Goal: Task Accomplishment & Management: Use online tool/utility

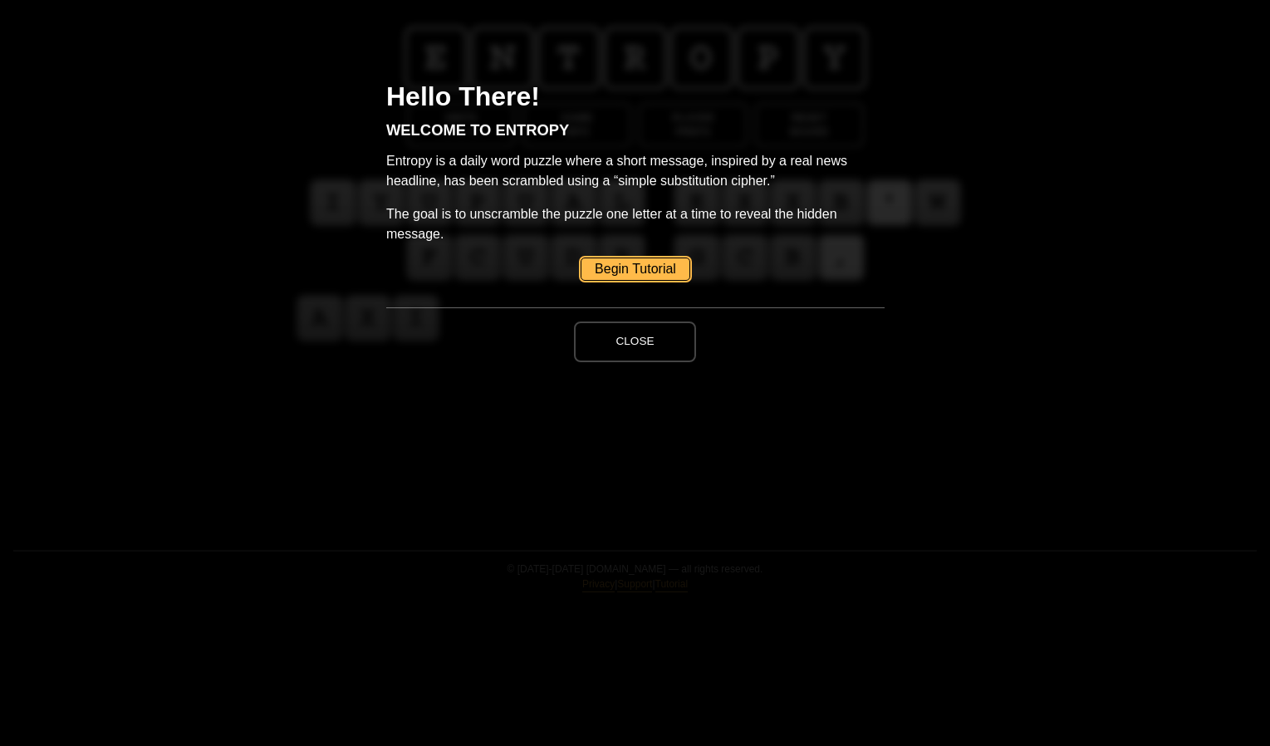
click at [615, 340] on button "Close" at bounding box center [634, 341] width 121 height 40
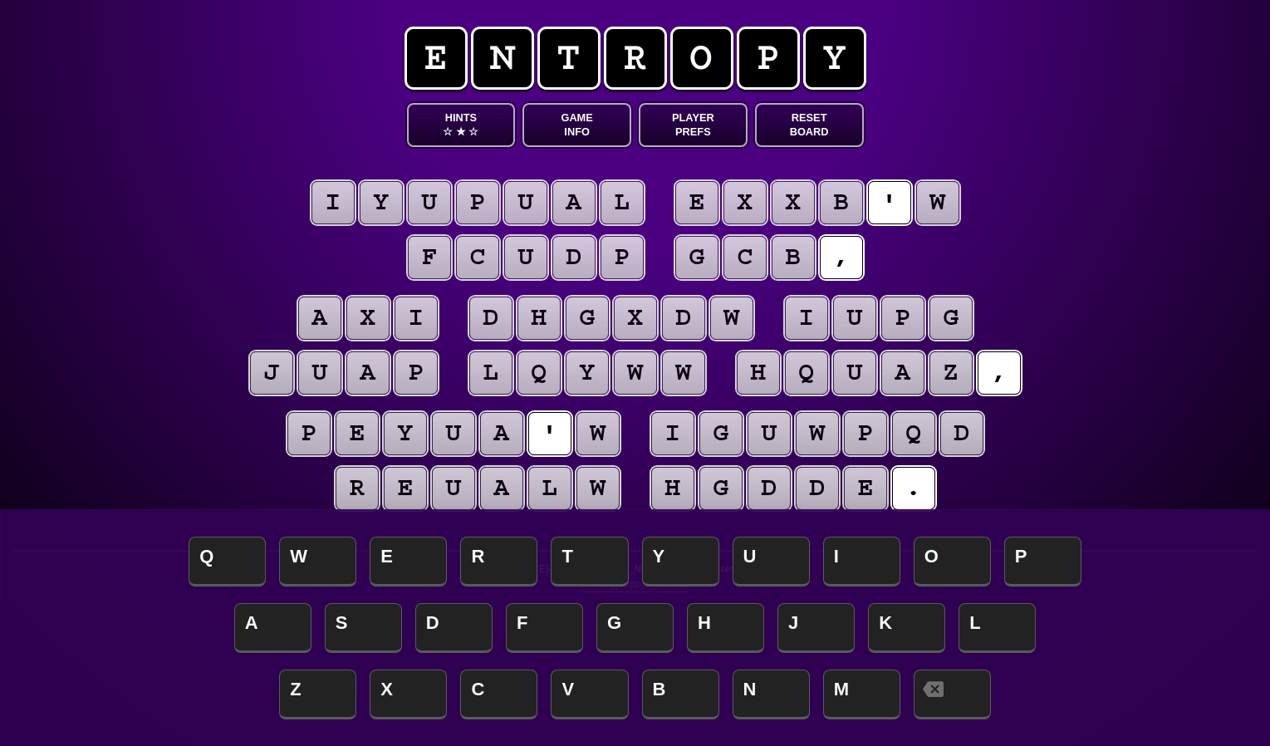
click at [782, 148] on entropy-puzzle "i y u p u a l e x x b ' w f c u d p g c b , a x i d h g x d w i u p g j u a p l…" at bounding box center [635, 348] width 850 height 403
click at [477, 126] on span "☆" at bounding box center [473, 132] width 10 height 14
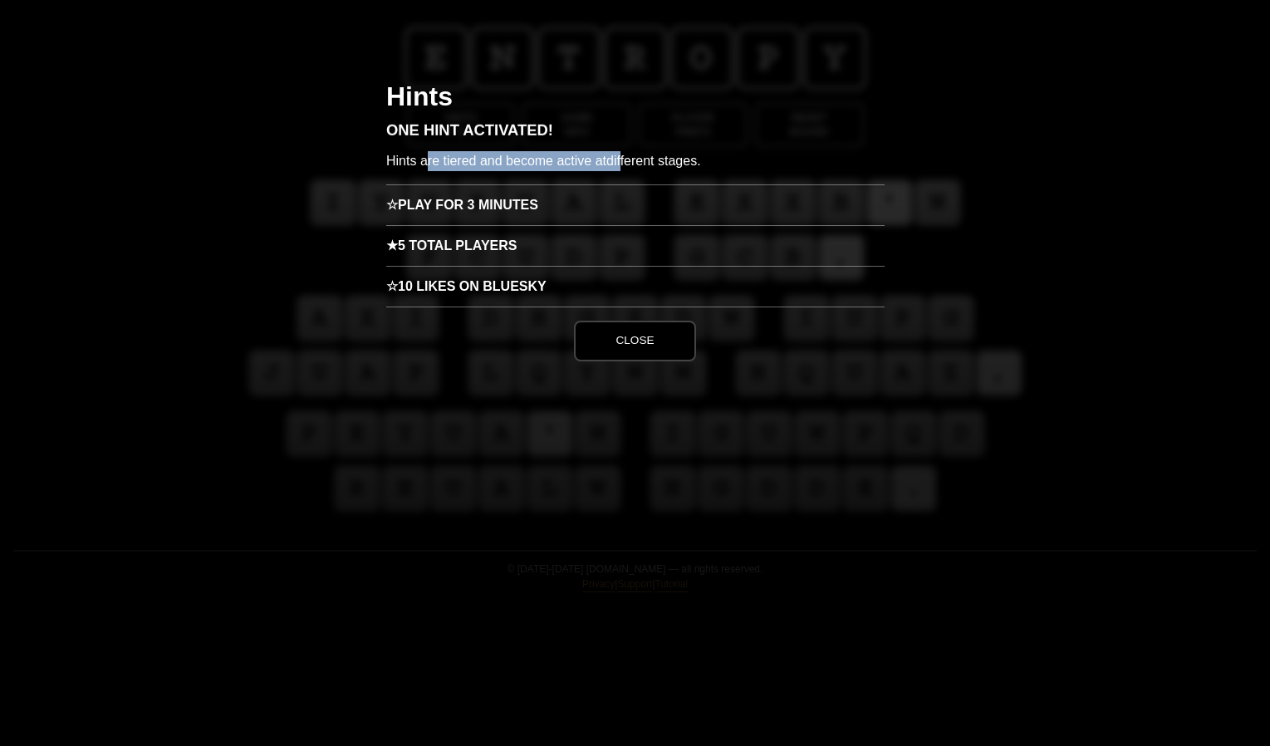
drag, startPoint x: 465, startPoint y: 159, endPoint x: 646, endPoint y: 161, distance: 181.1
click at [631, 161] on p "Hints are tiered and become active at different stages." at bounding box center [635, 167] width 498 height 33
click at [646, 161] on span "different stages." at bounding box center [653, 161] width 95 height 14
click at [634, 341] on button "Close" at bounding box center [634, 341] width 121 height 40
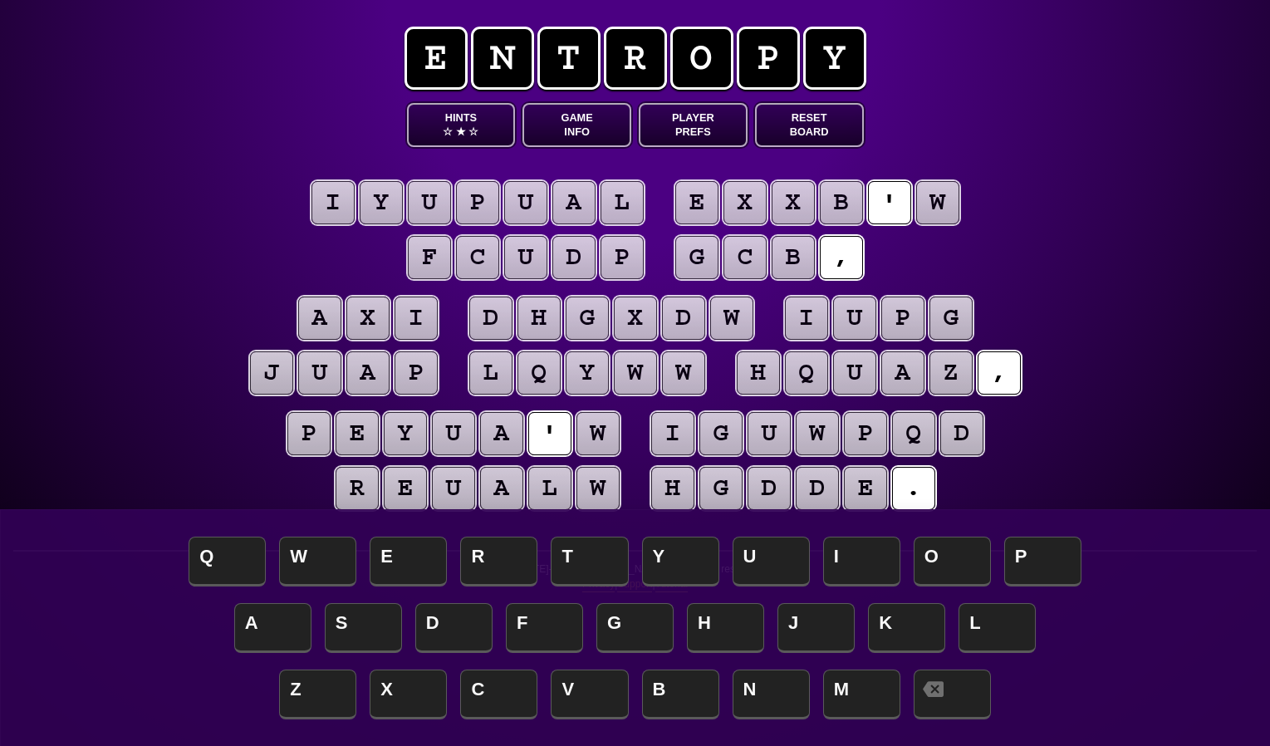
click at [331, 194] on puzzle-tile "i" at bounding box center [332, 202] width 43 height 43
click at [393, 212] on puzzle-tile "y" at bounding box center [381, 202] width 43 height 43
click at [414, 210] on puzzle-tile "u" at bounding box center [429, 202] width 43 height 43
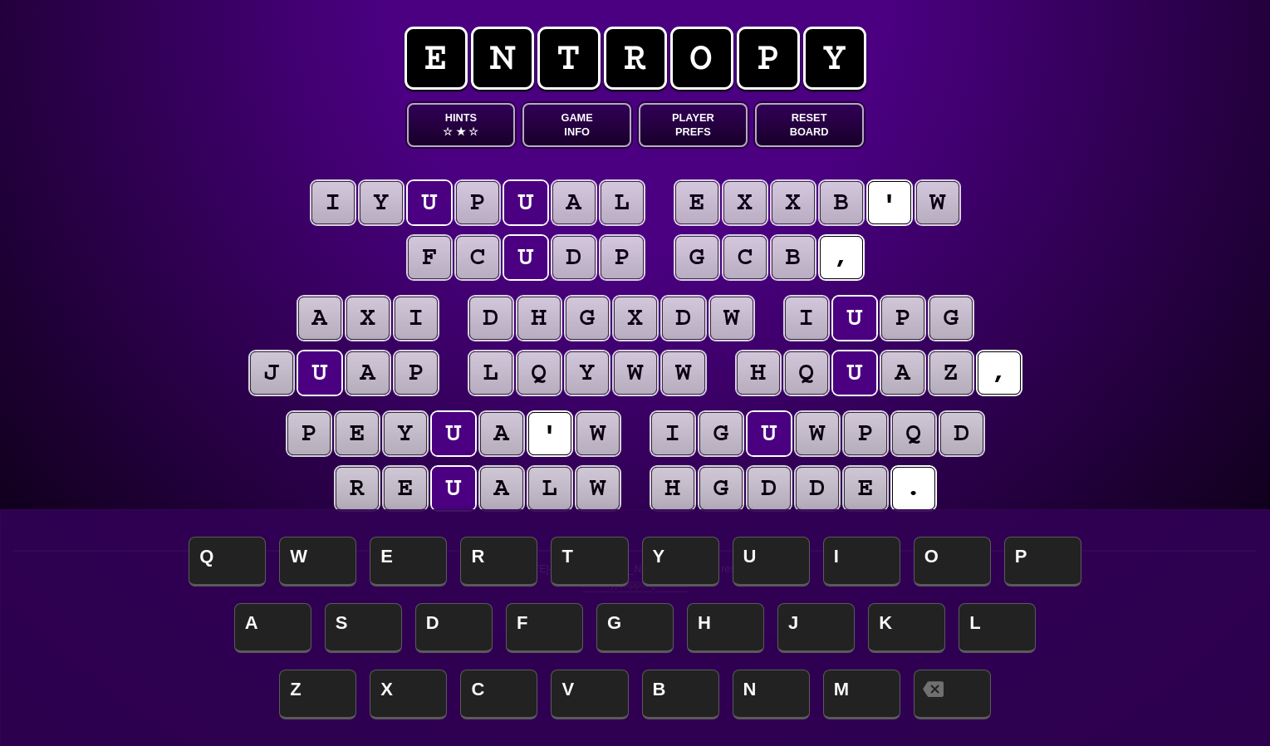
click at [336, 208] on puzzle-tile "i" at bounding box center [332, 202] width 43 height 43
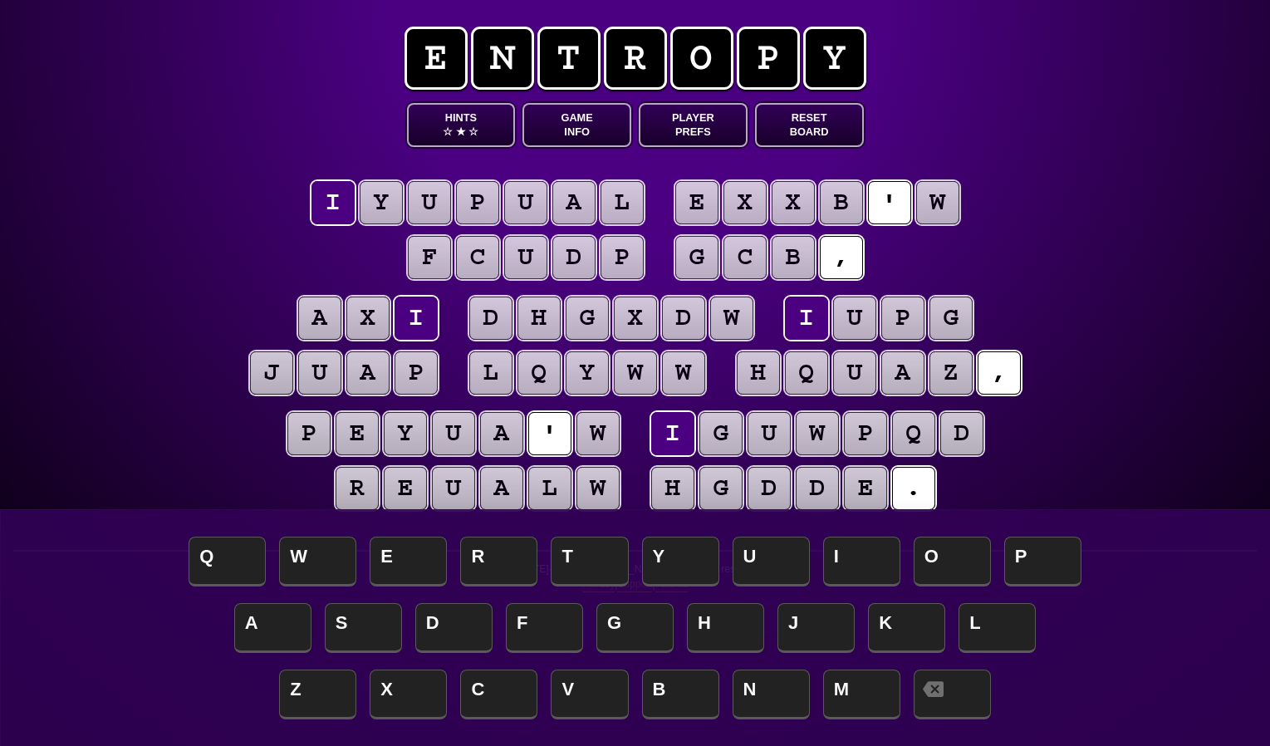
click at [338, 211] on puzzle-tile "i" at bounding box center [332, 202] width 43 height 43
click at [321, 266] on puzzle-line "i y u p u a l e x x b ' w f c u d p g c b ," at bounding box center [635, 231] width 850 height 109
click at [407, 566] on p "© [DATE]-[DATE] [DOMAIN_NAME] — all rights reserved. Privacy | Support | Tutori…" at bounding box center [634, 581] width 1243 height 41
click at [481, 565] on p "© [DATE]-[DATE] [DOMAIN_NAME] — all rights reserved. Privacy | Support | Tutori…" at bounding box center [634, 581] width 1243 height 41
click at [606, 565] on p "© [DATE]-[DATE] [DOMAIN_NAME] — all rights reserved. Privacy | Support | Tutori…" at bounding box center [634, 581] width 1243 height 41
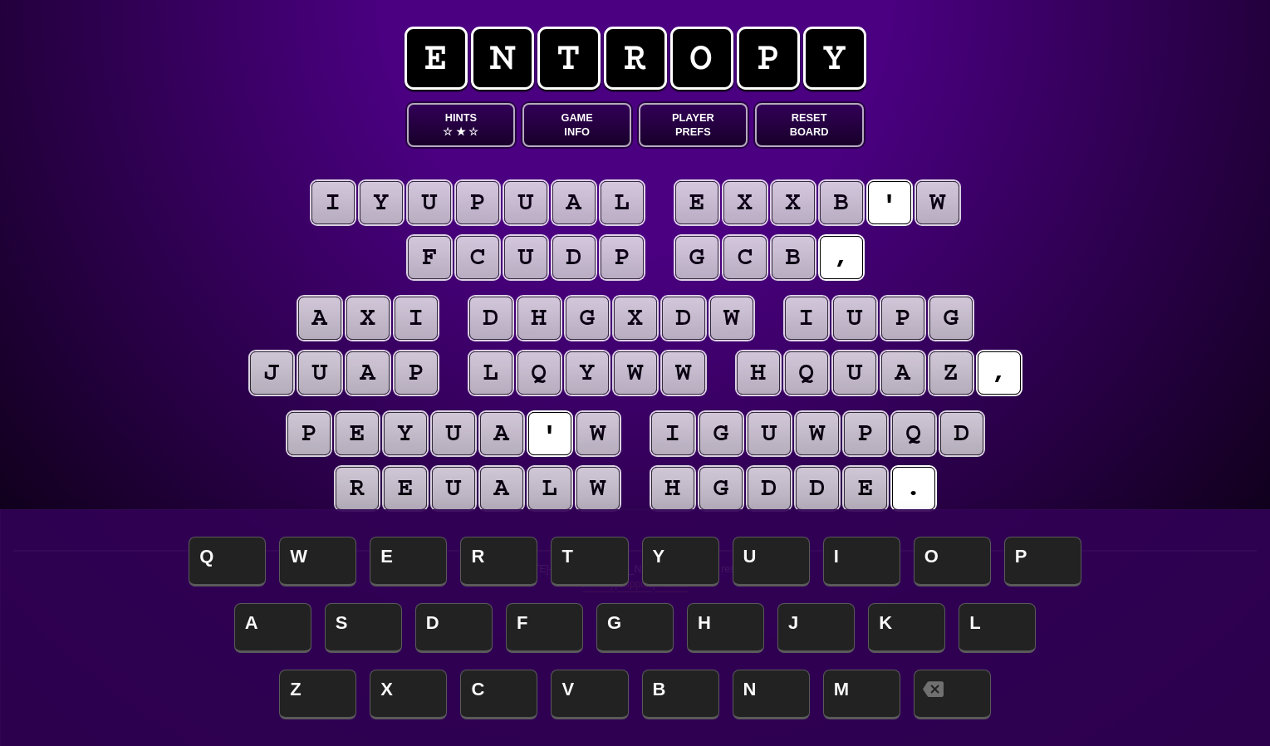
click at [684, 565] on p "© [DATE]-[DATE] [DOMAIN_NAME] — all rights reserved. Privacy | Support | Tutori…" at bounding box center [634, 581] width 1243 height 41
click at [758, 565] on p "© [DATE]-[DATE] [DOMAIN_NAME] — all rights reserved. Privacy | Support | Tutori…" at bounding box center [634, 581] width 1243 height 41
click at [669, 124] on button "Player Prefs" at bounding box center [693, 125] width 109 height 44
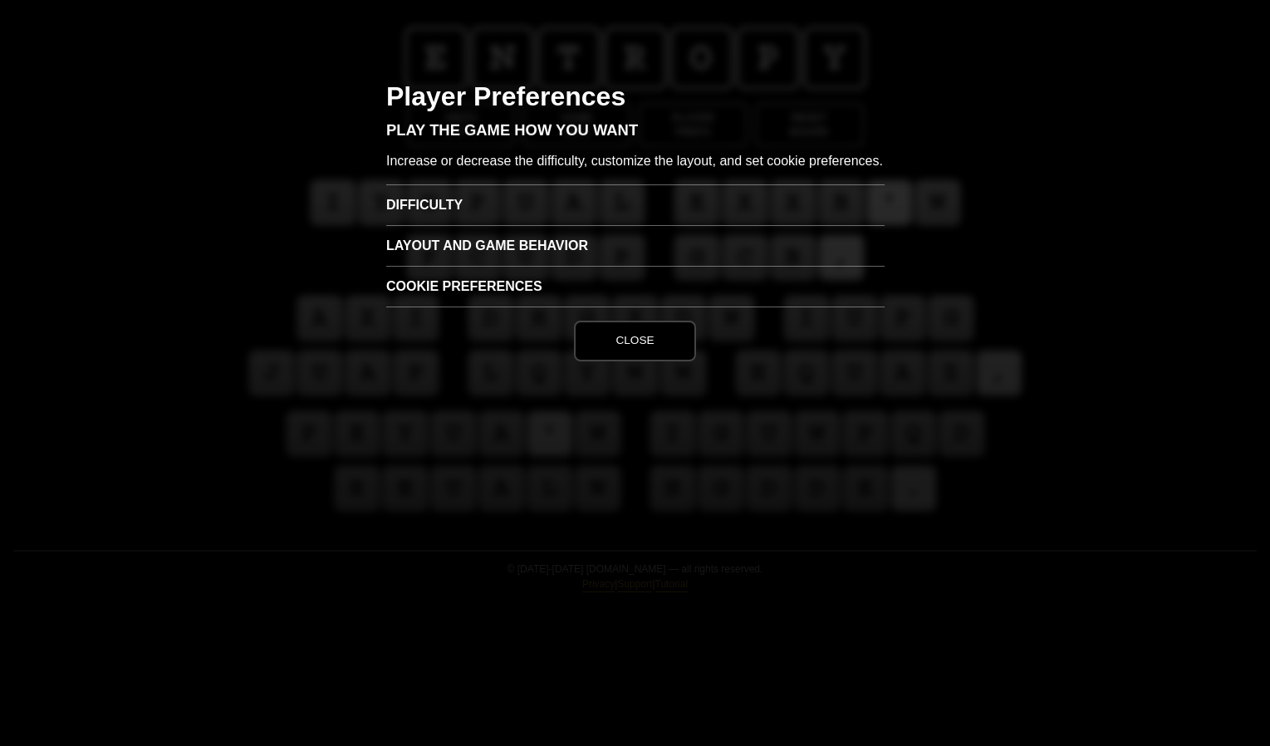
click at [433, 222] on h3 "Difficulty" at bounding box center [635, 204] width 498 height 41
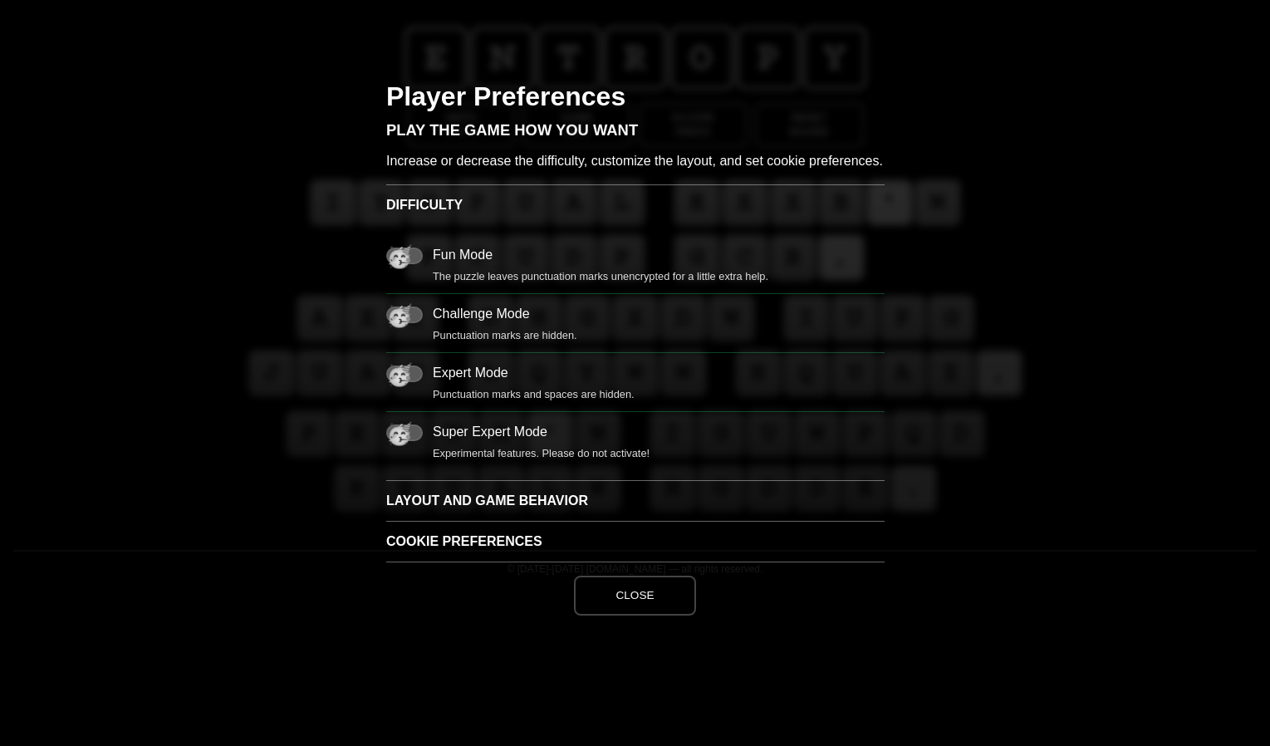
click at [631, 615] on button "Close" at bounding box center [634, 596] width 121 height 40
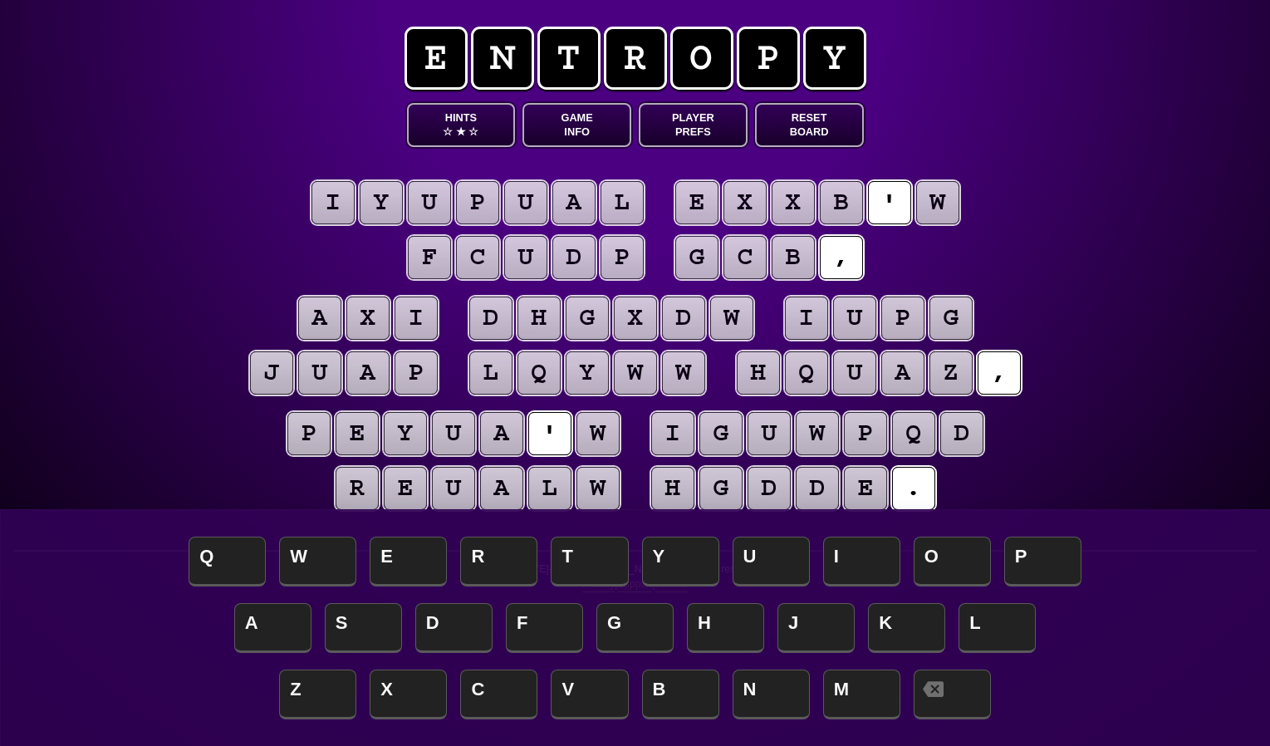
click at [579, 113] on button "Game Info" at bounding box center [576, 125] width 109 height 44
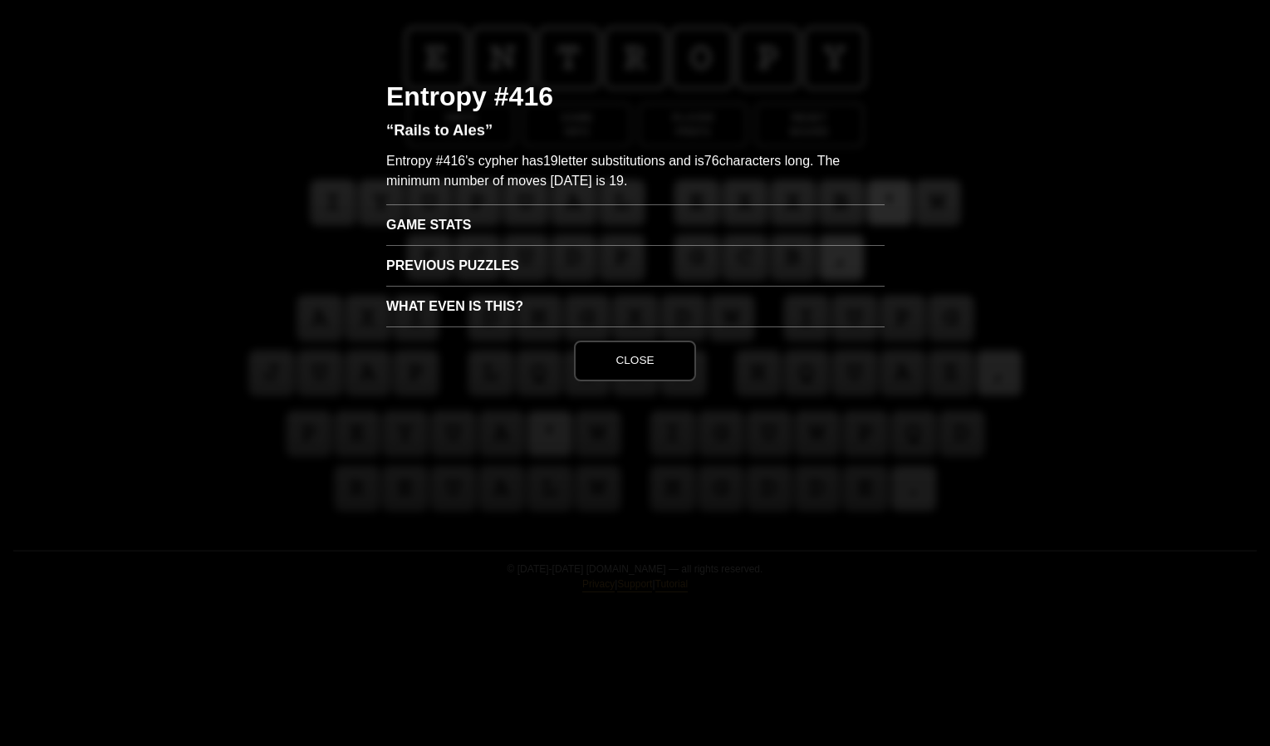
click at [484, 302] on h3 "What even is this?" at bounding box center [635, 306] width 498 height 41
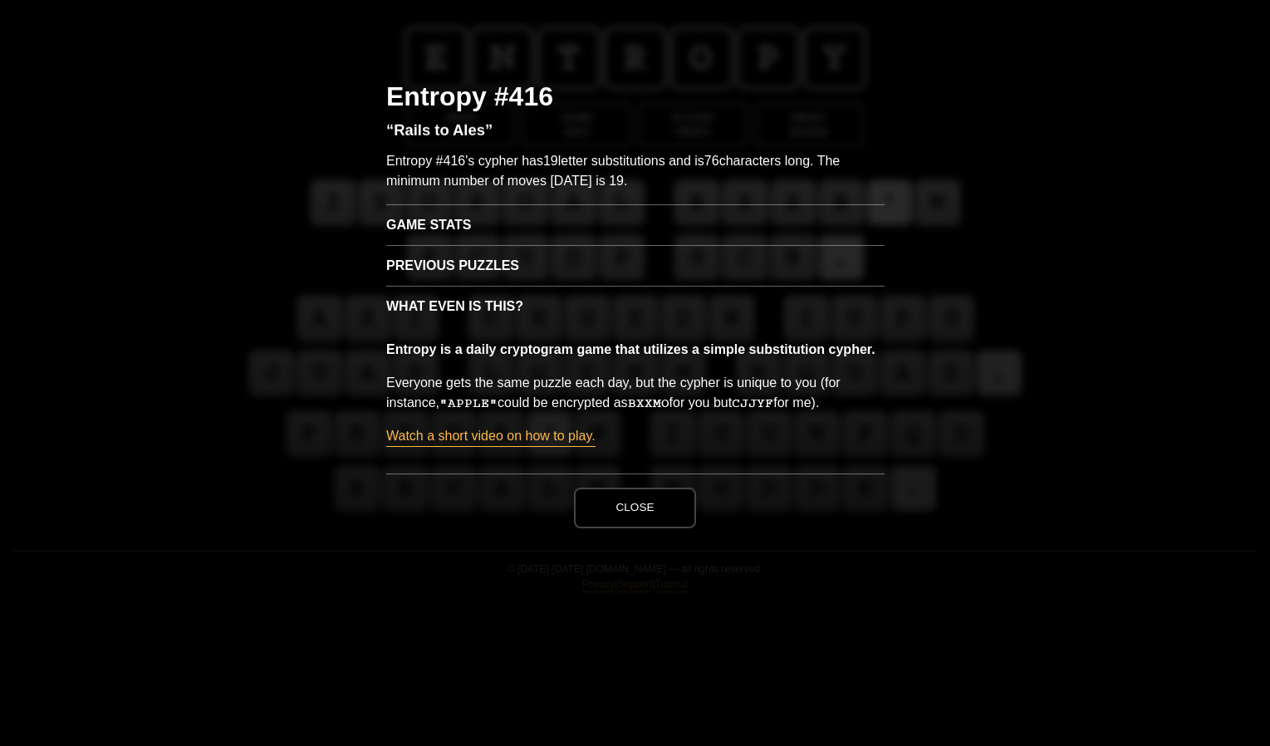
click at [678, 511] on button "Close" at bounding box center [634, 508] width 121 height 40
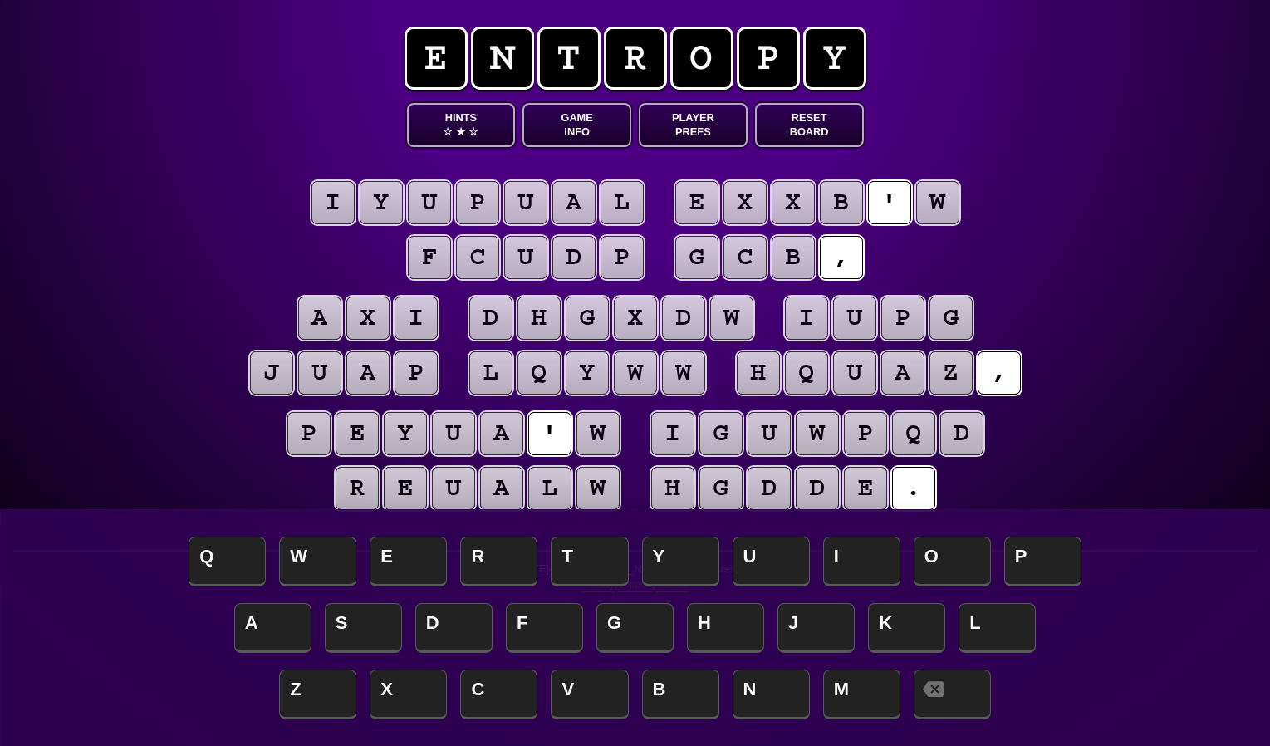
click at [591, 434] on puzzle-tile "w" at bounding box center [597, 433] width 43 height 43
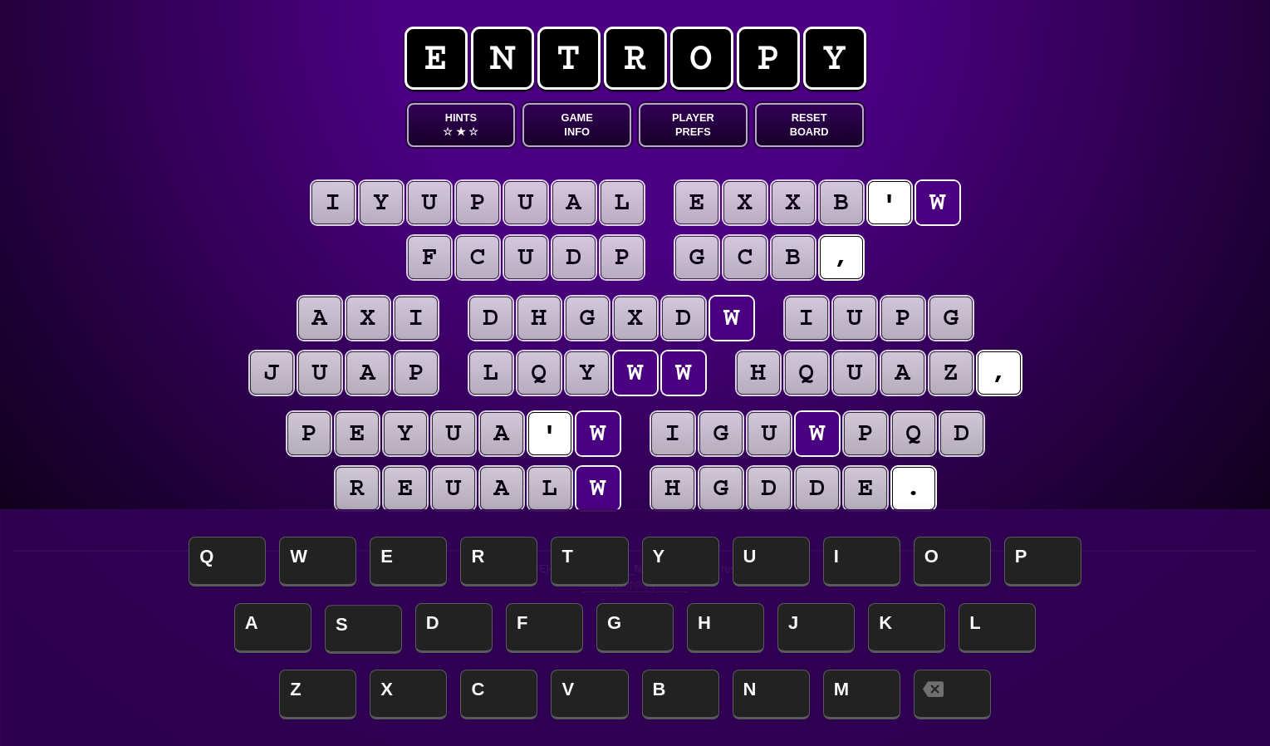
click at [346, 609] on span "S" at bounding box center [363, 629] width 77 height 49
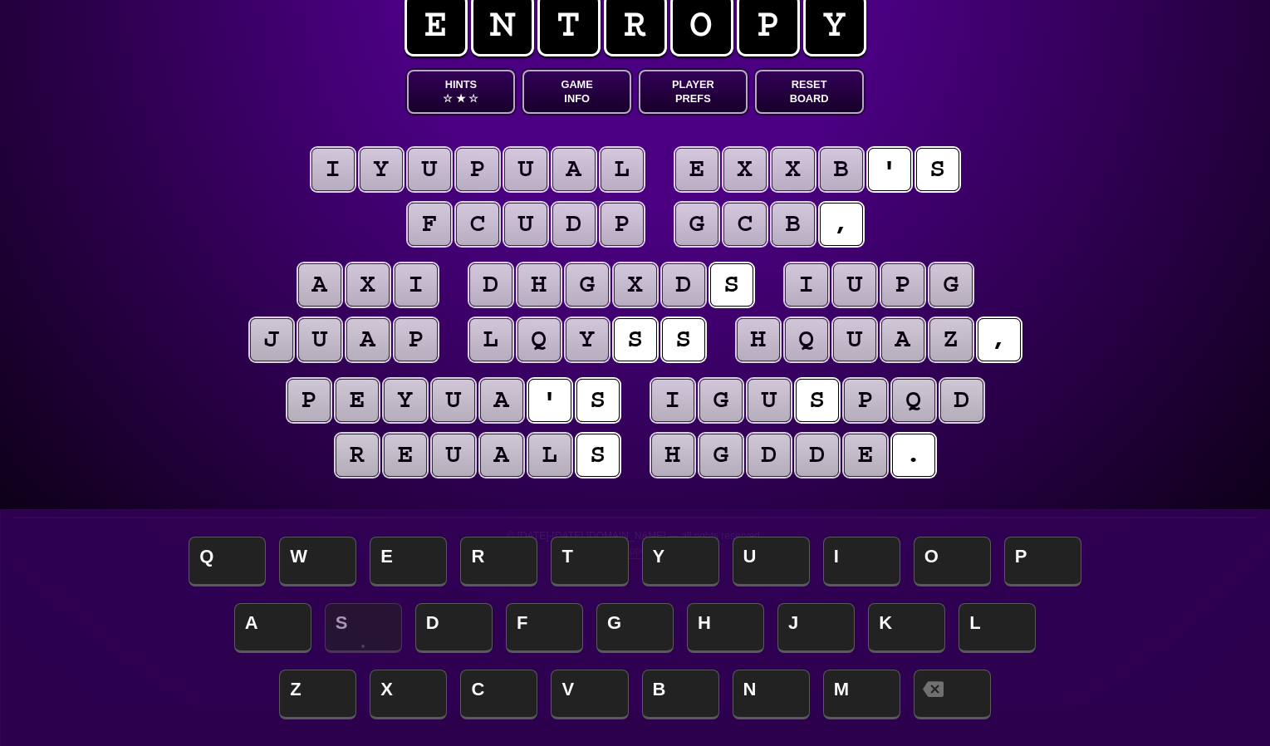
scroll to position [33, 0]
click at [588, 345] on puzzle-tile "y" at bounding box center [587, 339] width 43 height 43
click at [462, 98] on span "★" at bounding box center [461, 98] width 10 height 14
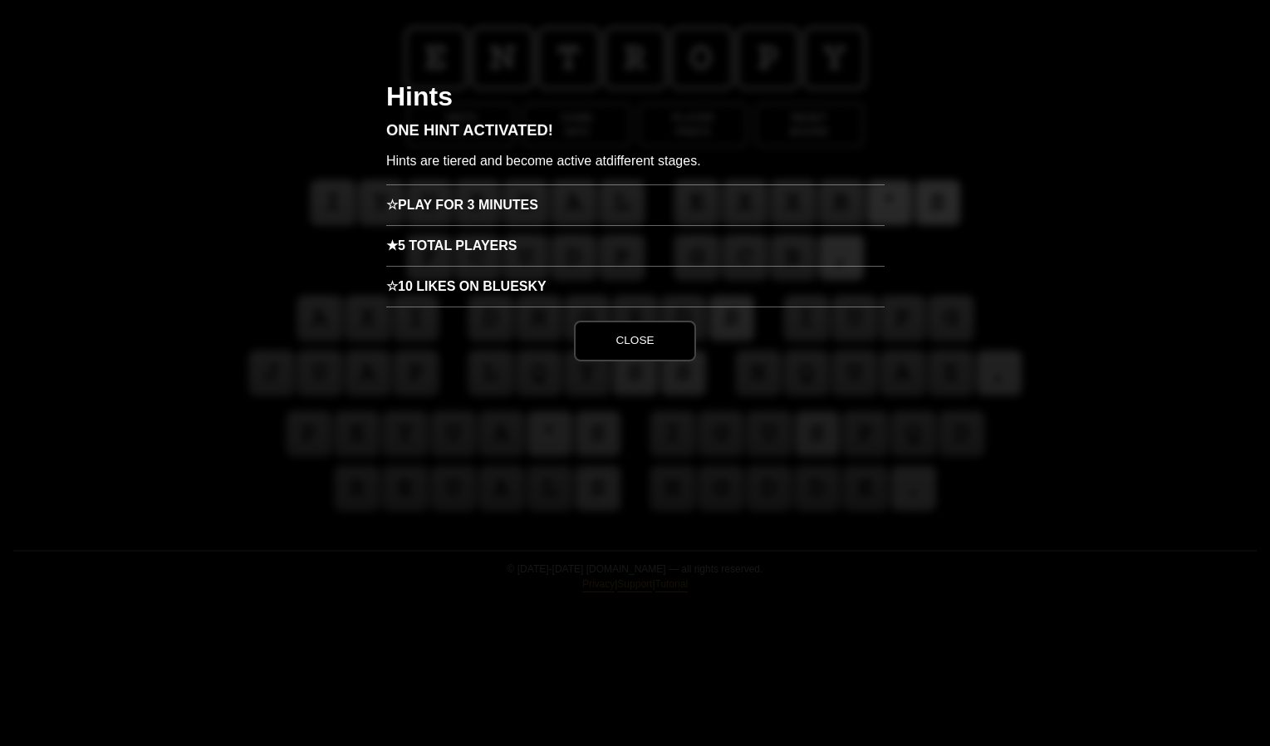
click at [627, 356] on button "Close" at bounding box center [634, 341] width 121 height 40
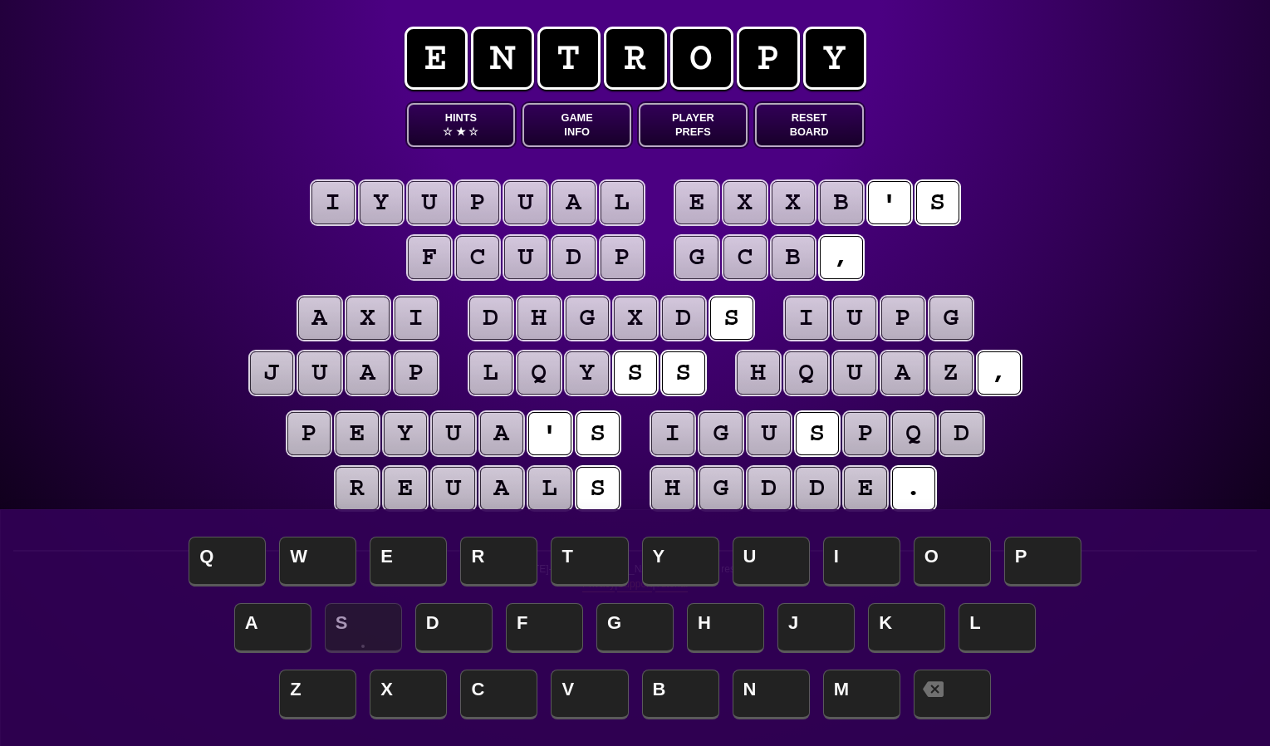
click at [449, 110] on button "Hints ☆ ★ ☆" at bounding box center [461, 125] width 109 height 44
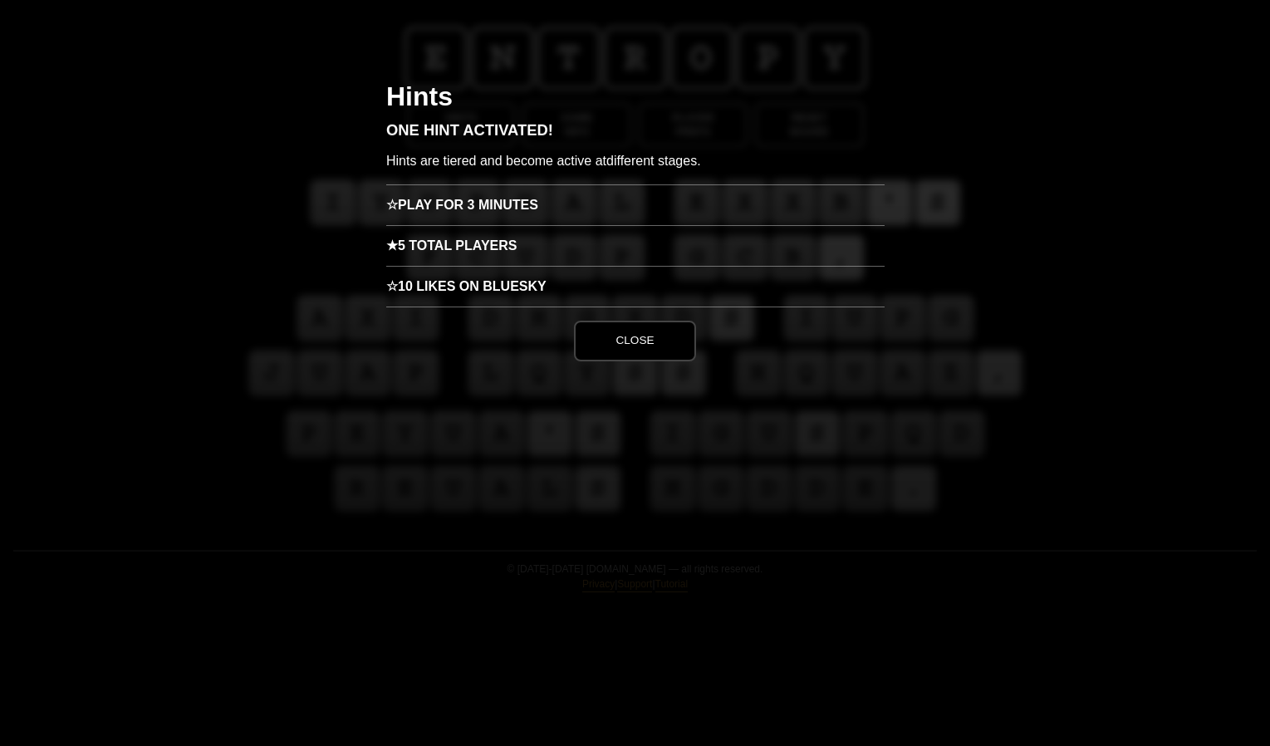
click at [448, 251] on h3 "★ 5 Total Players" at bounding box center [635, 245] width 498 height 41
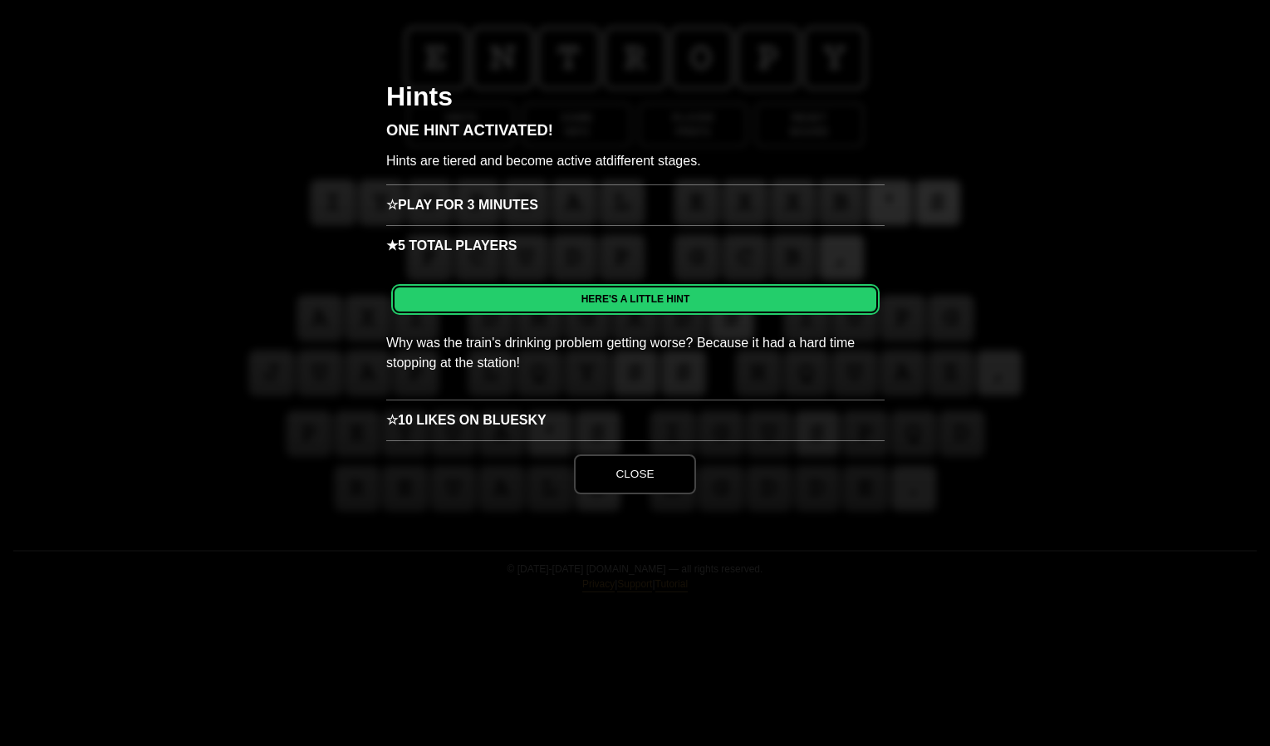
click at [619, 303] on h4 "HERE'S A LITTLE HINT" at bounding box center [635, 299] width 485 height 27
click at [600, 328] on div "HERE'S A LITTLE HINT Why was the train's drinking problem getting worse? Becaus…" at bounding box center [635, 333] width 498 height 134
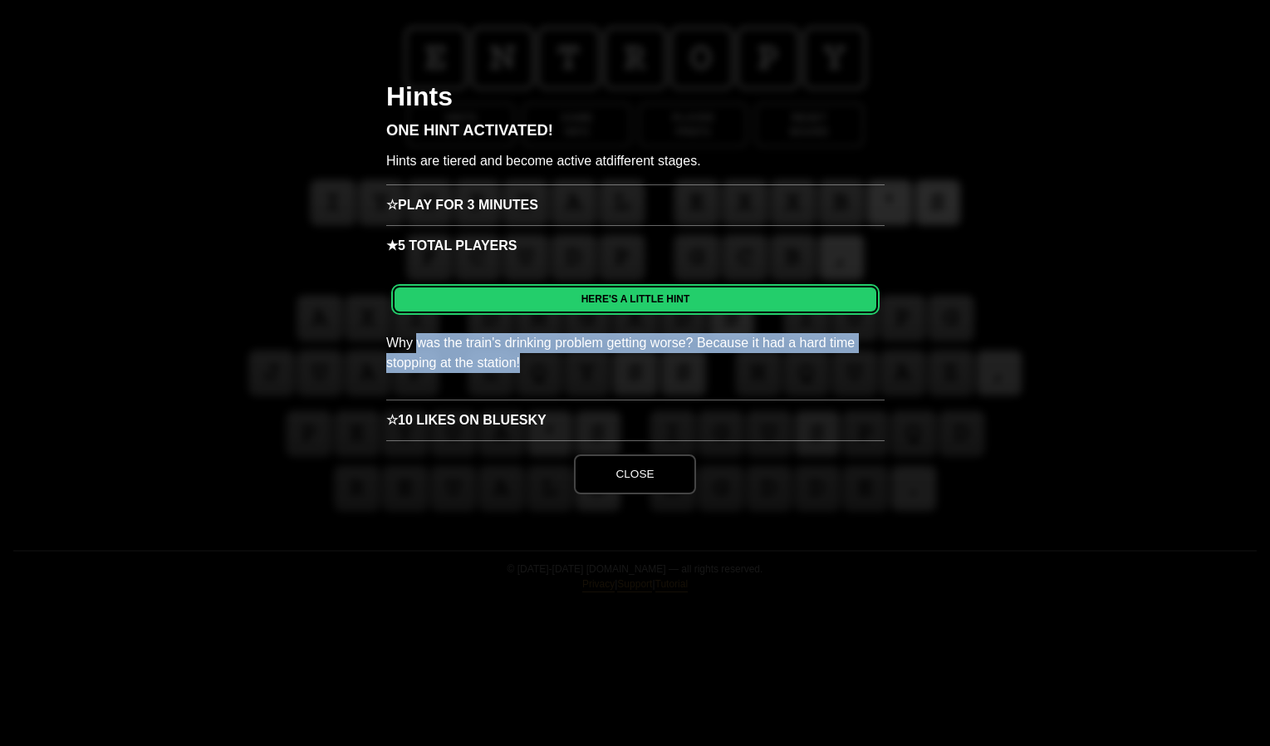
drag, startPoint x: 426, startPoint y: 342, endPoint x: 726, endPoint y: 360, distance: 300.3
click at [713, 359] on p "Why was the train's drinking problem getting worse? Because it had a hard time …" at bounding box center [635, 366] width 498 height 66
click at [726, 360] on p "Why was the train's drinking problem getting worse? Because it had a hard time …" at bounding box center [635, 366] width 498 height 66
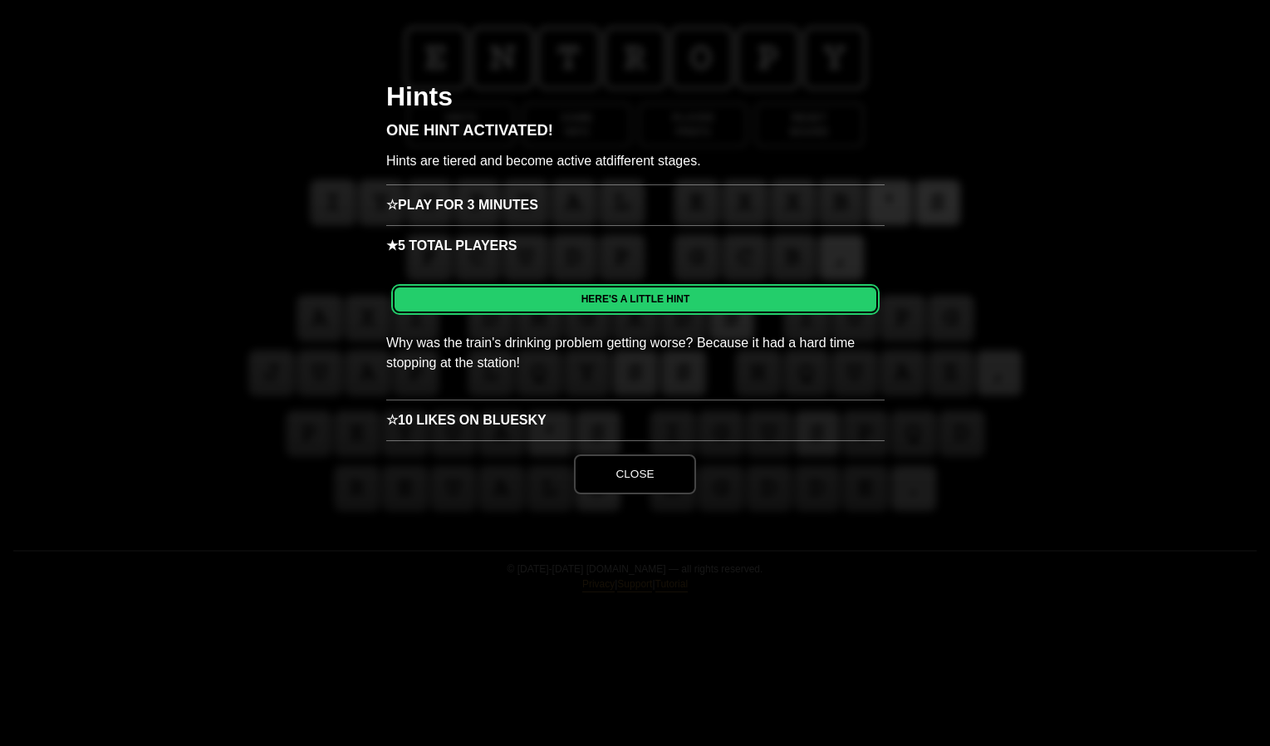
click at [651, 481] on button "Close" at bounding box center [634, 474] width 121 height 40
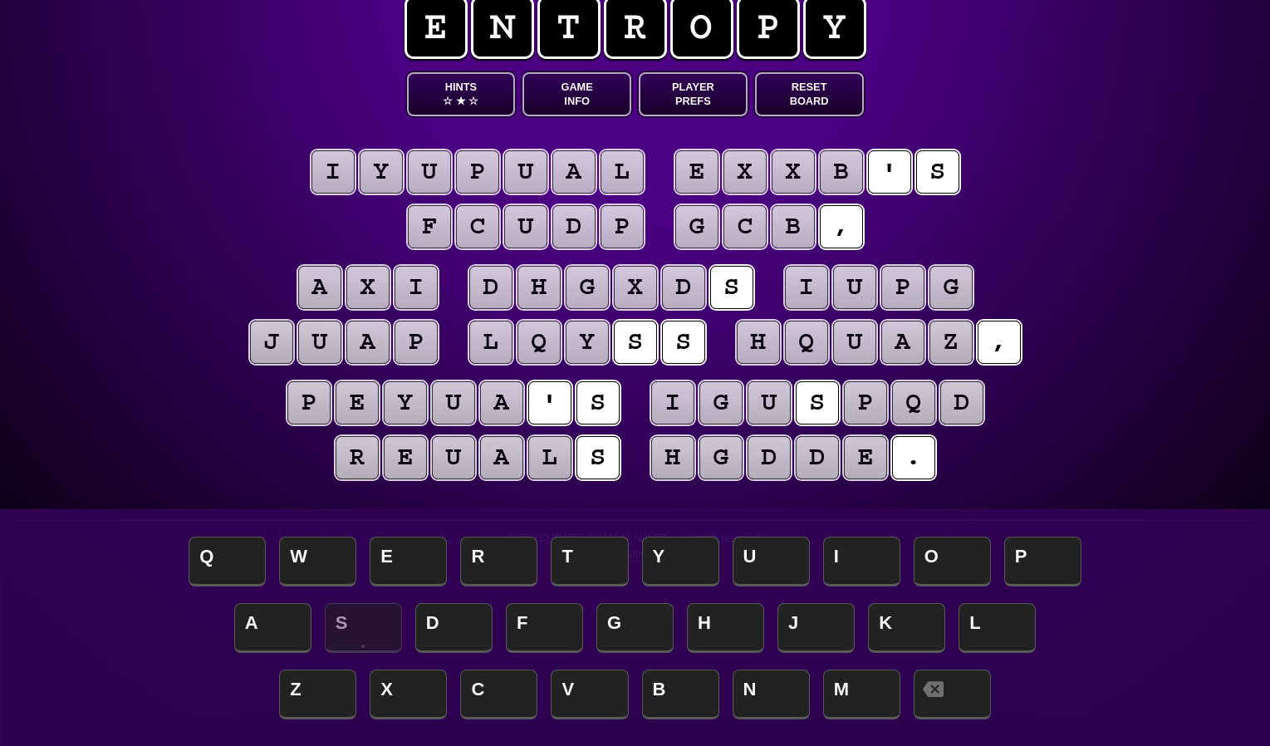
scroll to position [29, 0]
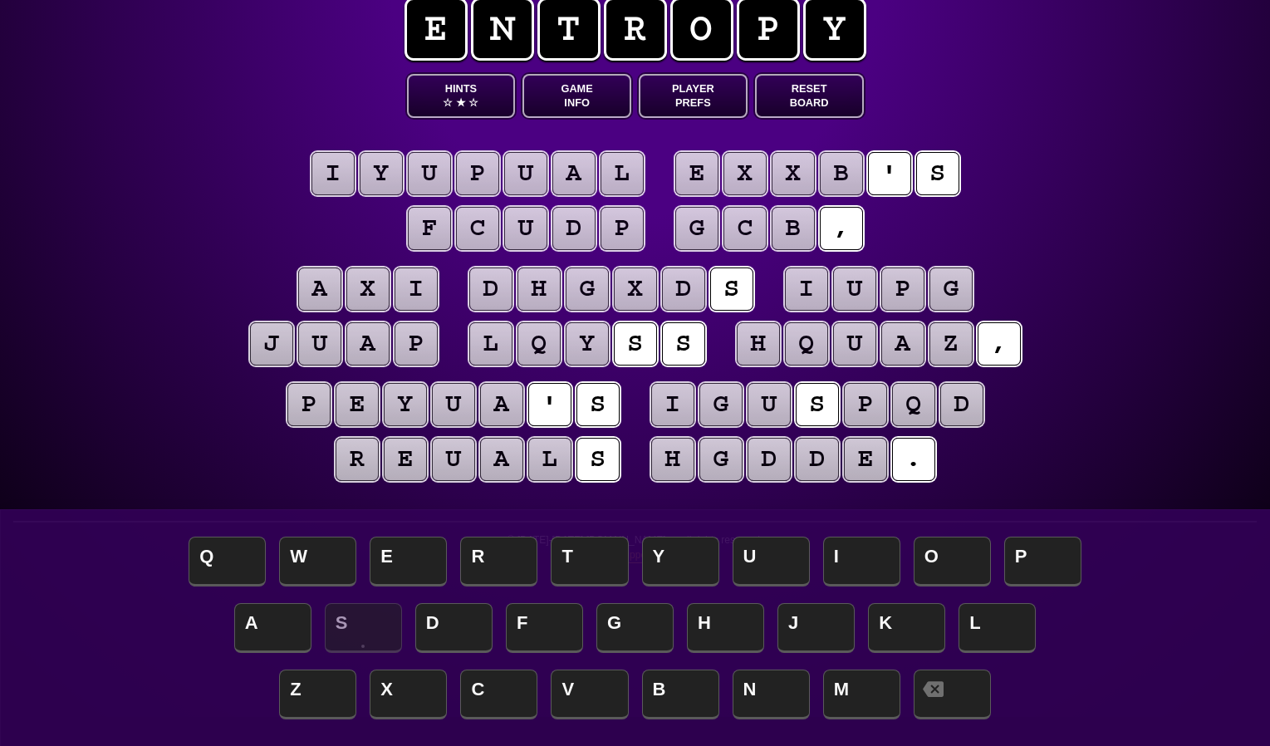
click at [762, 185] on puzzle-tile "x" at bounding box center [744, 173] width 43 height 43
click at [363, 635] on span "S" at bounding box center [363, 629] width 77 height 49
click at [748, 182] on puzzle-tile "x" at bounding box center [744, 173] width 43 height 43
click at [956, 552] on span "O" at bounding box center [952, 562] width 77 height 49
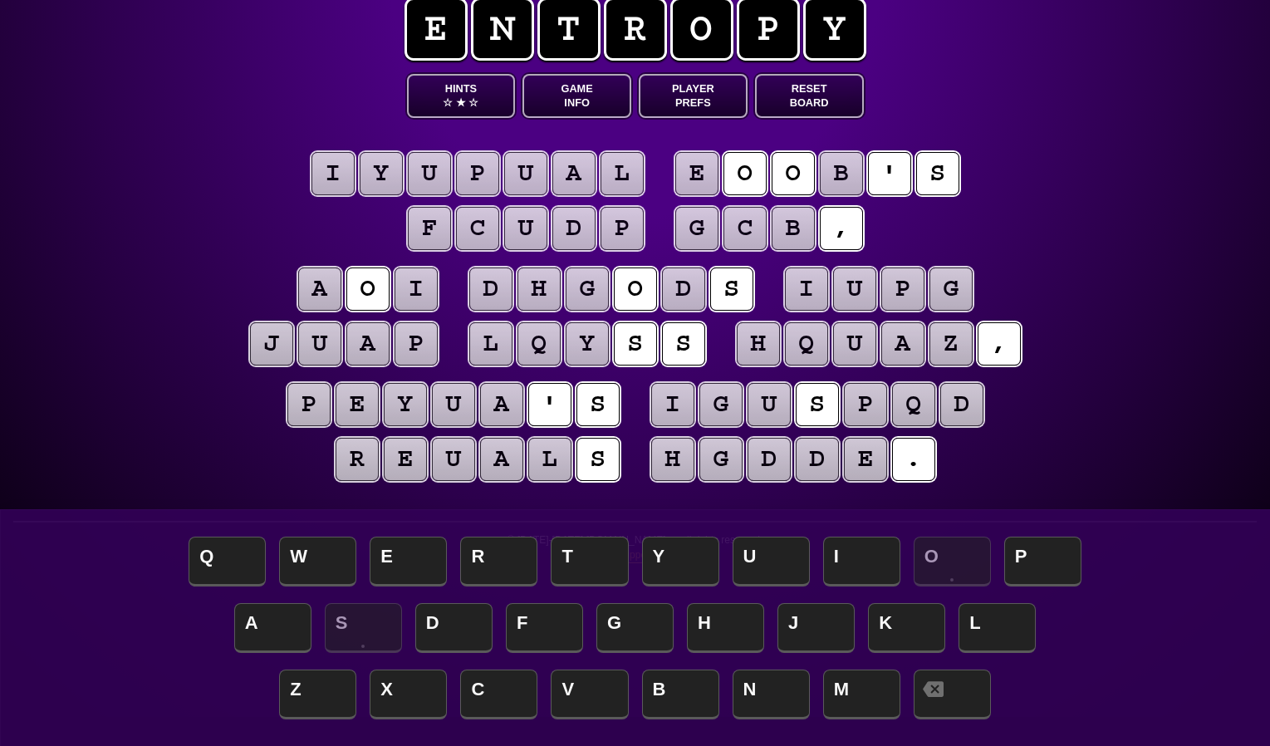
click at [416, 297] on puzzle-tile "i" at bounding box center [416, 288] width 43 height 43
click at [762, 568] on span "U" at bounding box center [771, 562] width 77 height 49
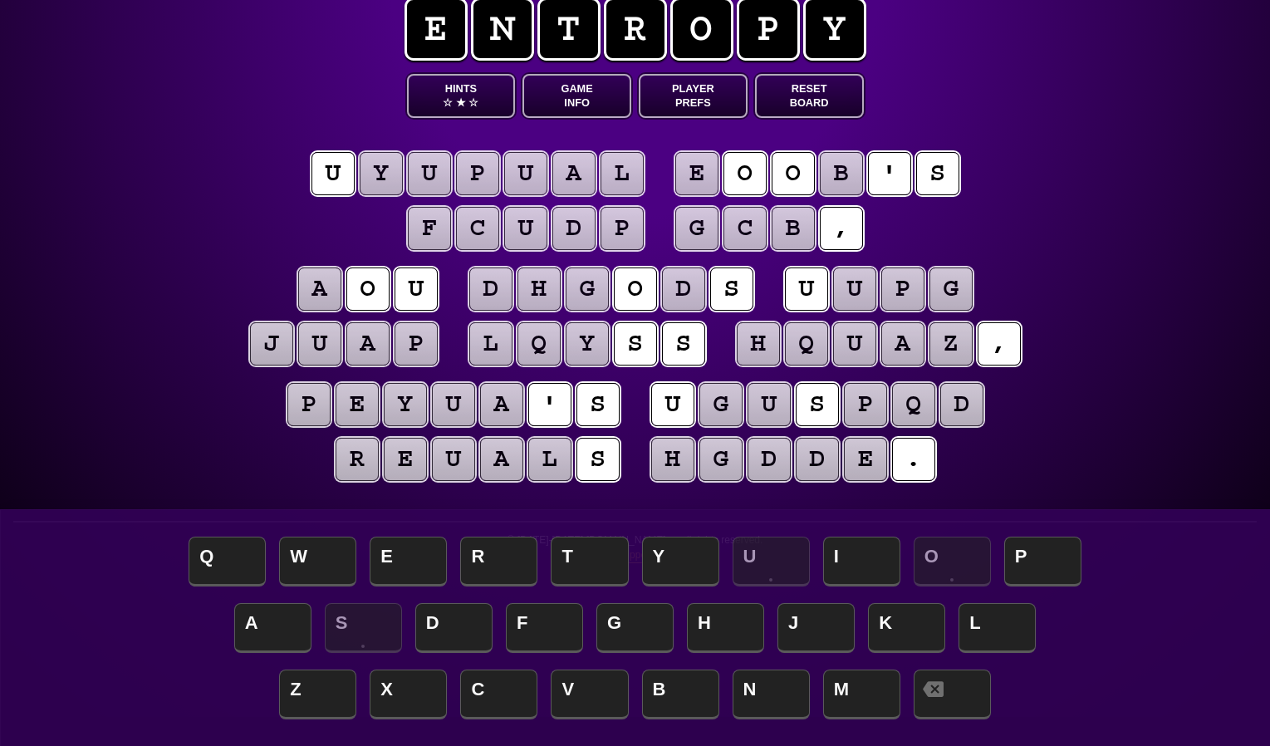
click at [307, 293] on puzzle-tile "a" at bounding box center [319, 288] width 43 height 43
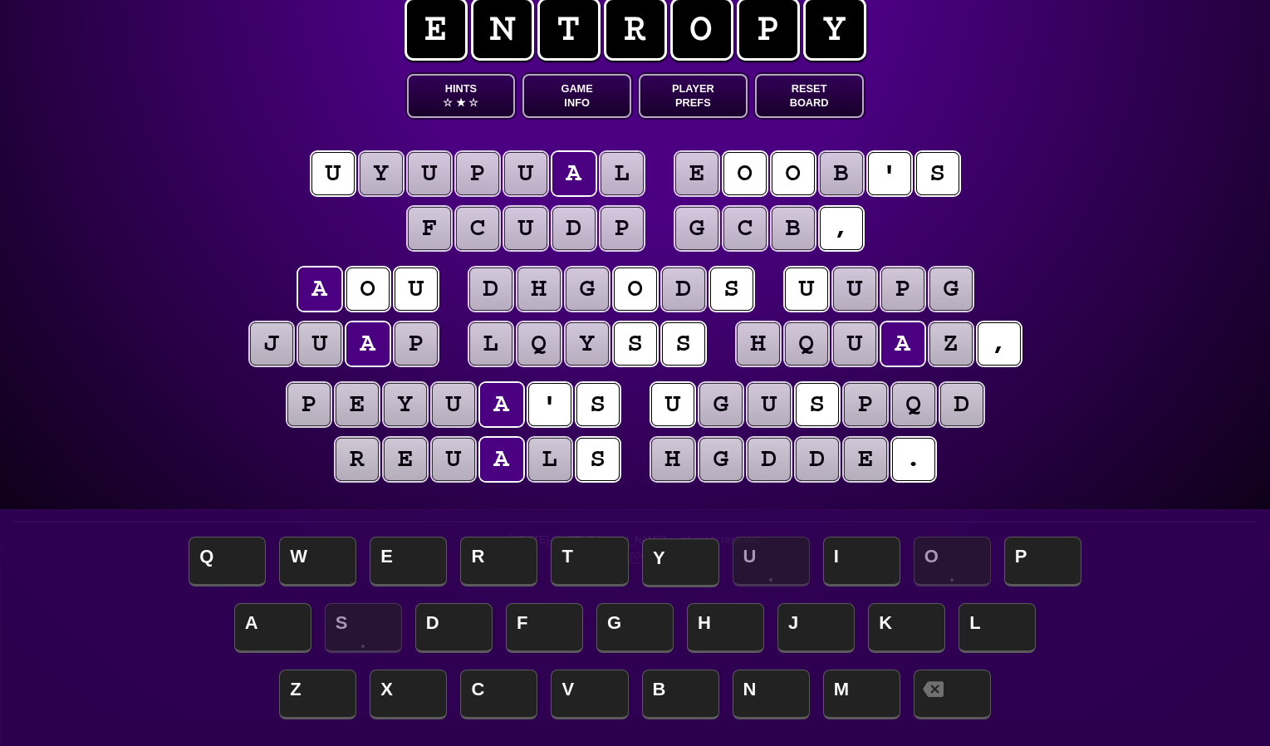
click at [687, 561] on span "Y" at bounding box center [680, 562] width 77 height 49
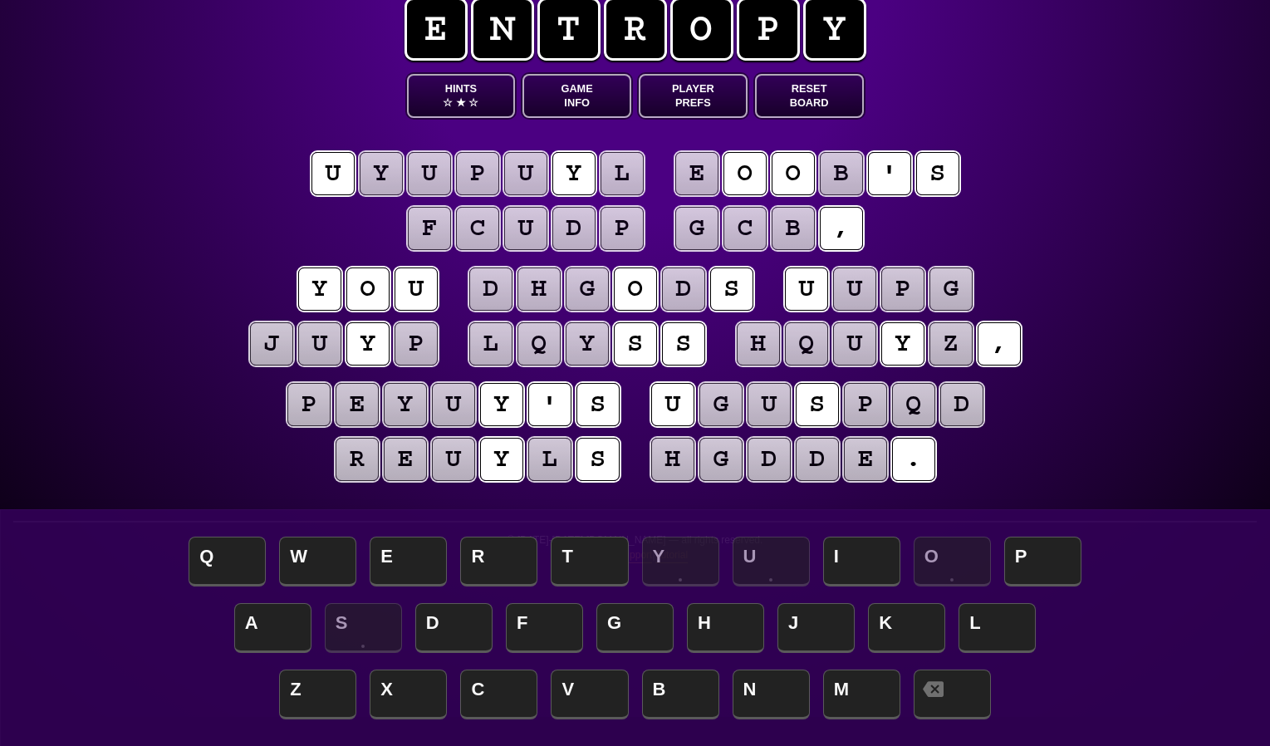
click at [684, 110] on button "Player Prefs" at bounding box center [693, 96] width 109 height 44
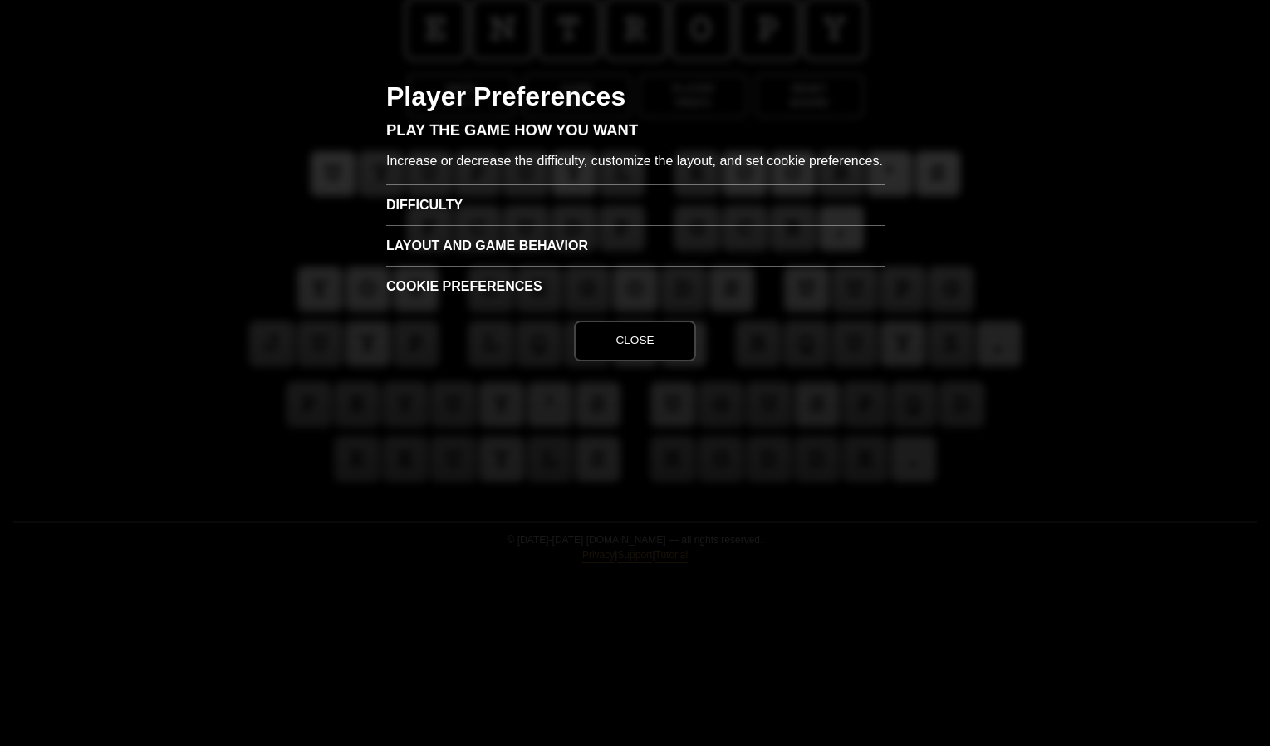
scroll to position [0, 0]
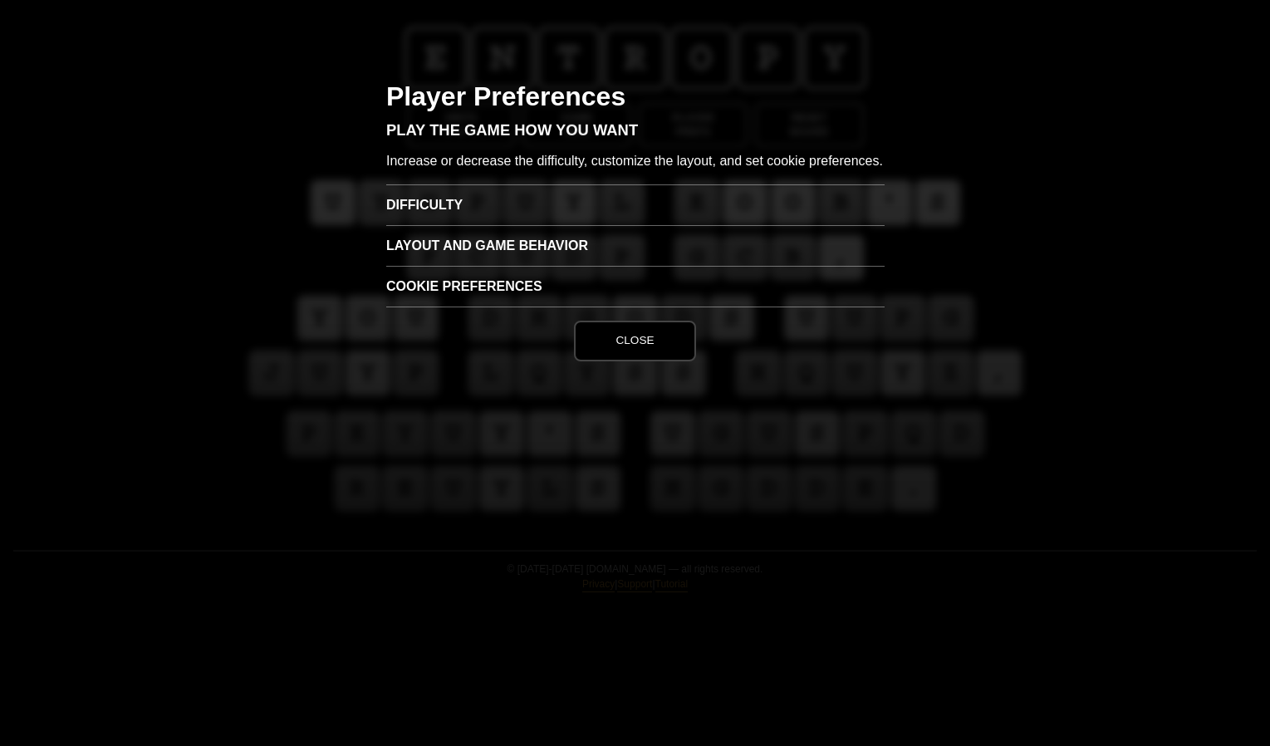
click at [547, 225] on h3 "Difficulty" at bounding box center [635, 204] width 498 height 41
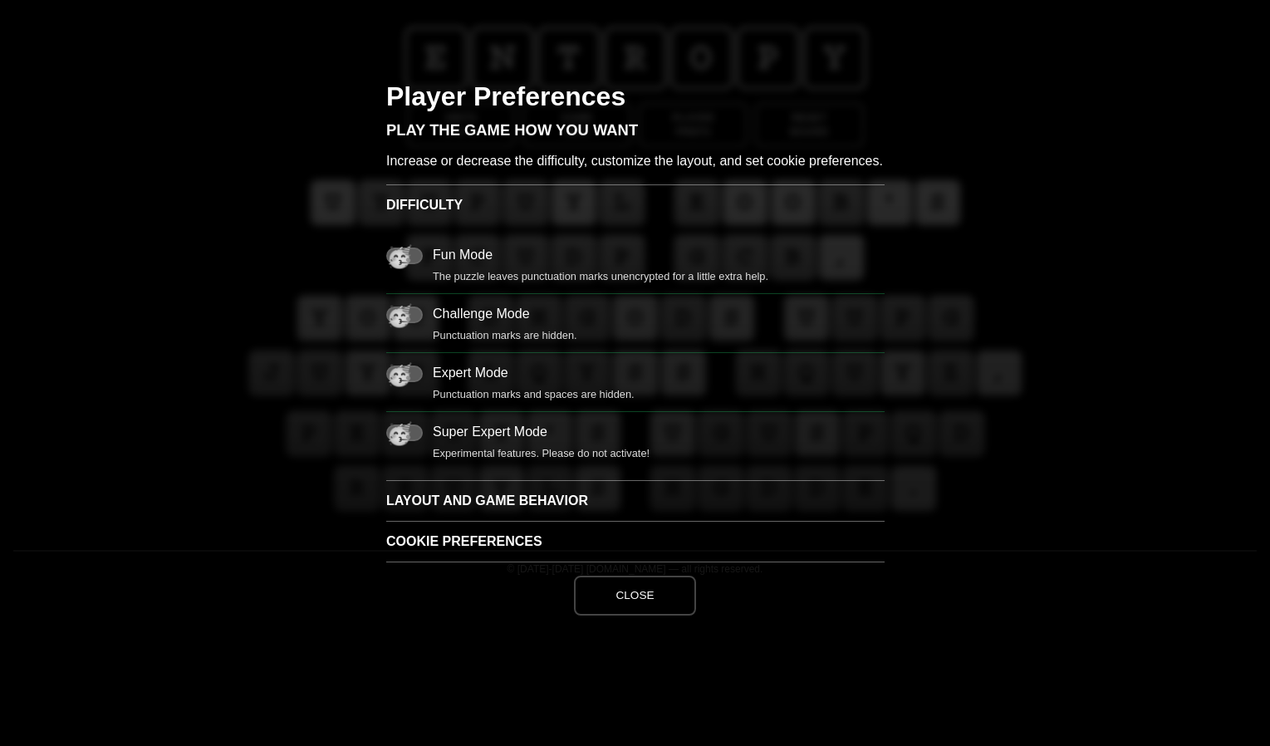
click at [547, 225] on h3 "Difficulty" at bounding box center [635, 204] width 498 height 41
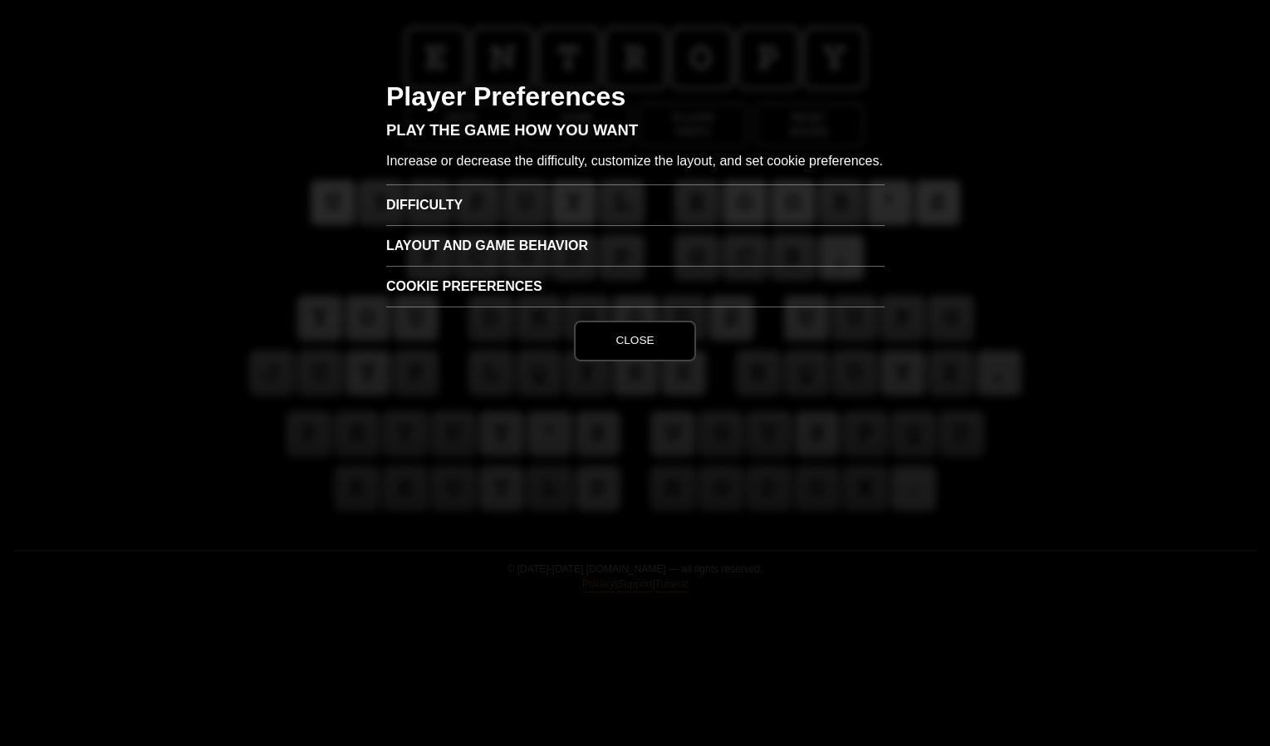
click at [553, 266] on h3 "Layout and Game Behavior" at bounding box center [635, 245] width 498 height 41
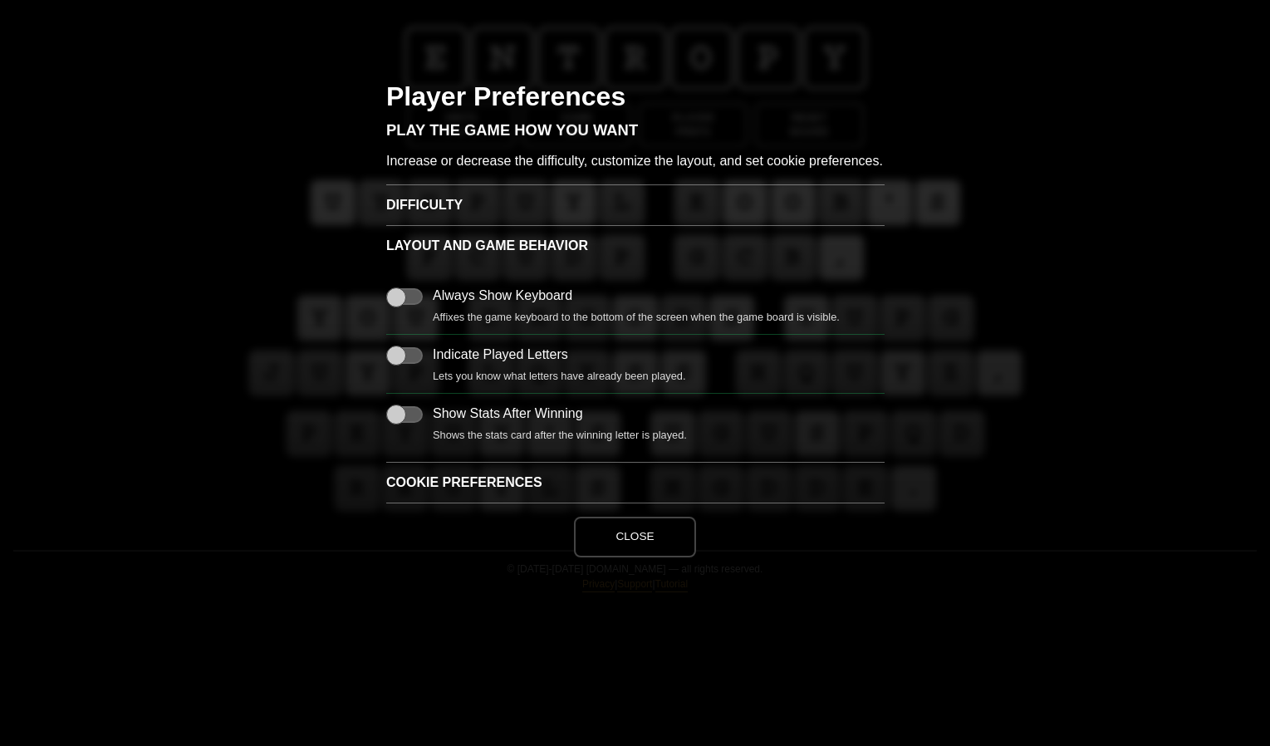
click at [640, 556] on button "Close" at bounding box center [634, 537] width 121 height 40
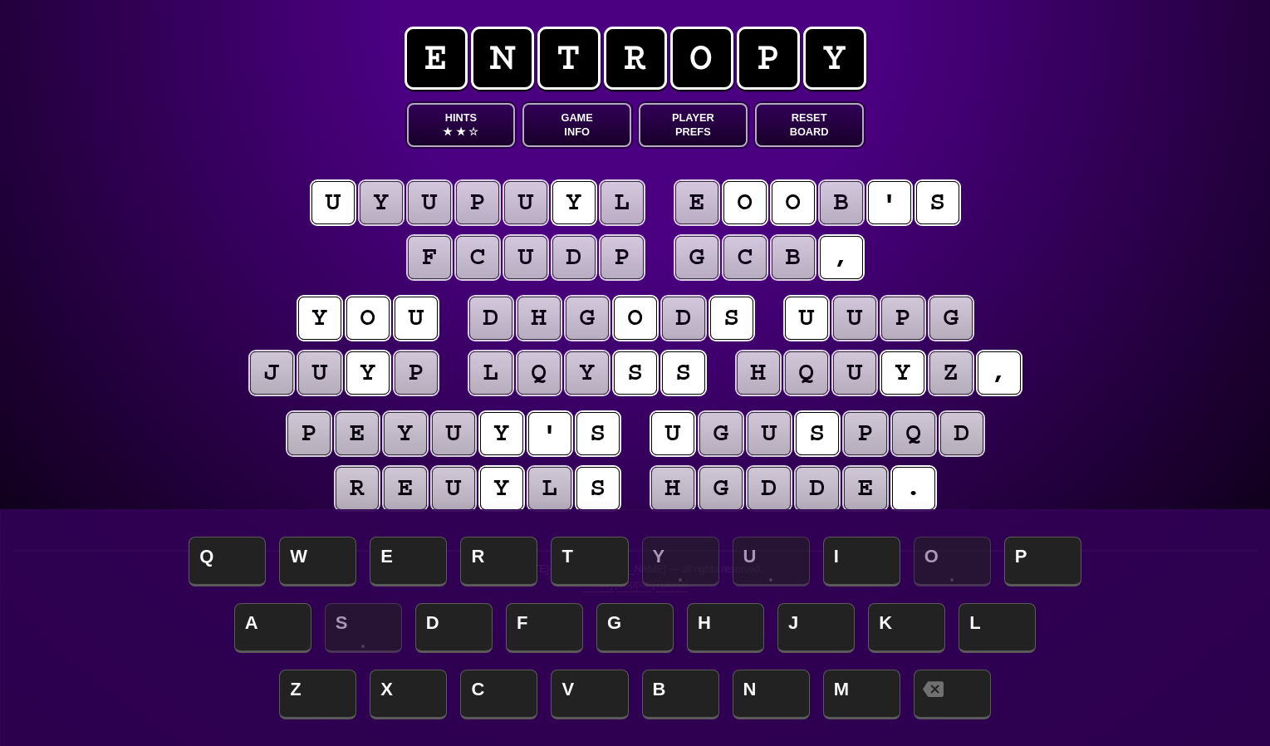
click at [379, 387] on puzzle-tile "y" at bounding box center [367, 372] width 43 height 43
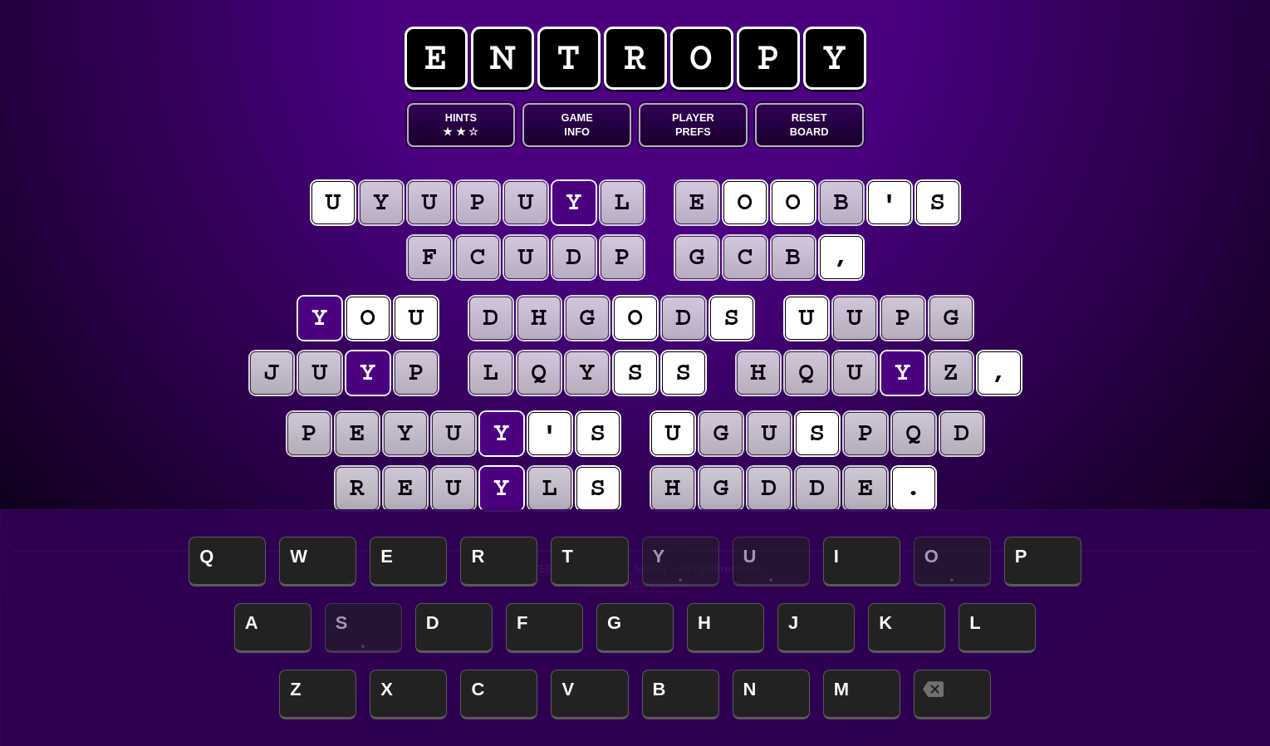
click at [593, 384] on puzzle-tile "y" at bounding box center [587, 372] width 43 height 43
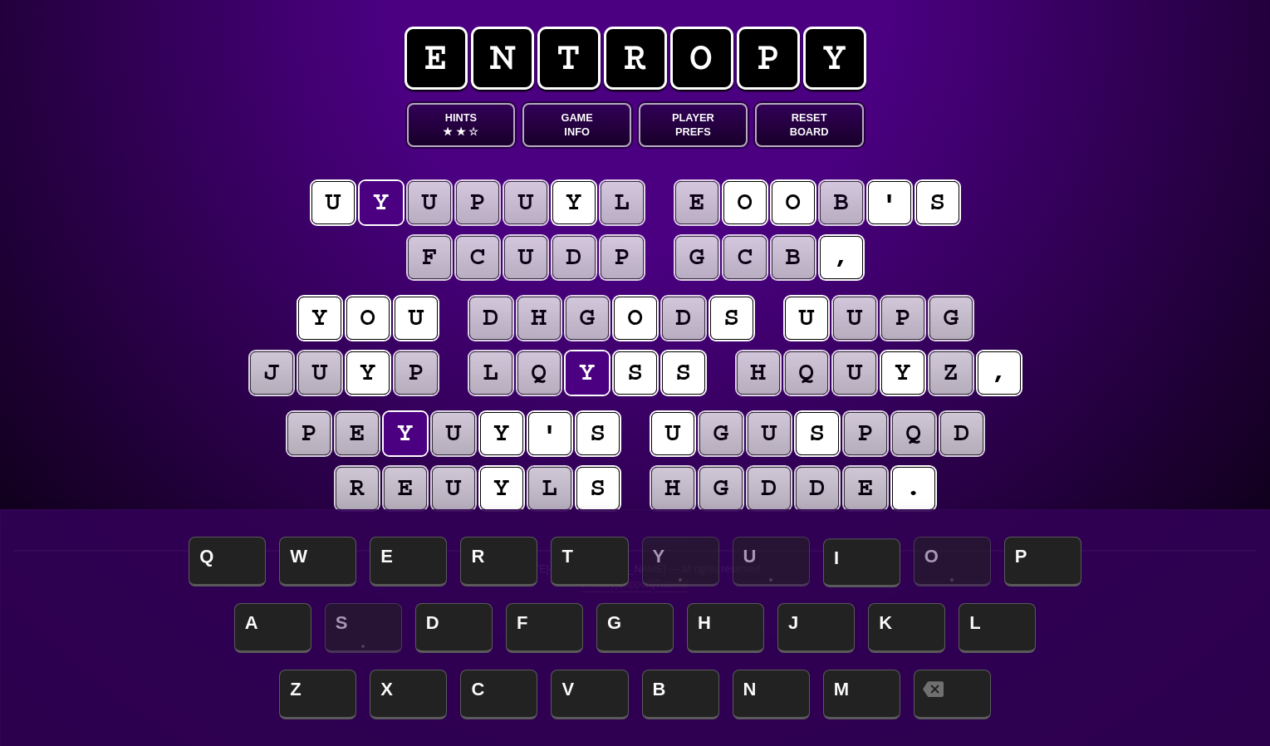
click at [873, 541] on span "I" at bounding box center [861, 562] width 77 height 49
click at [319, 184] on puzzle-tile "u" at bounding box center [332, 202] width 43 height 43
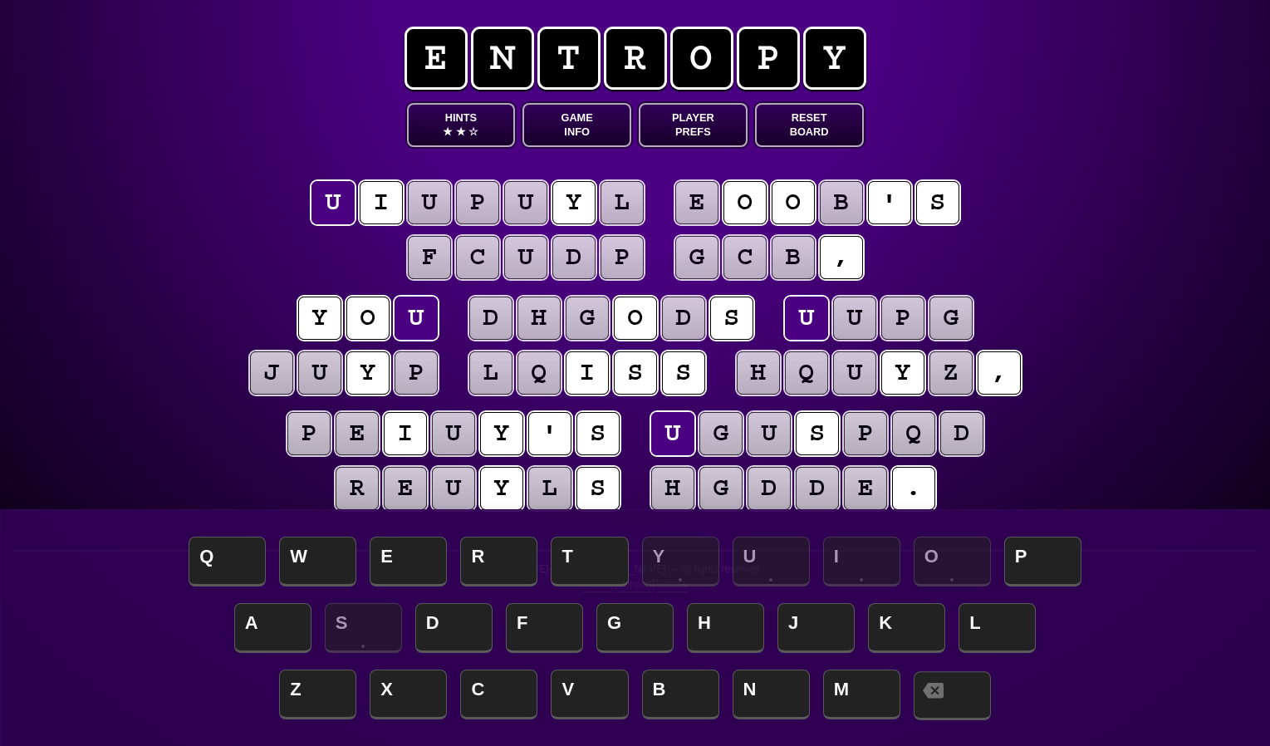
click at [984, 687] on span at bounding box center [952, 695] width 77 height 49
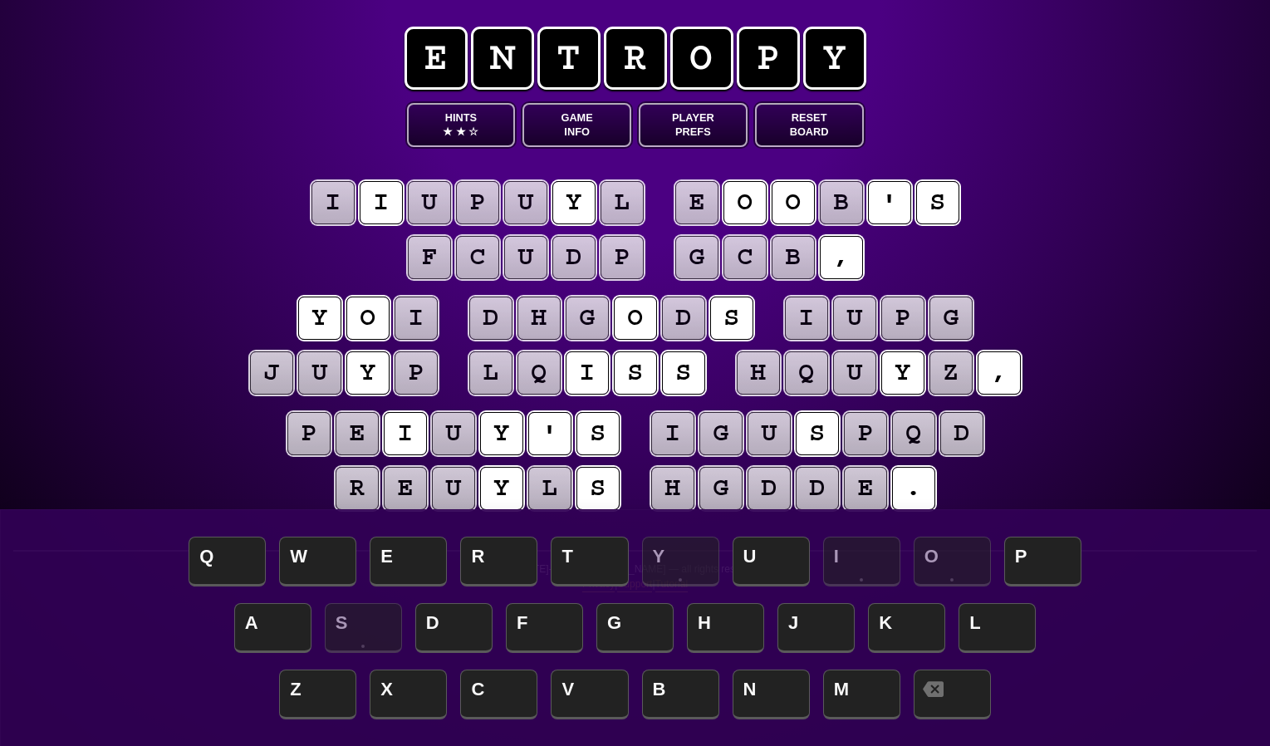
click at [553, 130] on button "Game Info" at bounding box center [576, 125] width 109 height 44
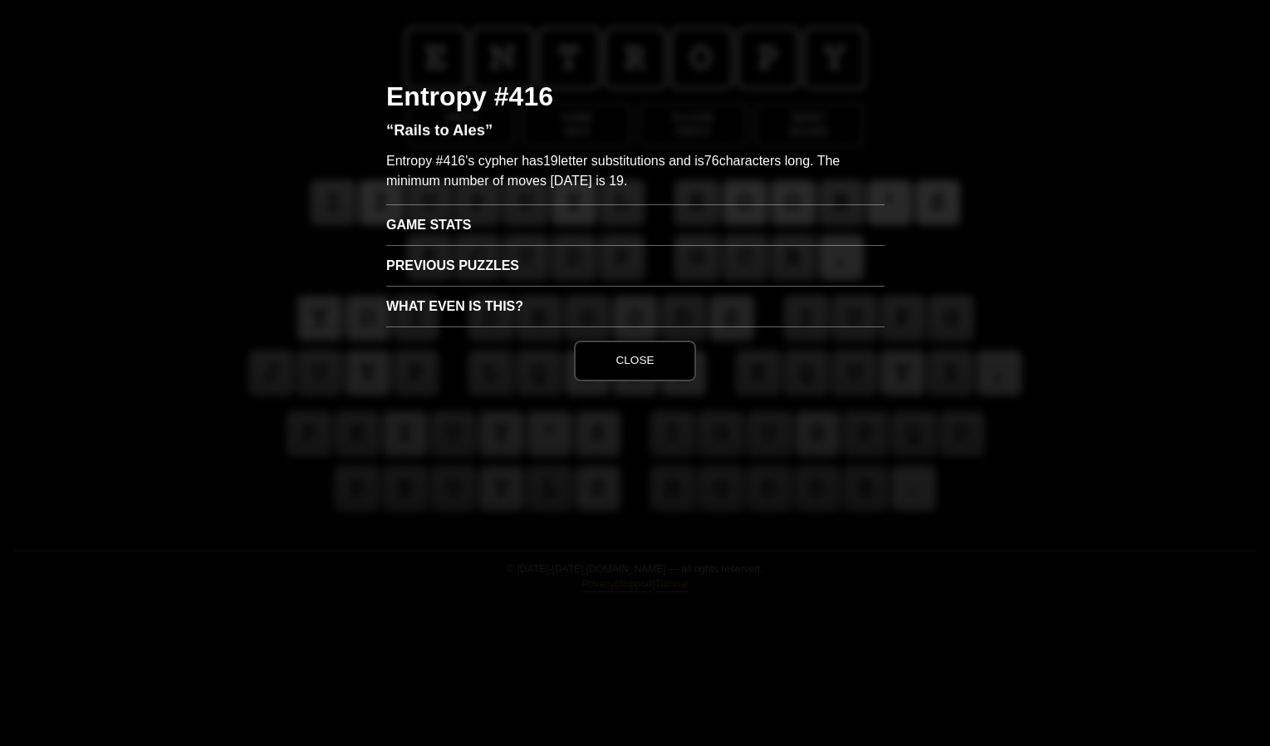
click at [441, 301] on h3 "What even is this?" at bounding box center [635, 306] width 498 height 41
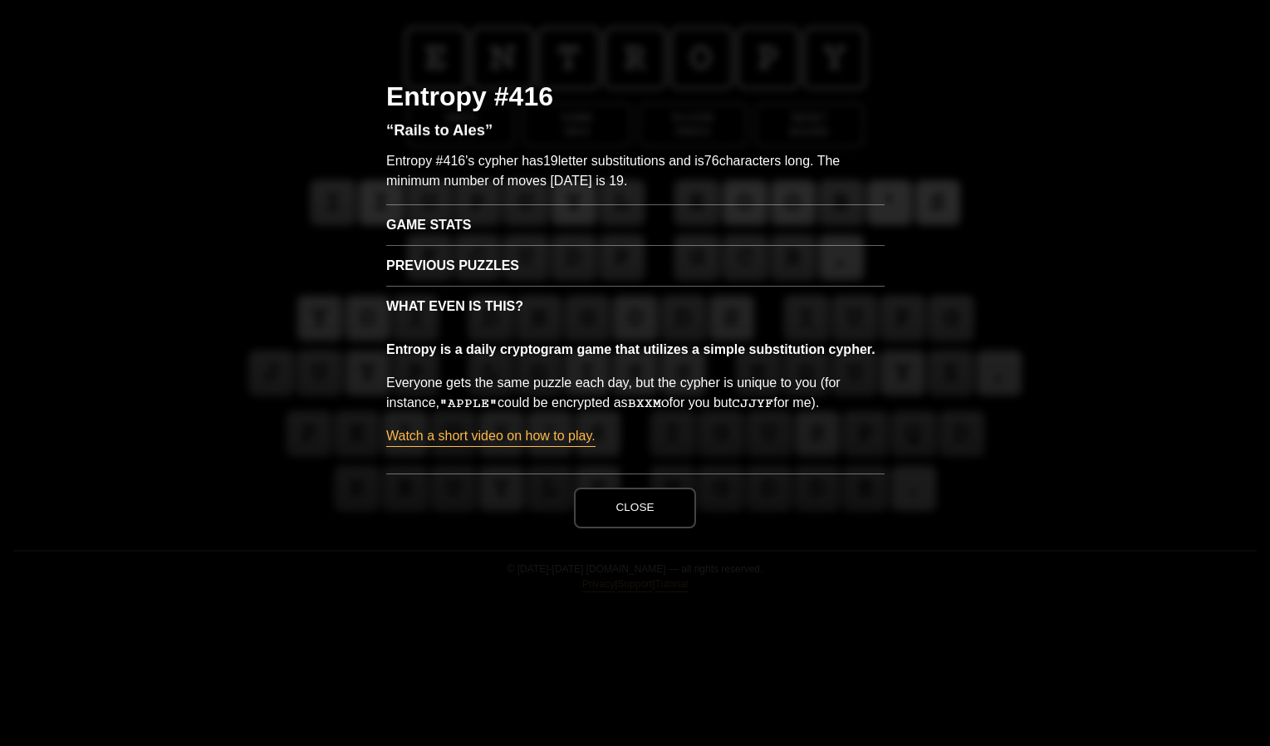
click at [493, 435] on link "Watch a short video on how to play." at bounding box center [490, 436] width 209 height 21
click at [659, 509] on button "Close" at bounding box center [634, 508] width 121 height 40
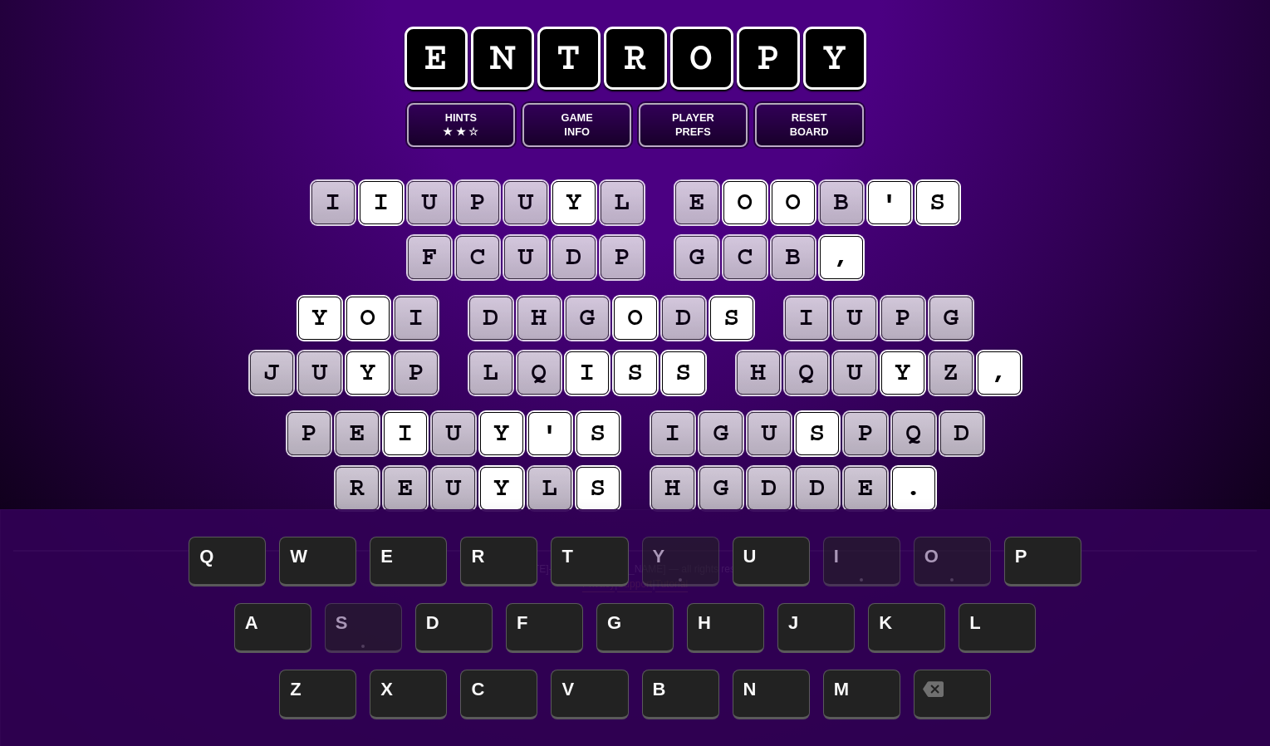
click at [564, 204] on puzzle-tile "y" at bounding box center [573, 202] width 43 height 43
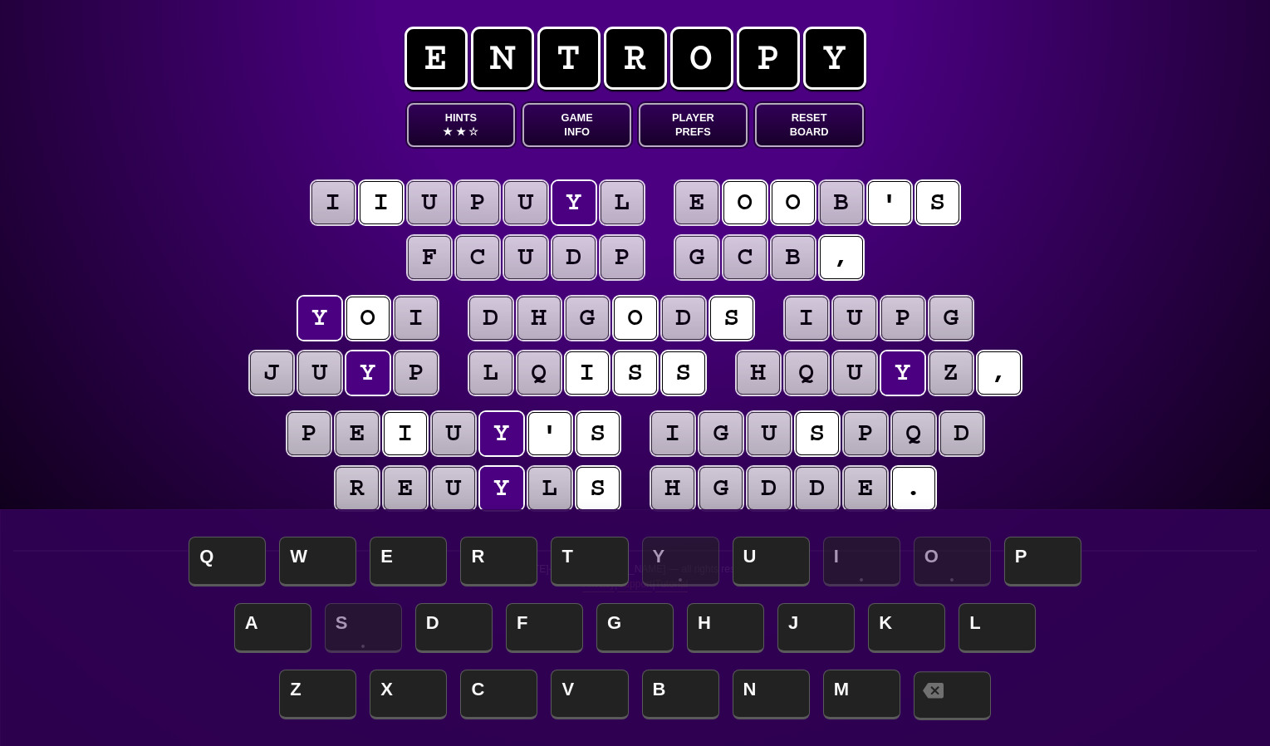
click at [971, 677] on span at bounding box center [952, 695] width 77 height 49
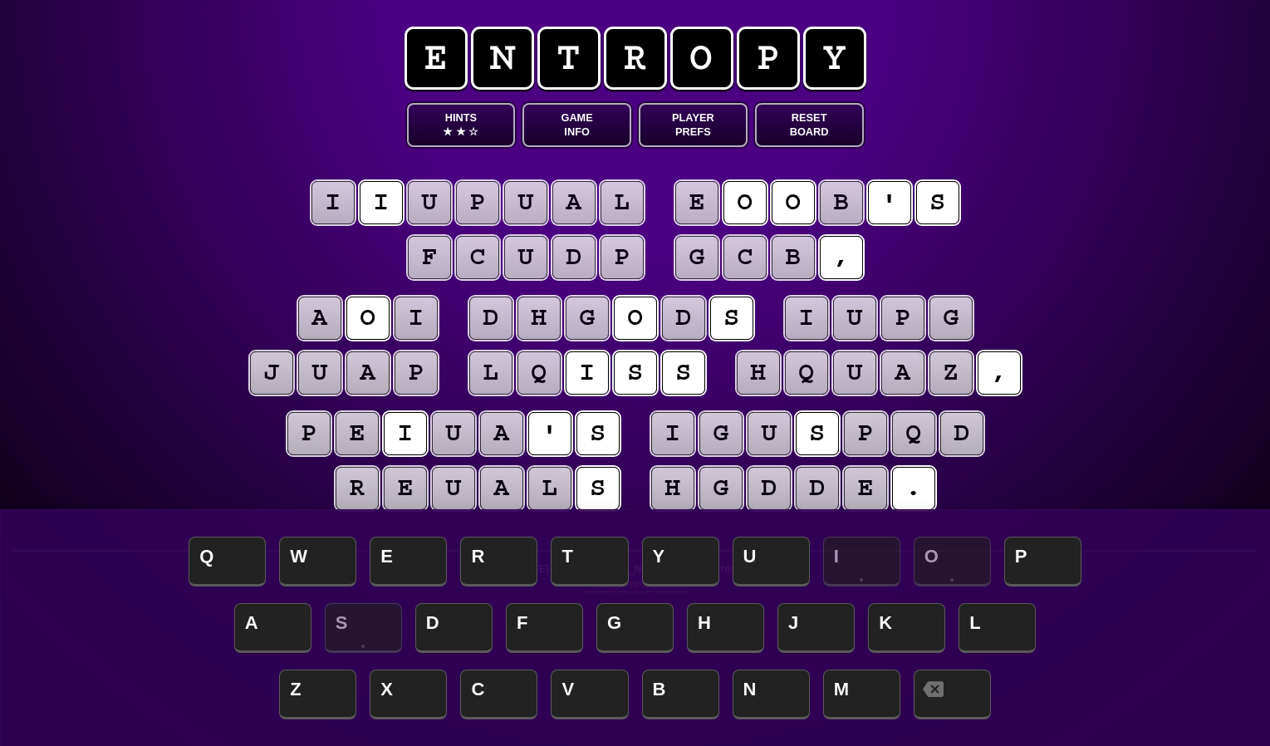
click at [355, 207] on puzzle-word "i i u p u a l" at bounding box center [477, 204] width 337 height 46
click at [365, 203] on puzzle-tile "i" at bounding box center [381, 202] width 43 height 43
drag, startPoint x: 950, startPoint y: 685, endPoint x: 934, endPoint y: 665, distance: 25.9
click at [950, 685] on span at bounding box center [952, 694] width 77 height 50
click at [433, 267] on puzzle-tile "f" at bounding box center [429, 257] width 43 height 43
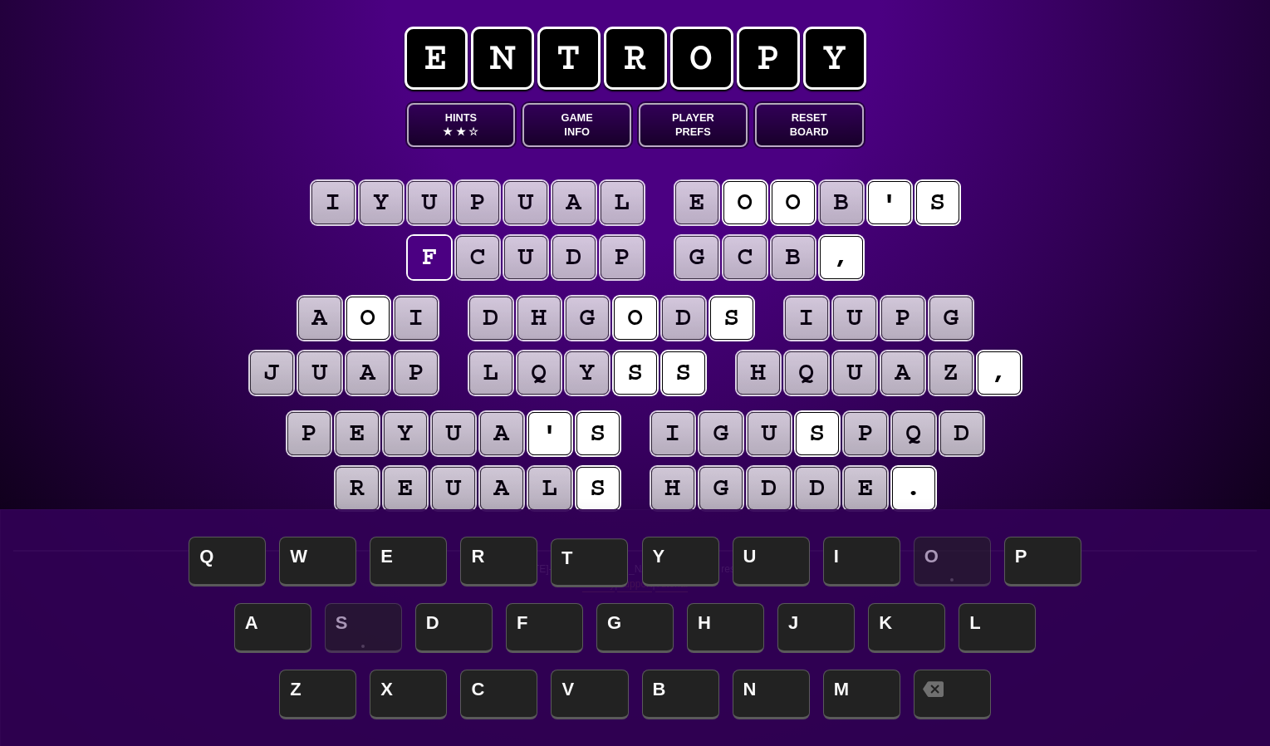
click at [581, 551] on span "T" at bounding box center [589, 562] width 77 height 49
drag, startPoint x: 488, startPoint y: 262, endPoint x: 497, endPoint y: 306, distance: 44.8
click at [488, 262] on puzzle-tile "c" at bounding box center [477, 257] width 43 height 43
click at [493, 561] on span "R" at bounding box center [498, 562] width 77 height 49
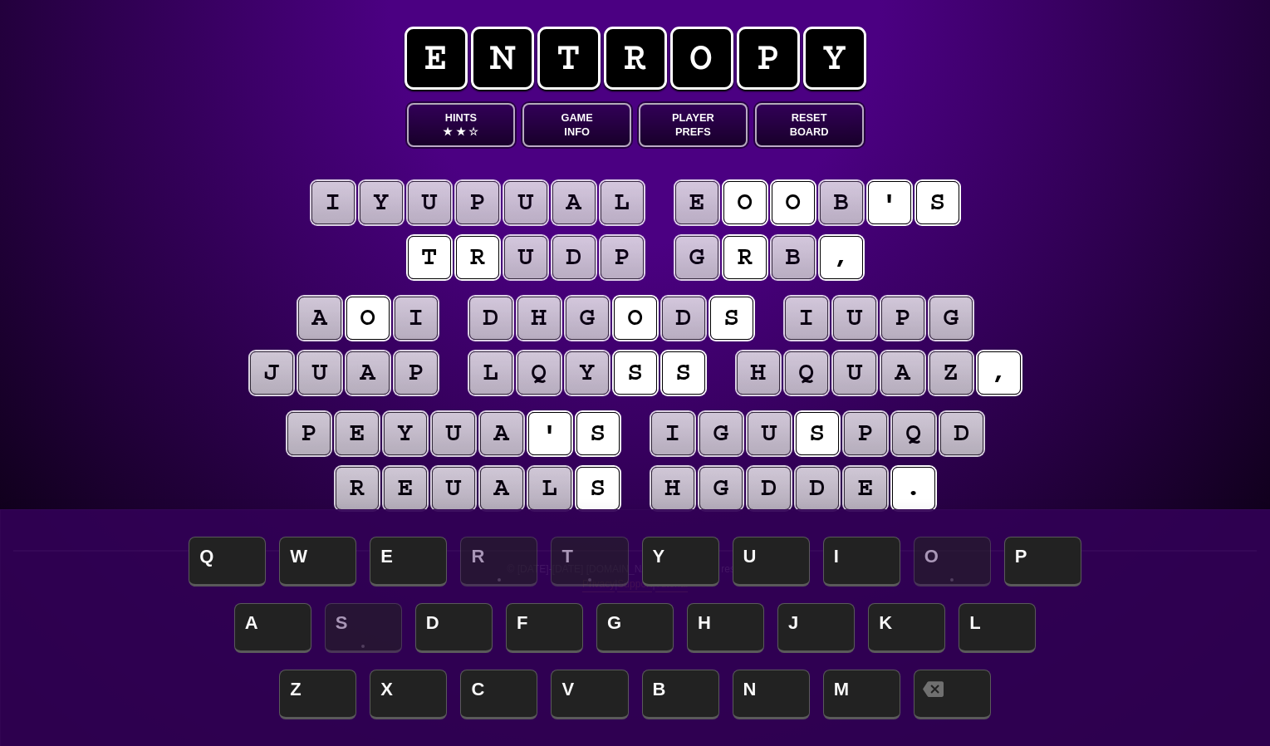
drag, startPoint x: 532, startPoint y: 261, endPoint x: 514, endPoint y: 305, distance: 47.7
click at [532, 261] on puzzle-tile "u" at bounding box center [525, 257] width 43 height 43
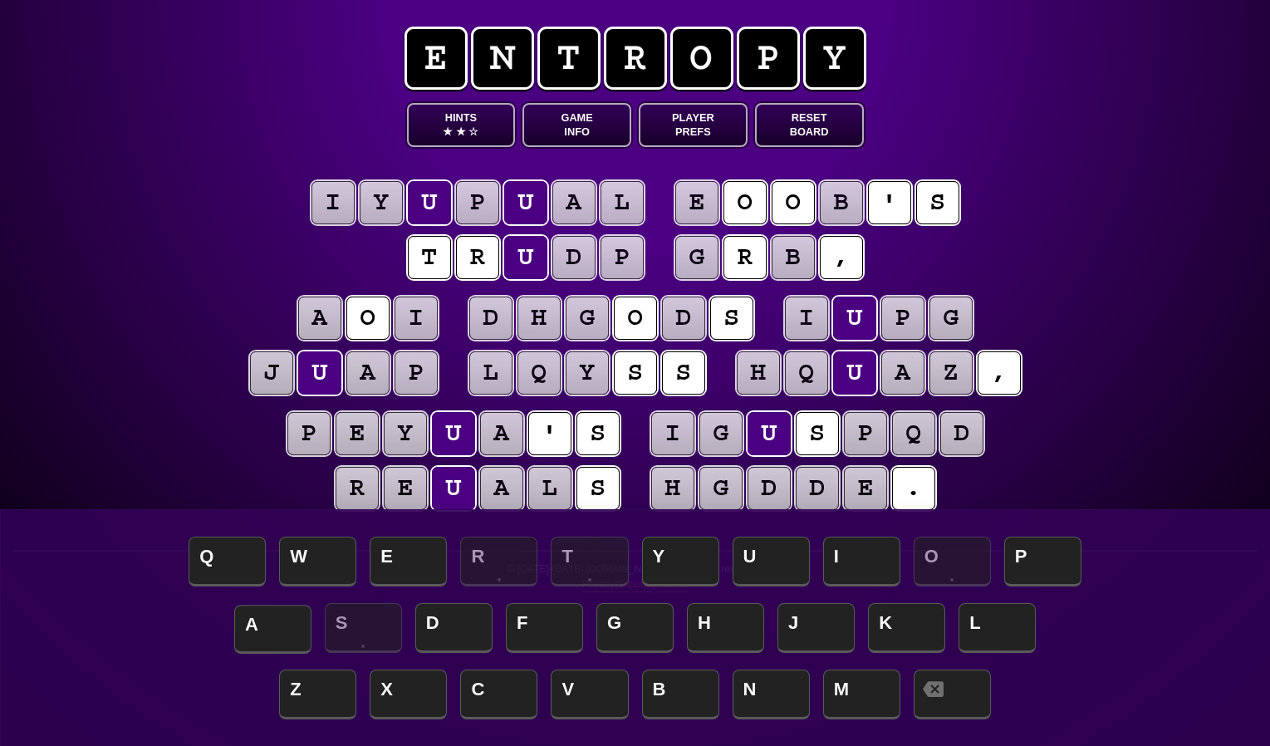
click at [274, 627] on span "A" at bounding box center [272, 629] width 77 height 49
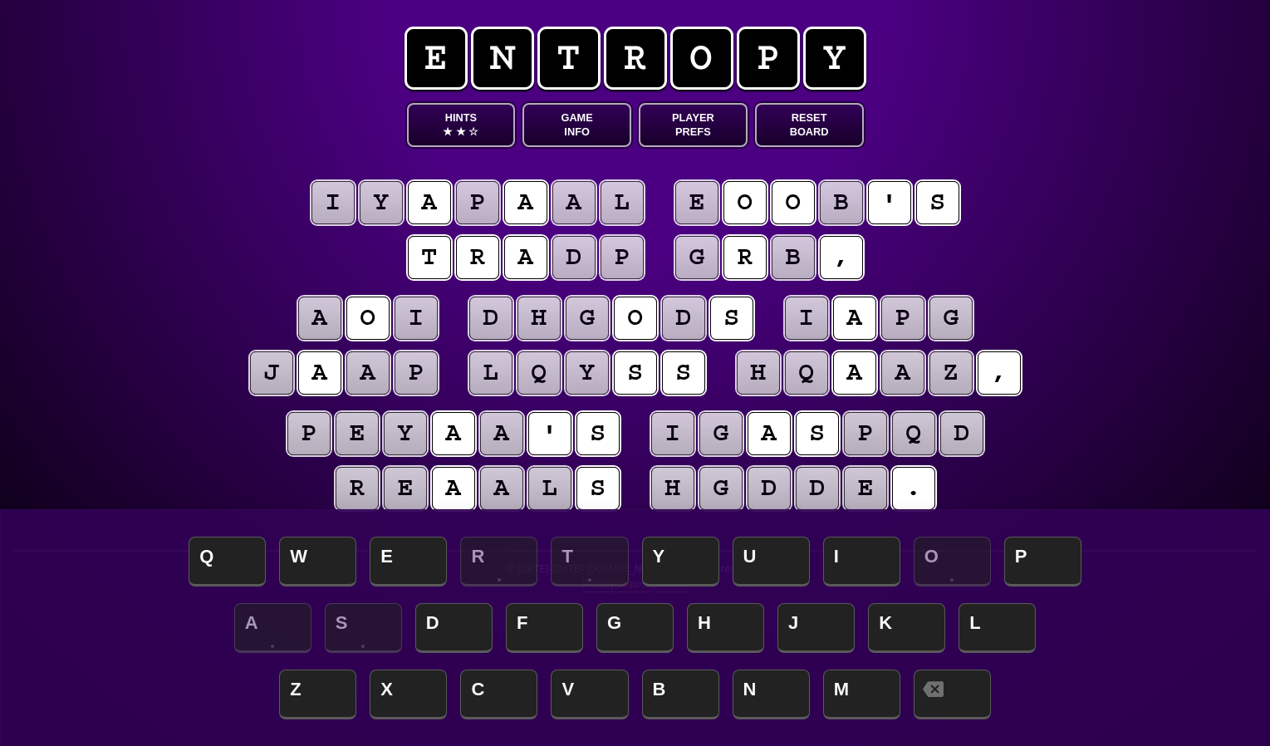
click at [587, 261] on puzzle-tile "d" at bounding box center [573, 257] width 43 height 43
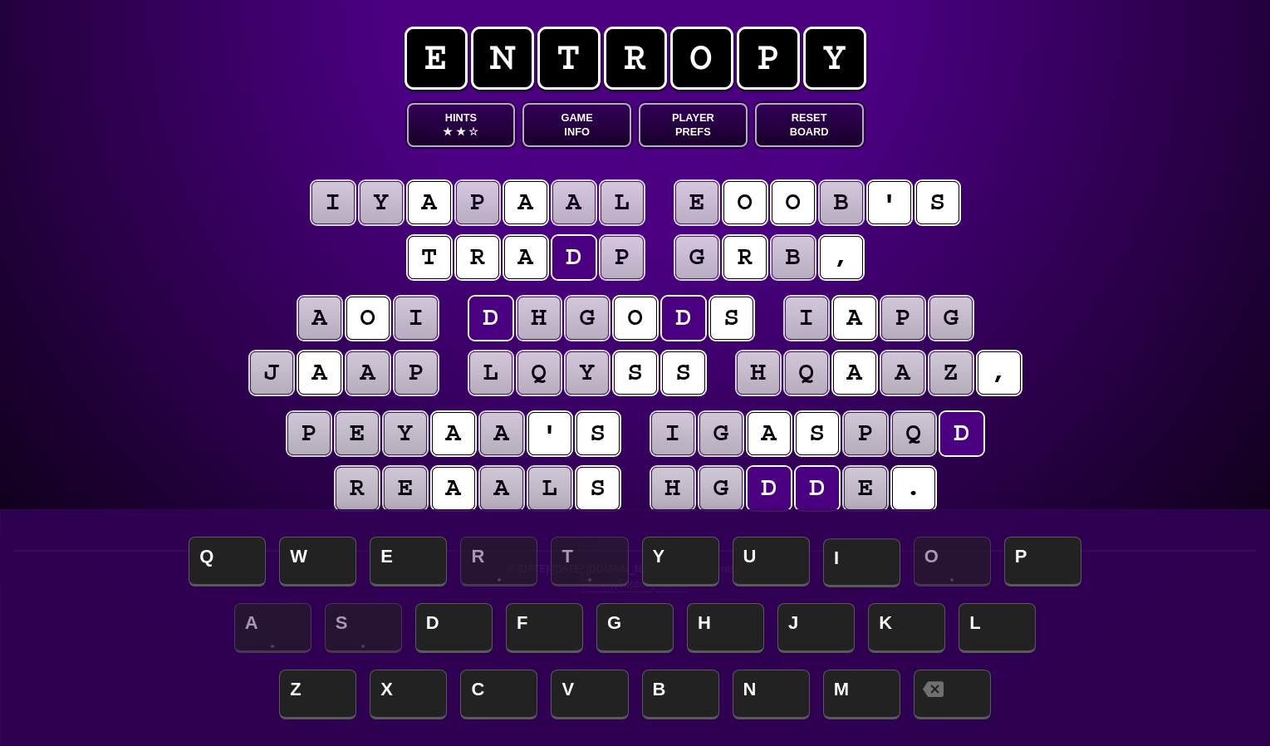
click at [849, 556] on span "I" at bounding box center [861, 562] width 77 height 49
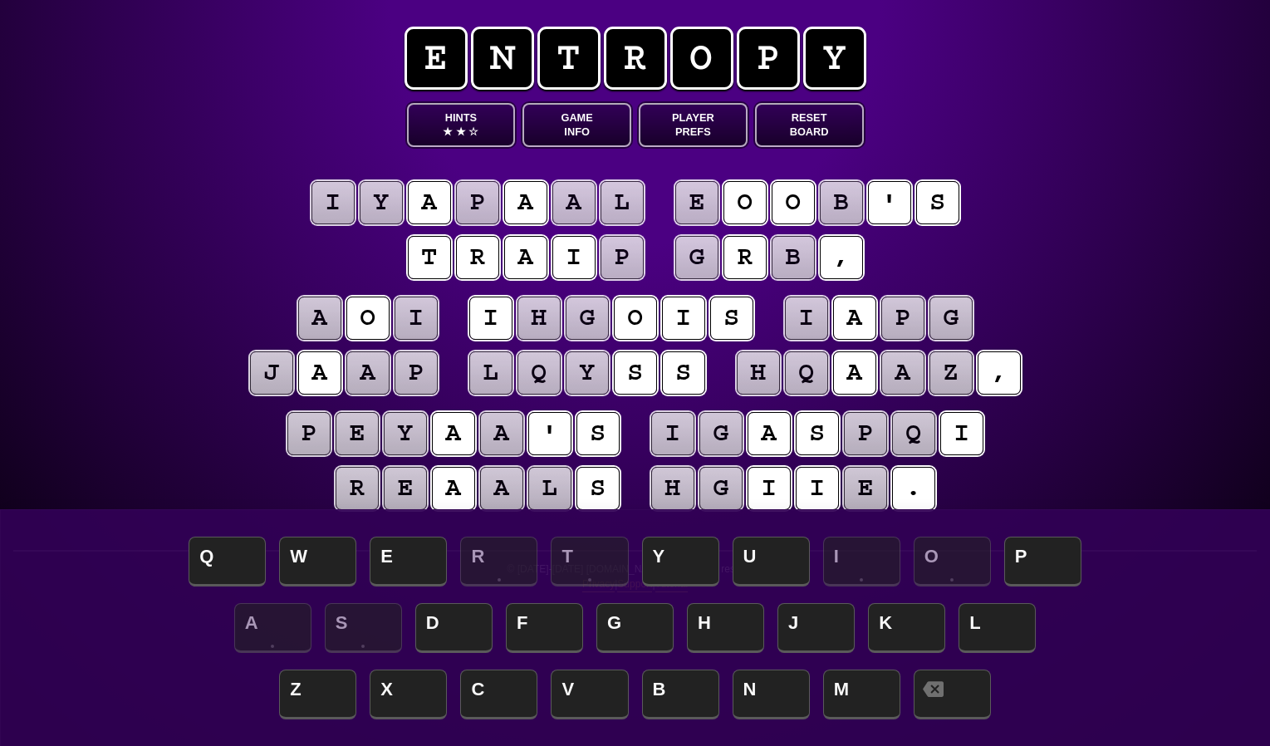
click at [618, 254] on puzzle-tile "p" at bounding box center [621, 257] width 43 height 43
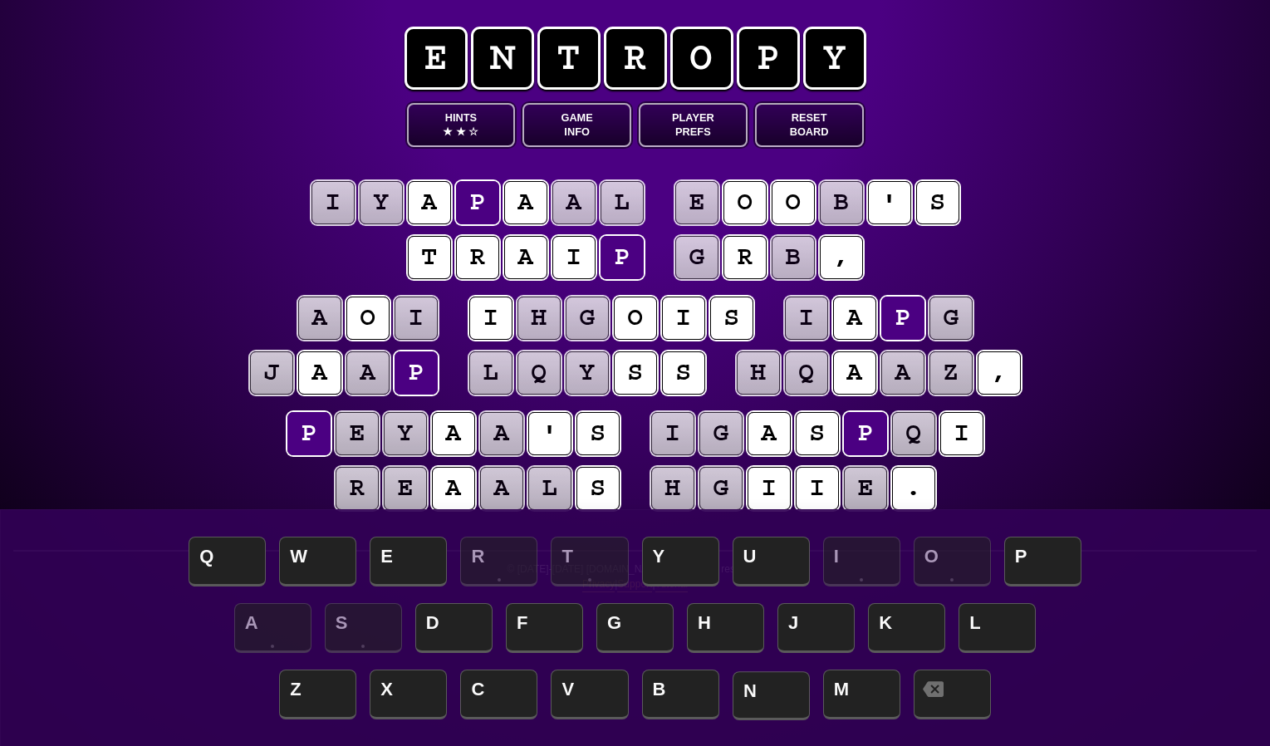
click at [786, 693] on span "N" at bounding box center [771, 695] width 77 height 49
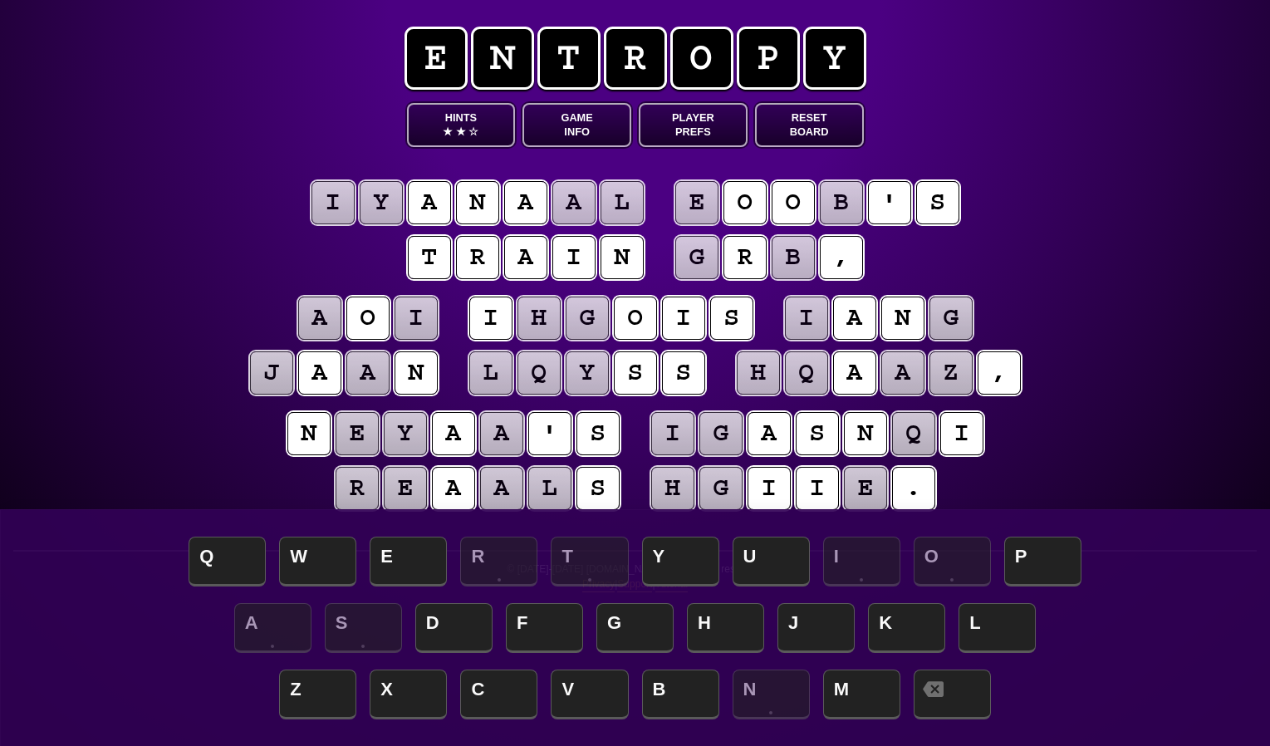
click at [638, 311] on puzzle-tile "o" at bounding box center [635, 317] width 43 height 43
click at [949, 691] on span at bounding box center [952, 695] width 77 height 49
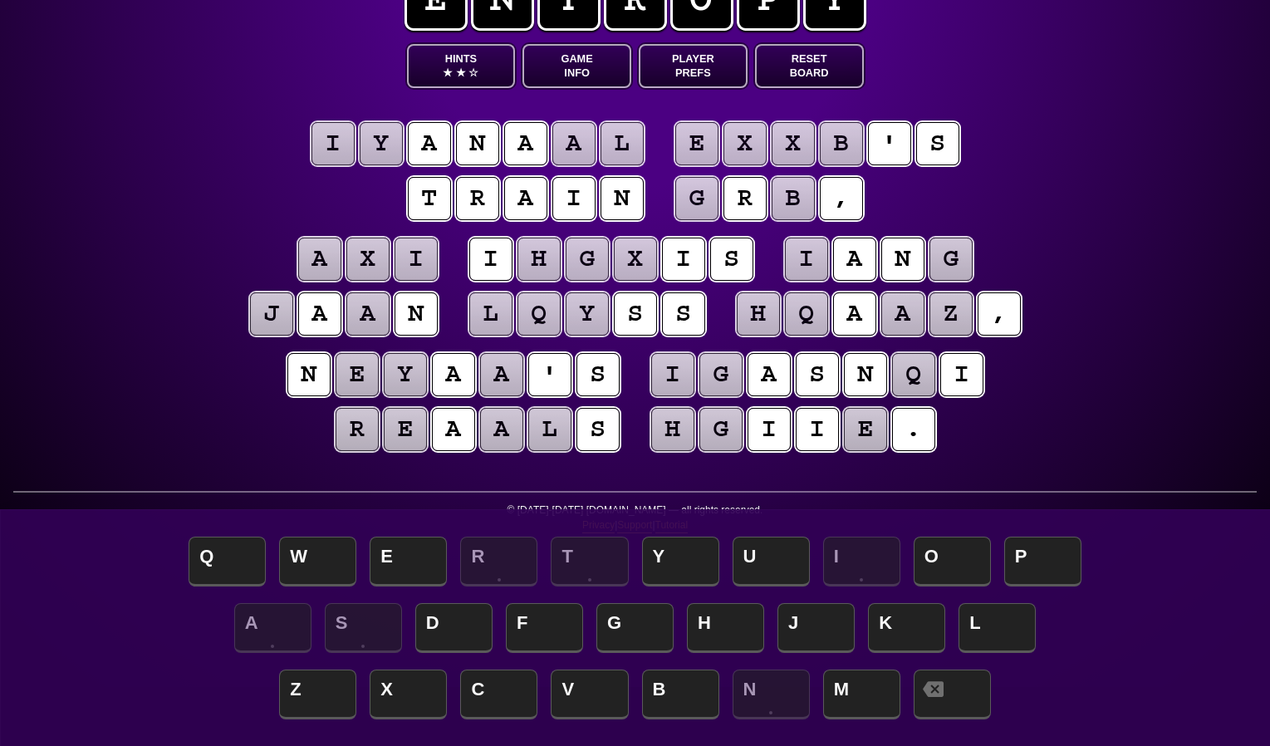
scroll to position [56, 0]
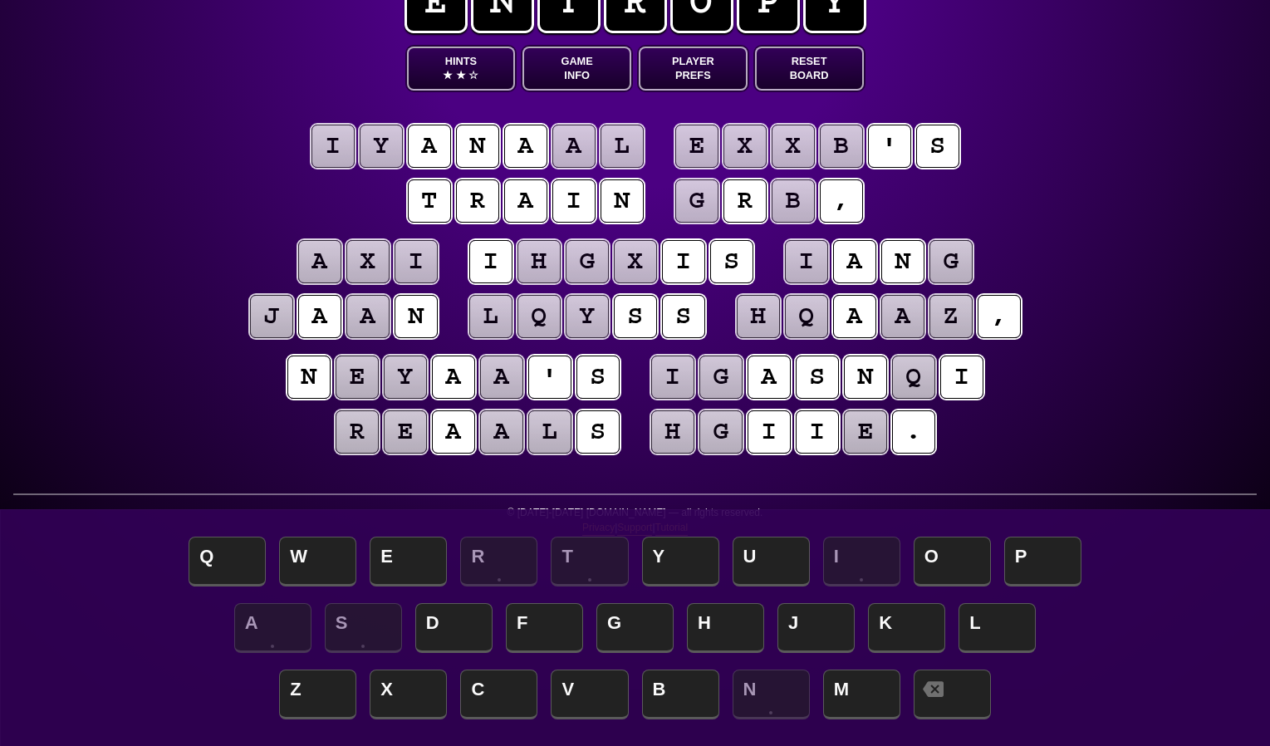
click at [379, 318] on puzzle-tile "a" at bounding box center [367, 316] width 43 height 43
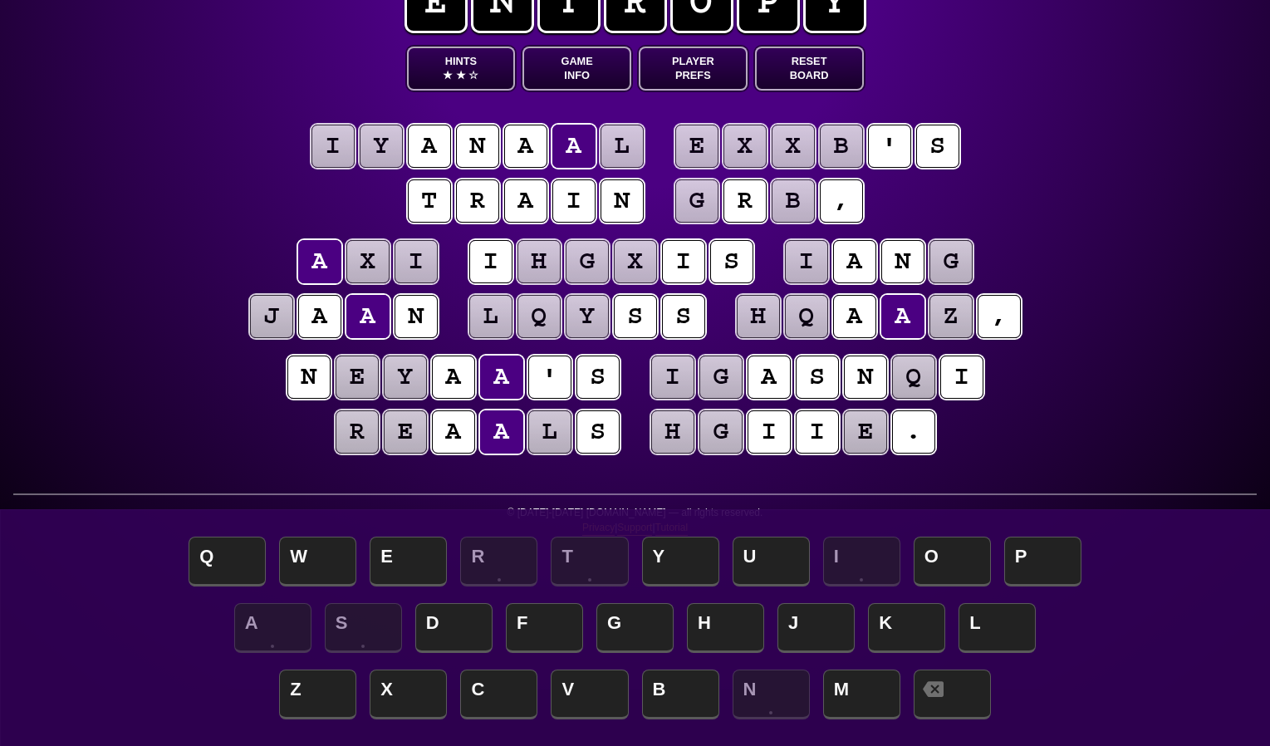
click at [702, 214] on puzzle-tile "g" at bounding box center [696, 200] width 43 height 43
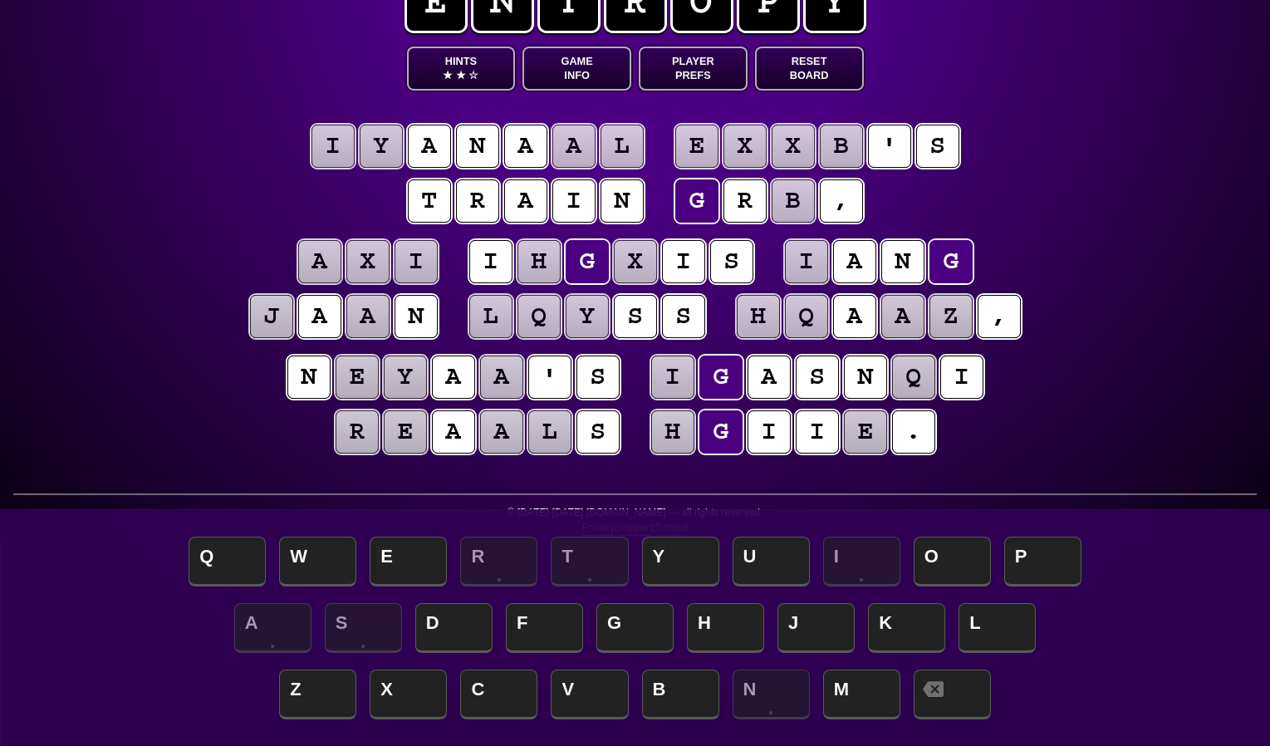
click at [791, 214] on puzzle-tile "b" at bounding box center [793, 200] width 43 height 43
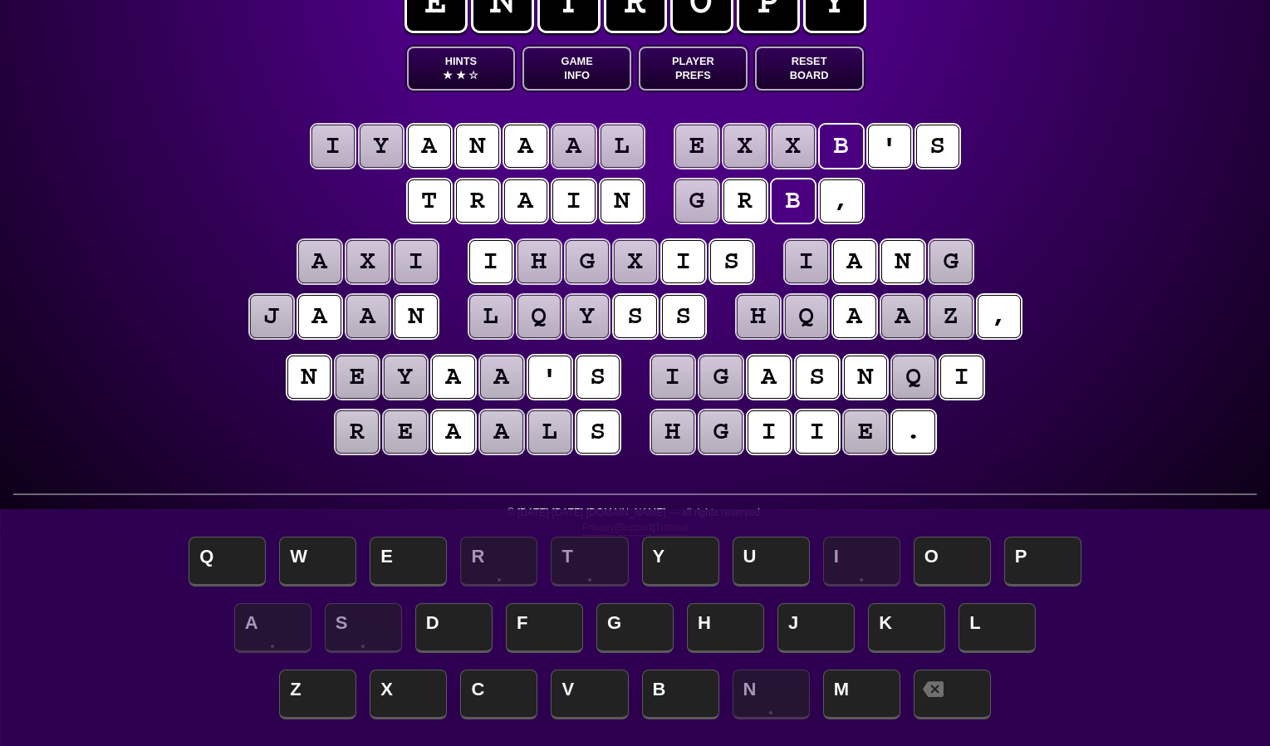
click at [955, 271] on puzzle-tile "g" at bounding box center [950, 261] width 43 height 43
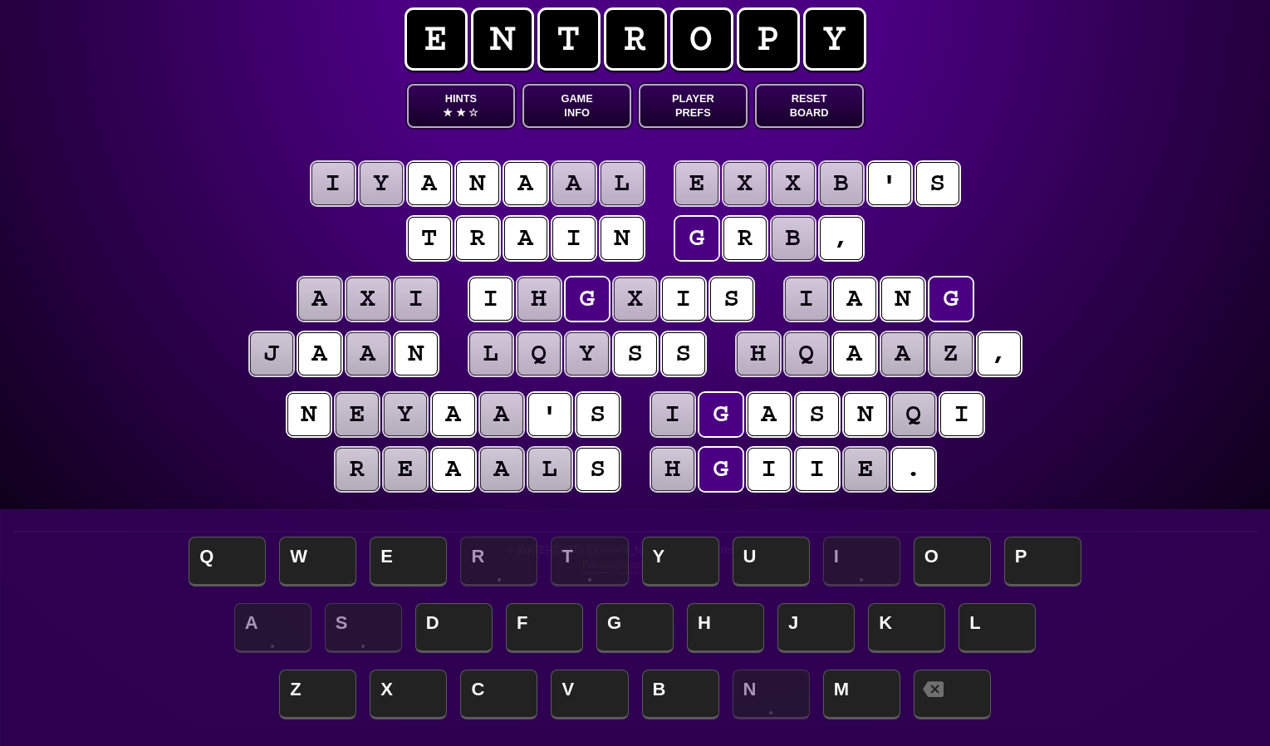
scroll to position [17, 0]
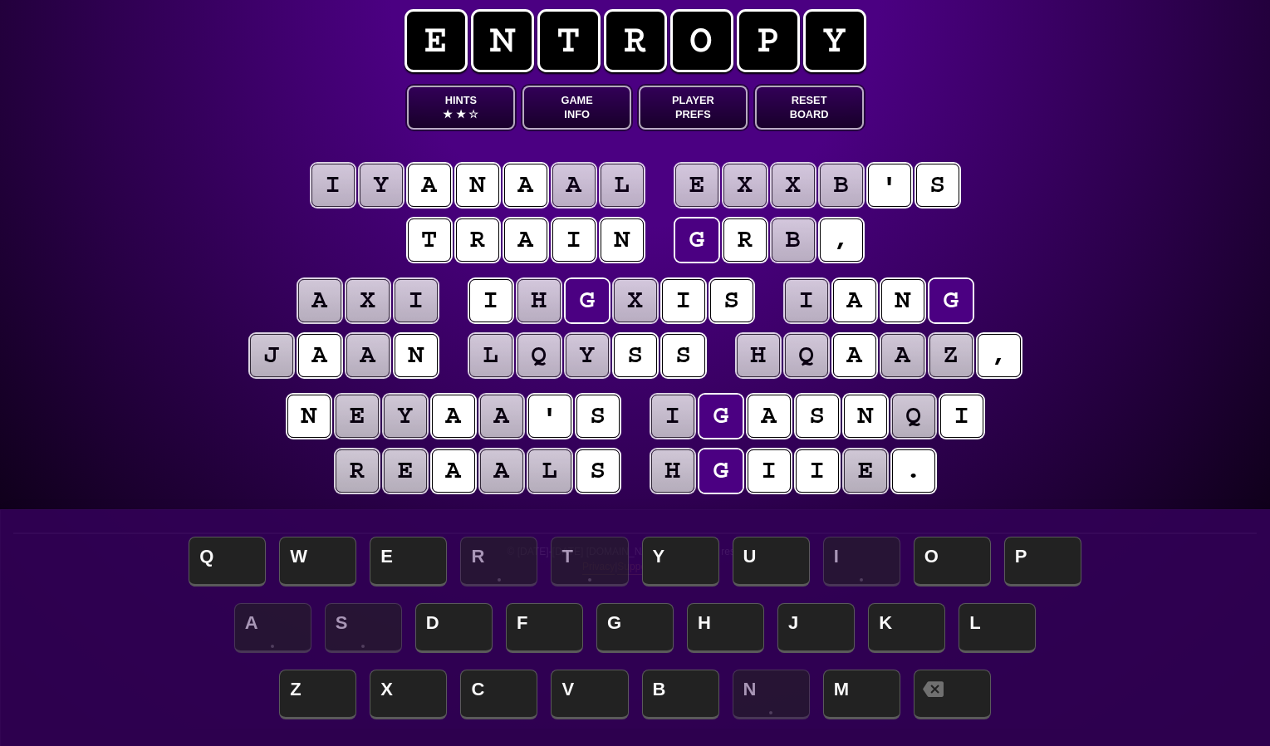
click at [823, 472] on puzzle-tile "i" at bounding box center [817, 470] width 43 height 43
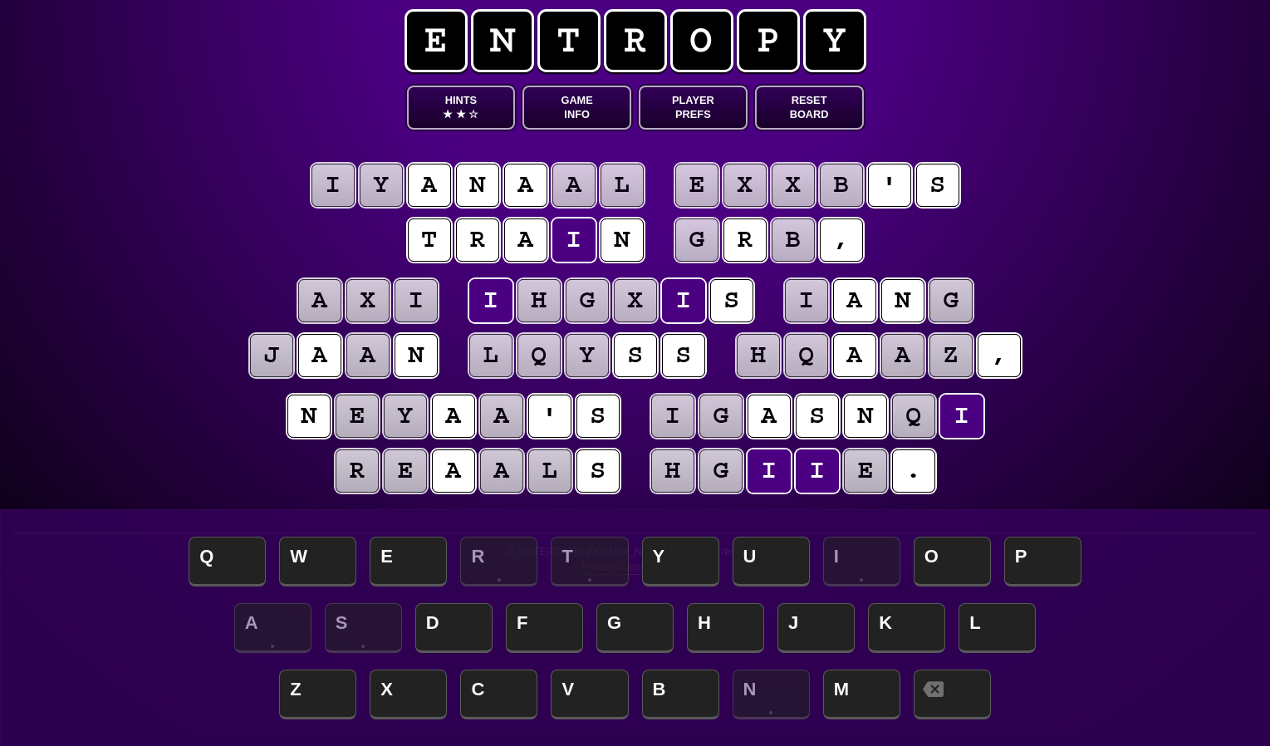
click at [628, 242] on puzzle-tile "n" at bounding box center [621, 239] width 43 height 43
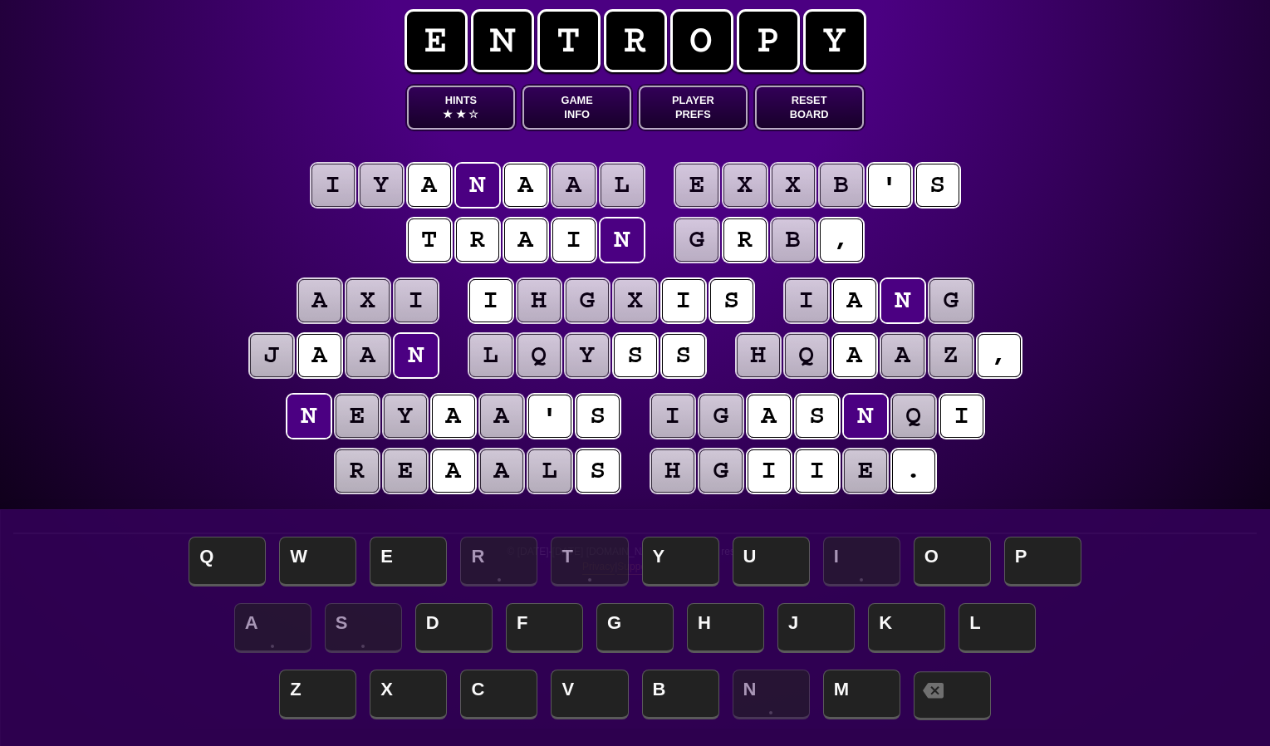
click at [961, 689] on span at bounding box center [952, 695] width 77 height 49
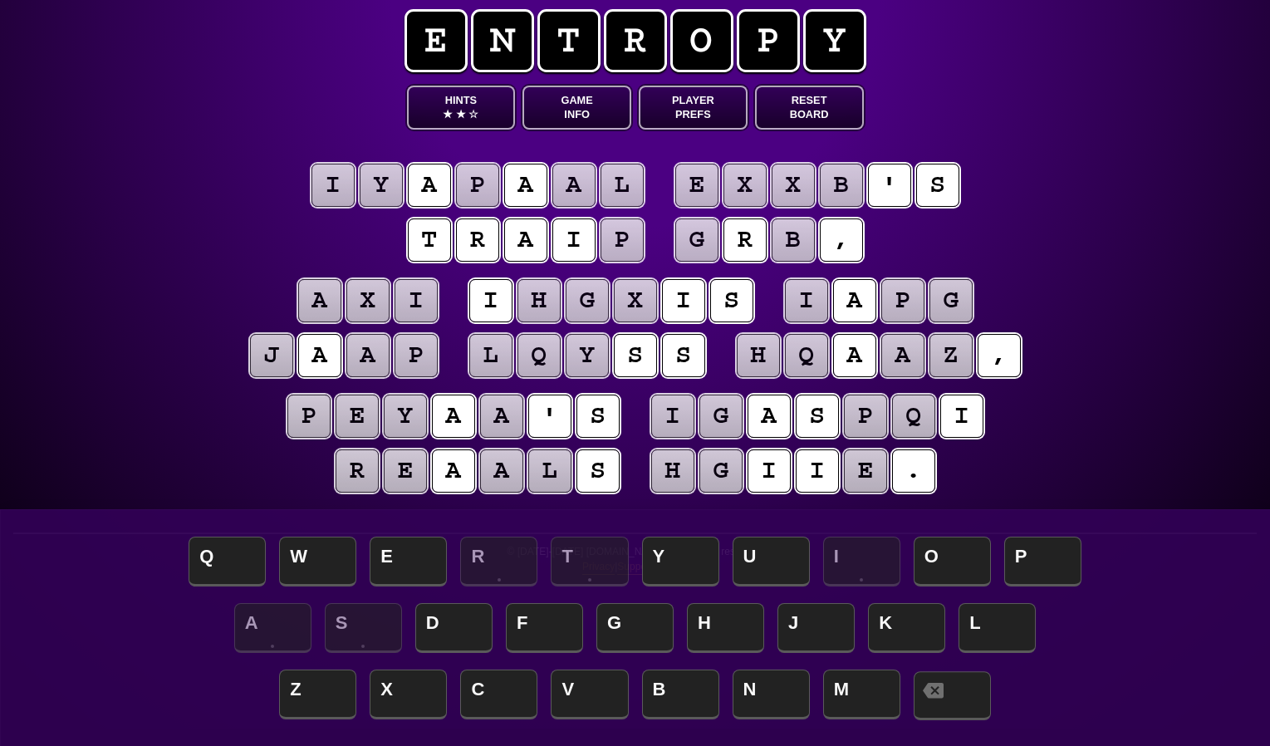
click at [961, 689] on span at bounding box center [952, 695] width 77 height 49
click at [572, 241] on puzzle-tile "i" at bounding box center [573, 239] width 43 height 43
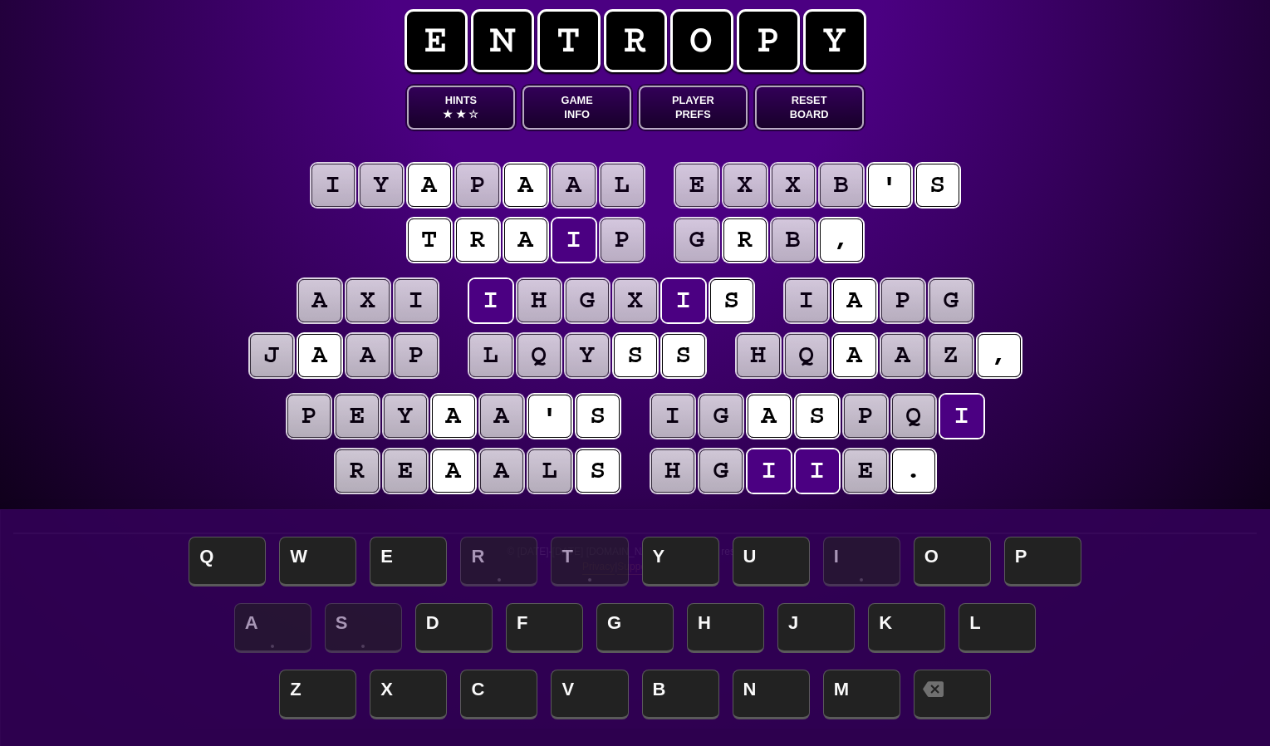
drag, startPoint x: 854, startPoint y: 103, endPoint x: 810, endPoint y: 106, distance: 44.1
click at [854, 103] on button "Reset Board" at bounding box center [809, 108] width 109 height 44
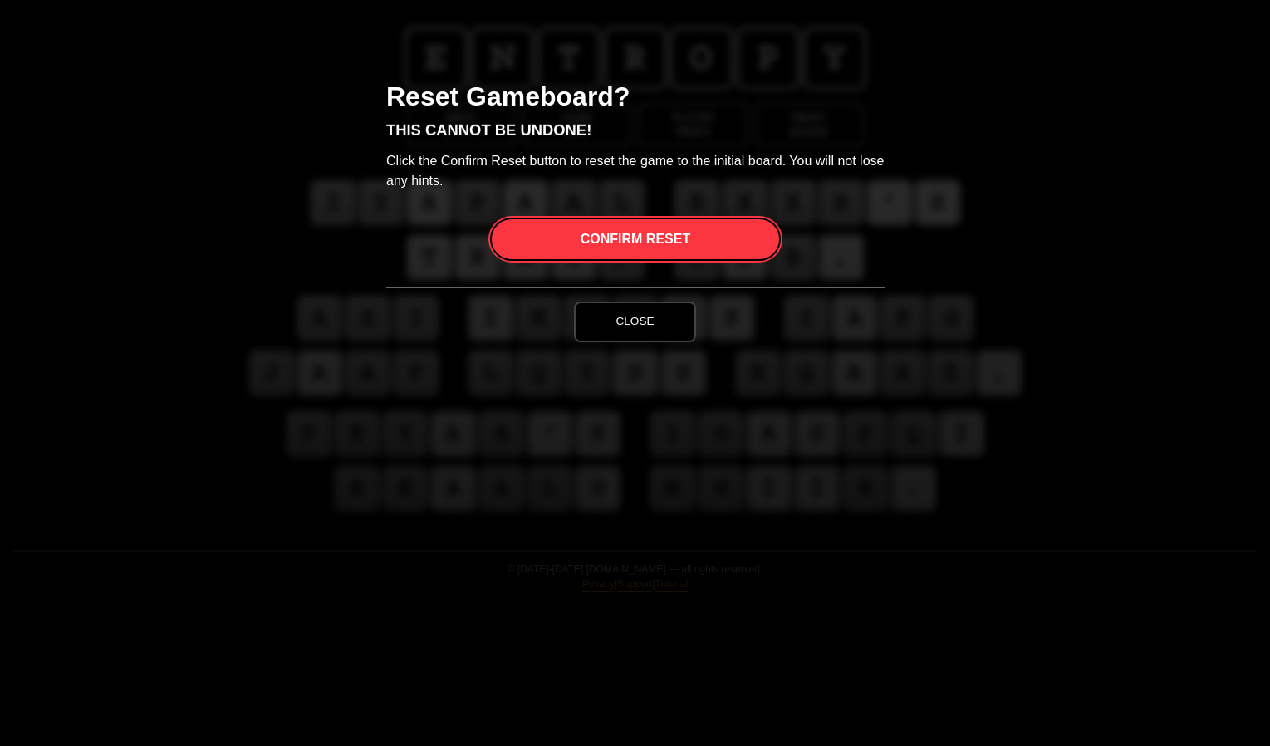
click at [808, 106] on div "Reset Gameboard? This cannot be undone! Click the Confirm Reset button to reset…" at bounding box center [635, 185] width 498 height 204
click at [644, 237] on span "Confirm Reset" at bounding box center [635, 239] width 110 height 40
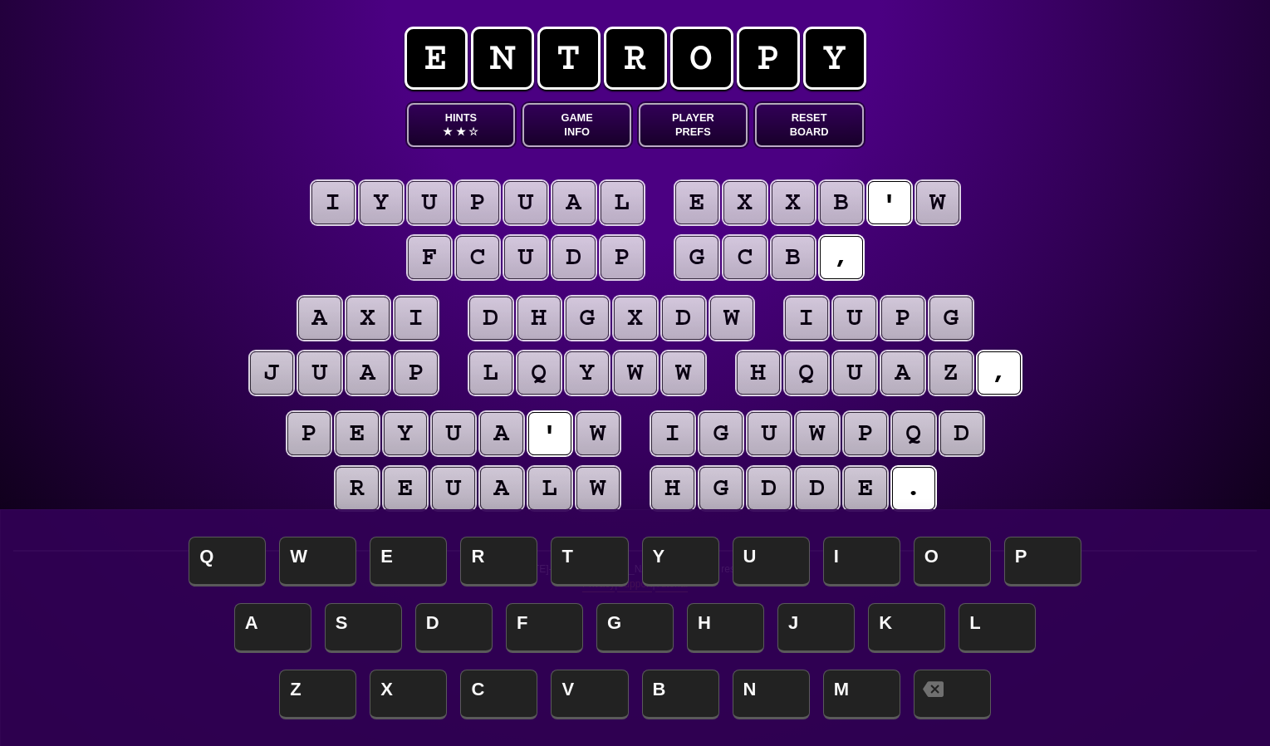
click at [757, 371] on puzzle-tile "h" at bounding box center [758, 372] width 43 height 43
click at [471, 118] on button "Hints ★ ★ ☆" at bounding box center [461, 125] width 109 height 44
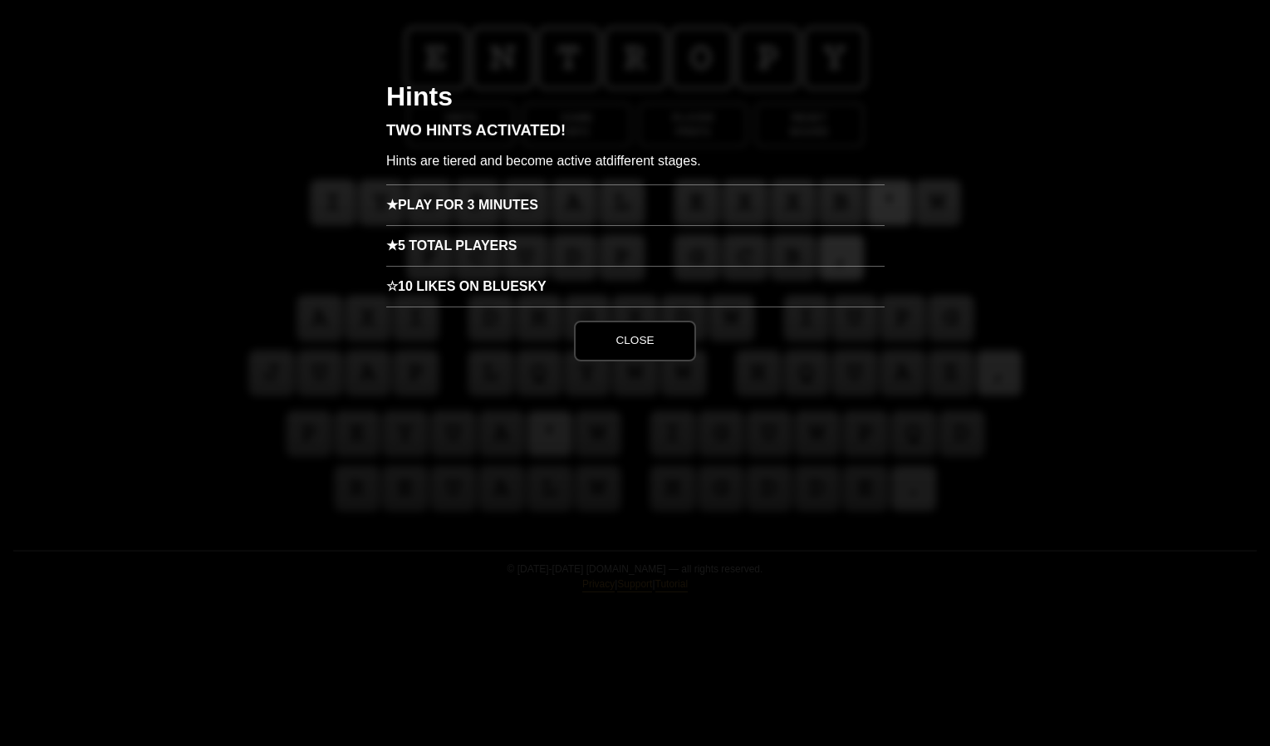
click at [473, 198] on h3 "★ Play for 3 minutes" at bounding box center [635, 204] width 498 height 41
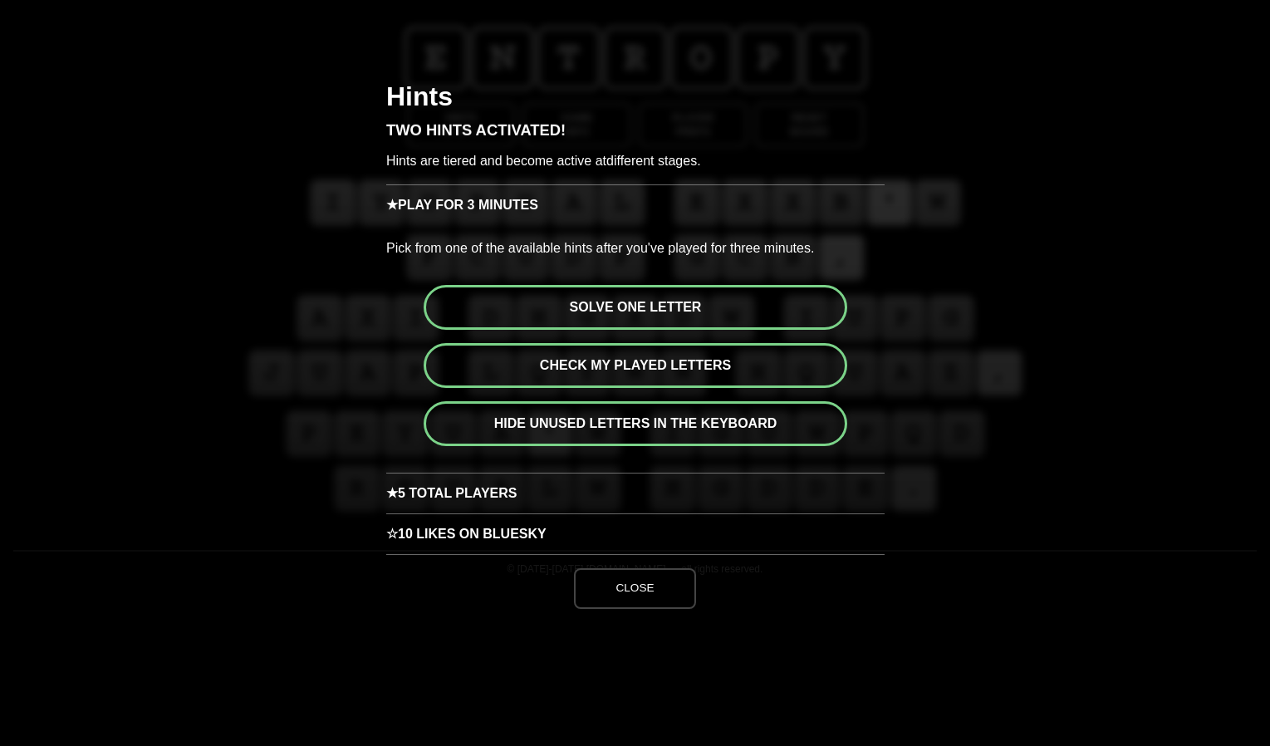
click at [675, 318] on button "Solve one letter" at bounding box center [636, 307] width 424 height 45
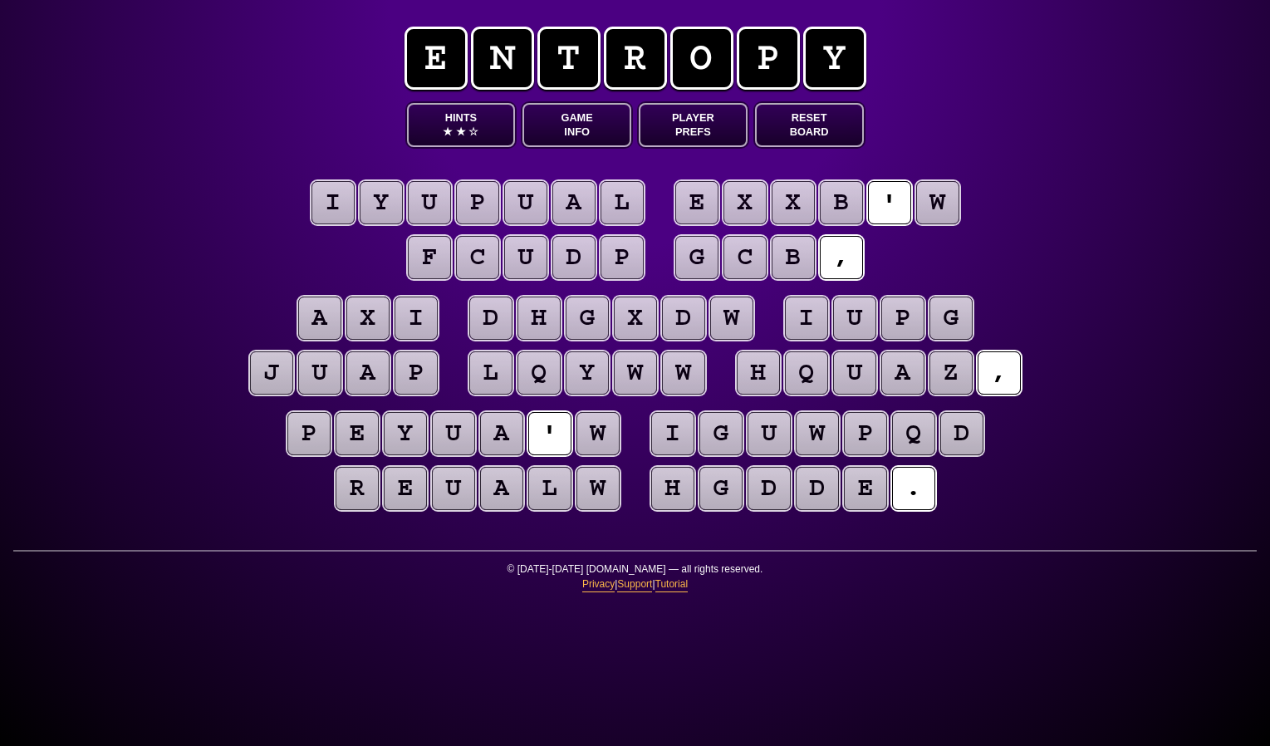
click at [629, 321] on puzzle-tile "x" at bounding box center [635, 318] width 44 height 44
click at [485, 210] on puzzle-tile "p" at bounding box center [477, 202] width 46 height 46
click at [499, 321] on puzzle-tile "d" at bounding box center [490, 318] width 44 height 44
click at [542, 315] on puzzle-tile "h" at bounding box center [539, 319] width 46 height 46
click at [688, 433] on puzzle-tile "i" at bounding box center [672, 433] width 43 height 43
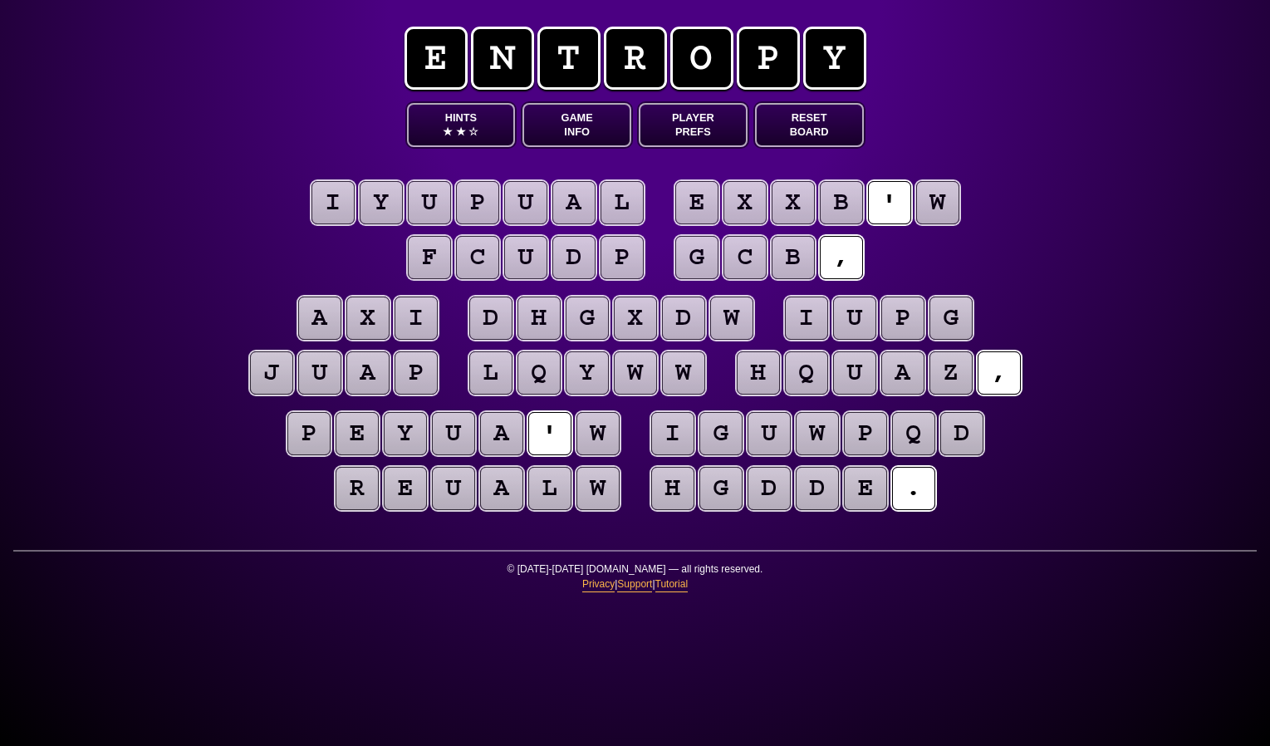
click at [821, 491] on puzzle-tile "d" at bounding box center [817, 488] width 46 height 46
click at [747, 203] on puzzle-tile "x" at bounding box center [744, 202] width 47 height 47
click at [856, 310] on puzzle-tile "u" at bounding box center [854, 317] width 43 height 43
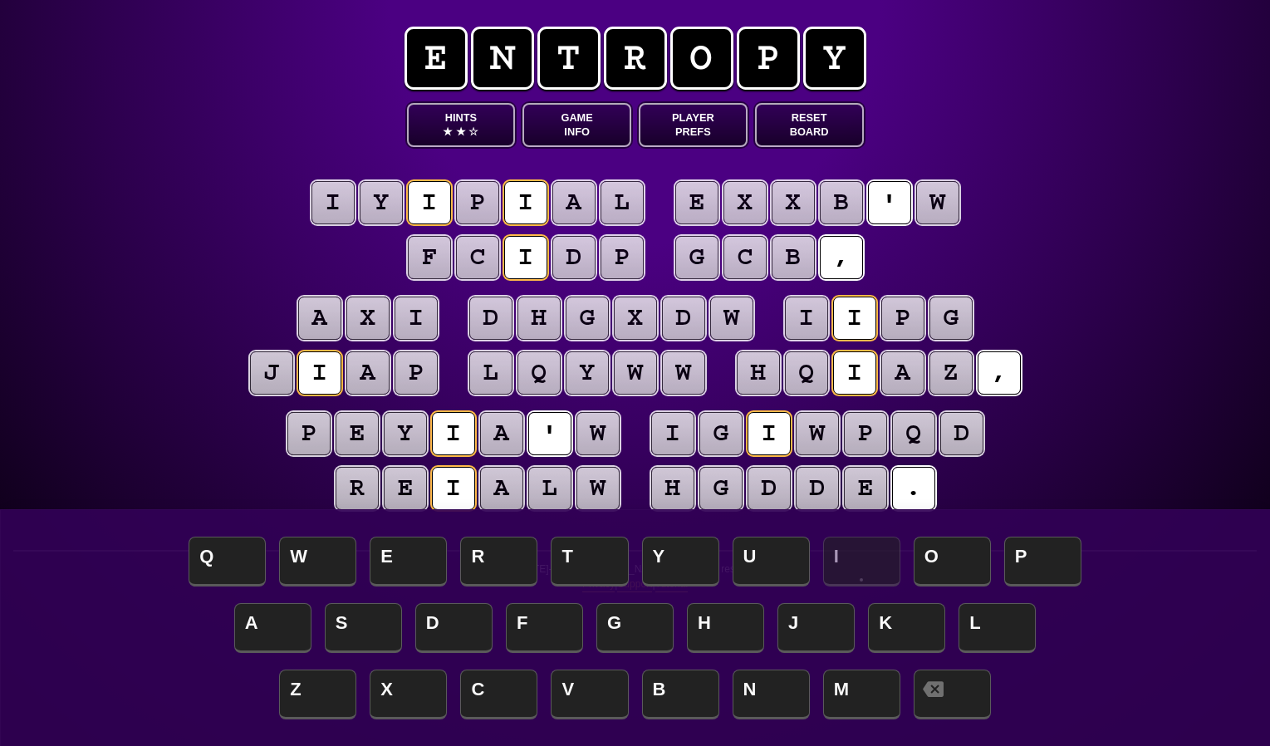
click at [938, 207] on puzzle-tile "w" at bounding box center [937, 202] width 47 height 47
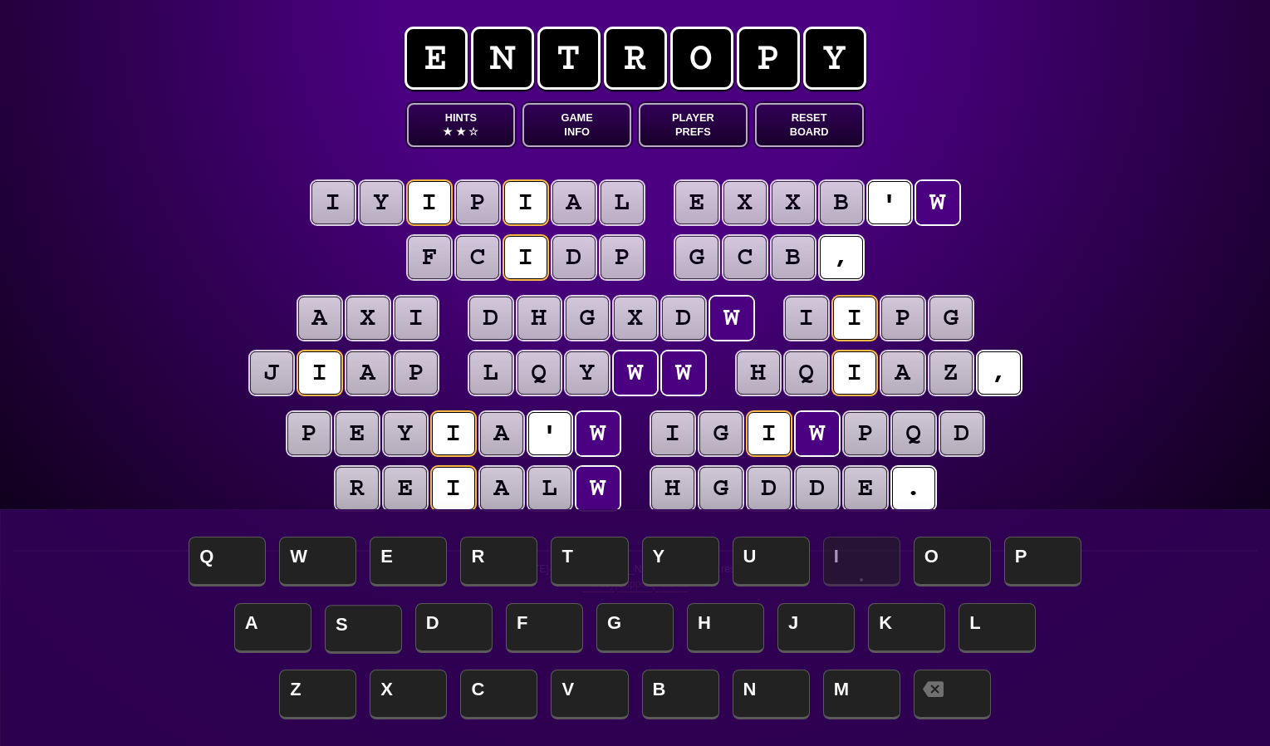
click at [355, 613] on span "S" at bounding box center [363, 629] width 77 height 49
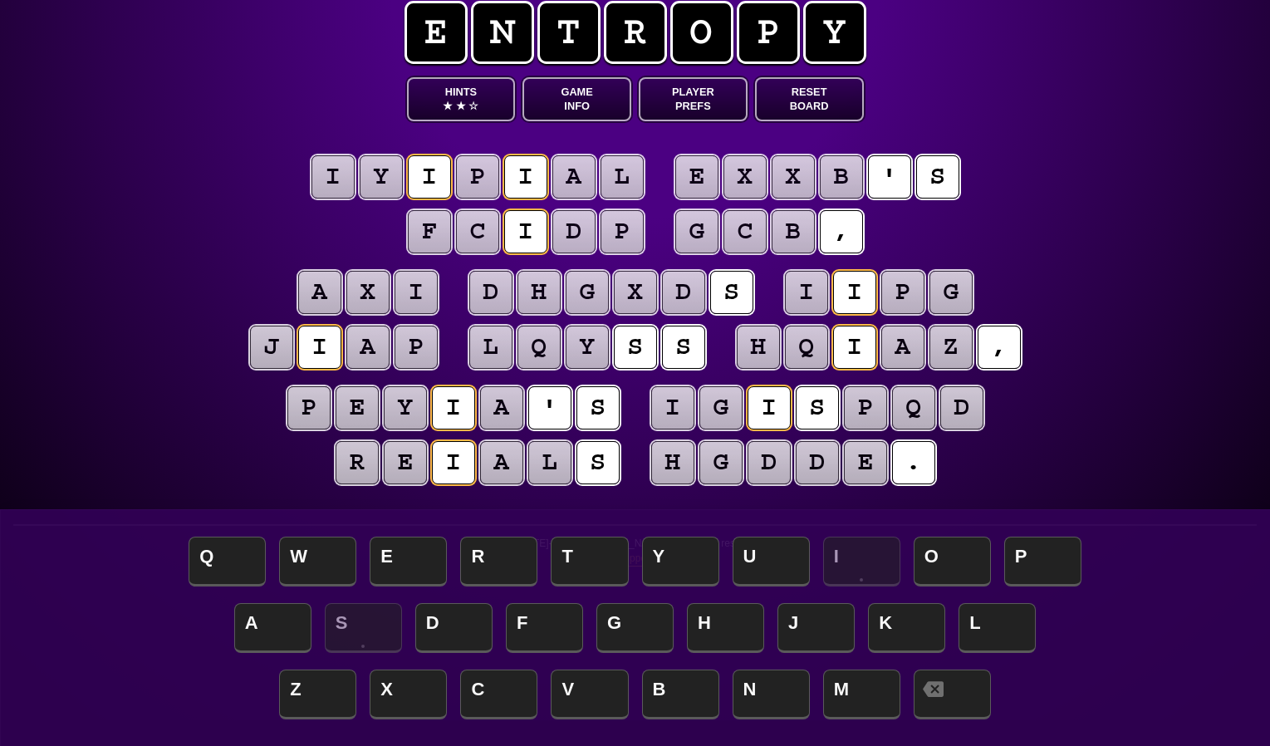
scroll to position [17, 0]
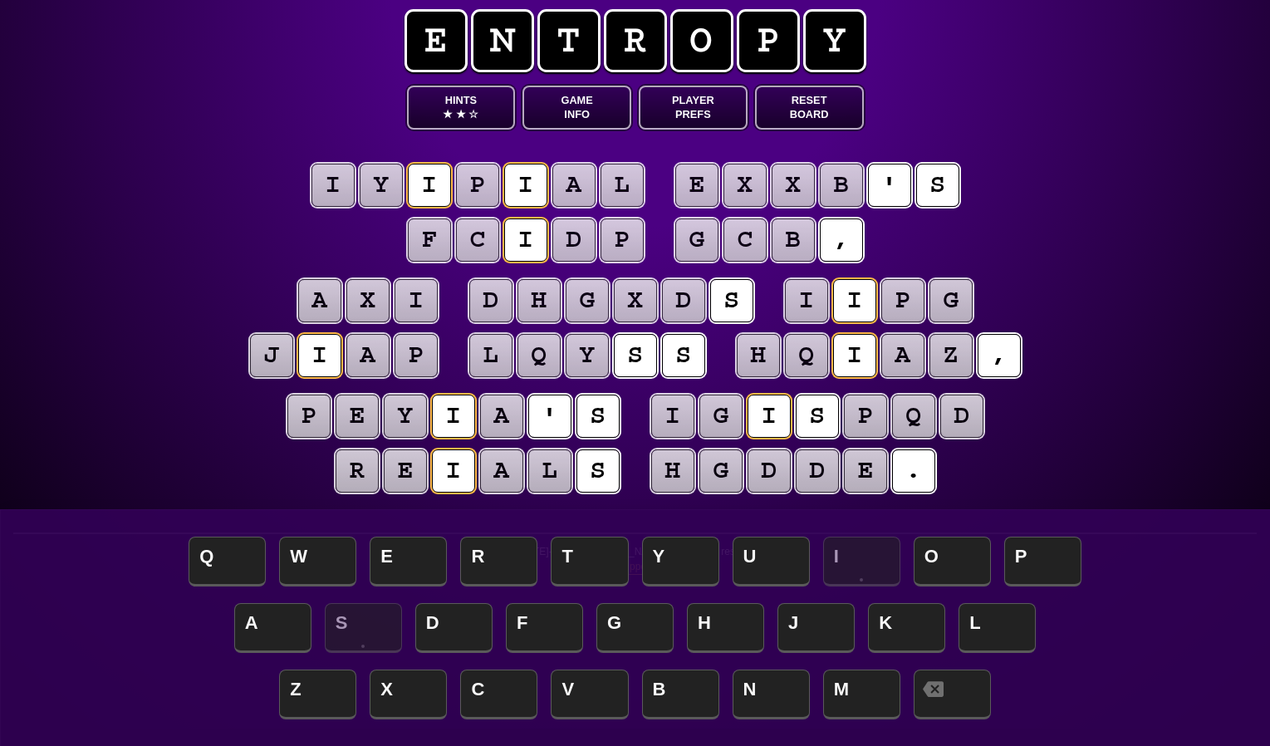
click at [474, 110] on span "☆" at bounding box center [473, 114] width 10 height 14
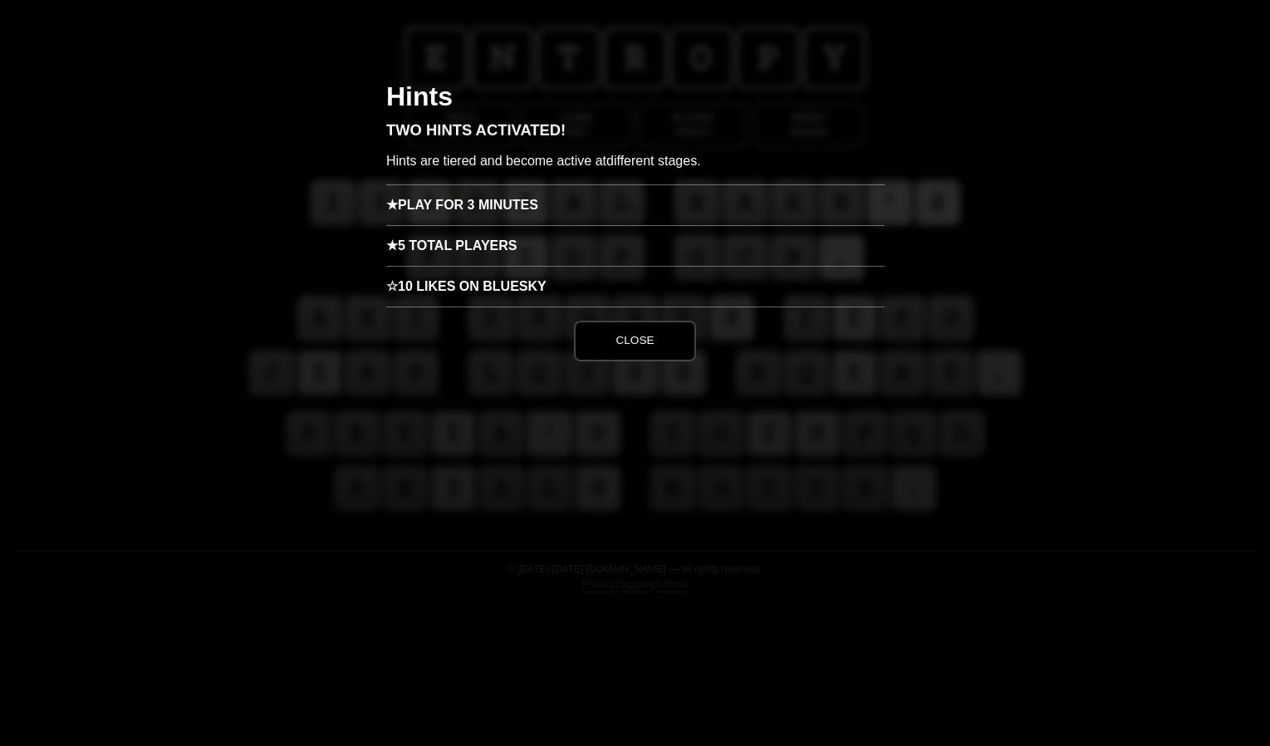
click at [529, 208] on h3 "★ Play for 3 minutes" at bounding box center [635, 204] width 498 height 41
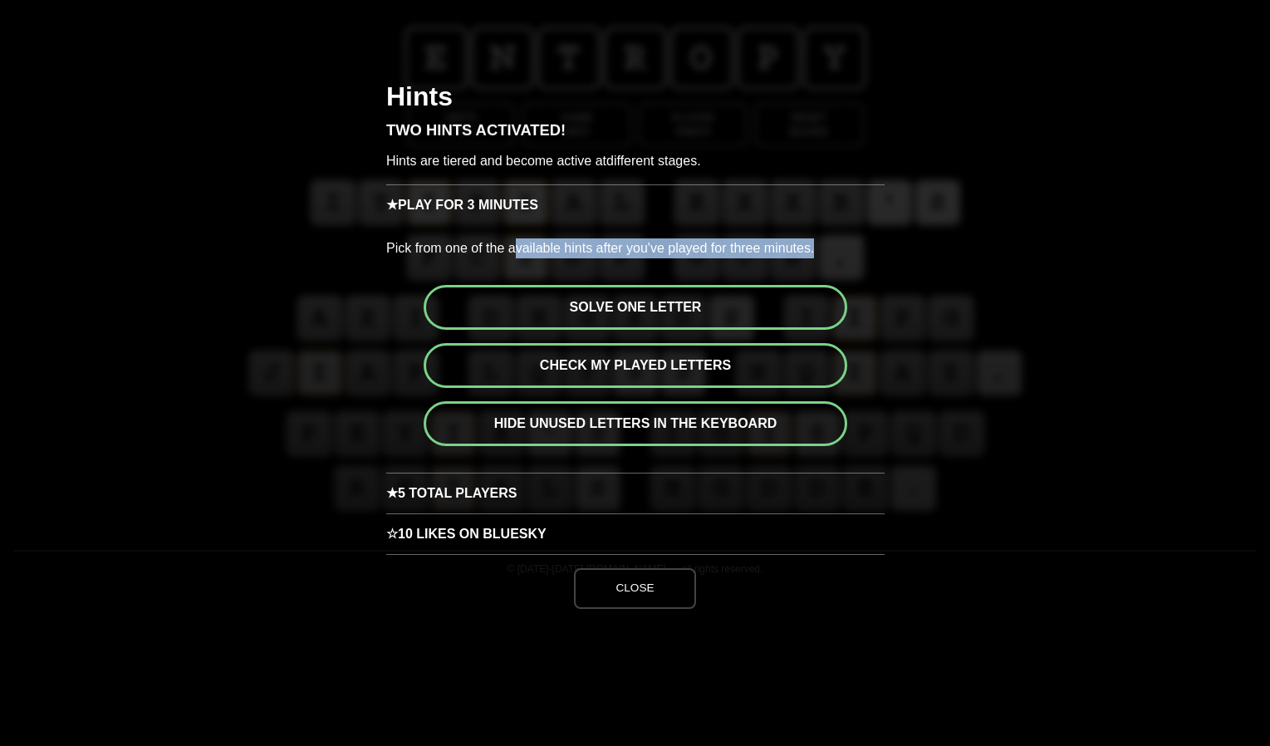
drag, startPoint x: 514, startPoint y: 244, endPoint x: 779, endPoint y: 263, distance: 265.6
click at [766, 263] on p "Pick from one of the available hints after you've played for three minutes." at bounding box center [635, 248] width 498 height 47
click at [780, 263] on p "Pick from one of the available hints after you've played for three minutes." at bounding box center [635, 248] width 498 height 47
drag, startPoint x: 630, startPoint y: 251, endPoint x: 679, endPoint y: 247, distance: 49.1
click at [677, 248] on p "Pick from one of the available hints after you've played for three minutes." at bounding box center [635, 248] width 498 height 47
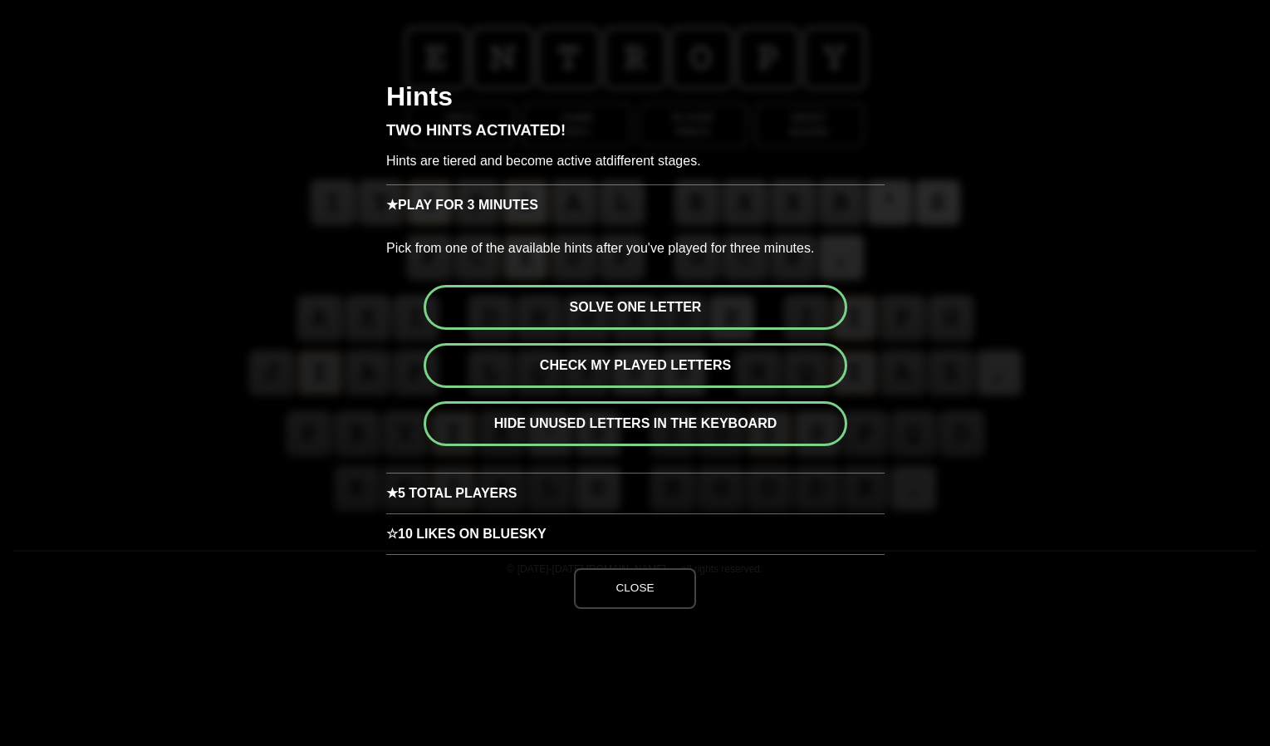
click at [679, 247] on p "Pick from one of the available hints after you've played for three minutes." at bounding box center [635, 248] width 498 height 47
click at [644, 302] on button "Solve one letter" at bounding box center [636, 307] width 424 height 45
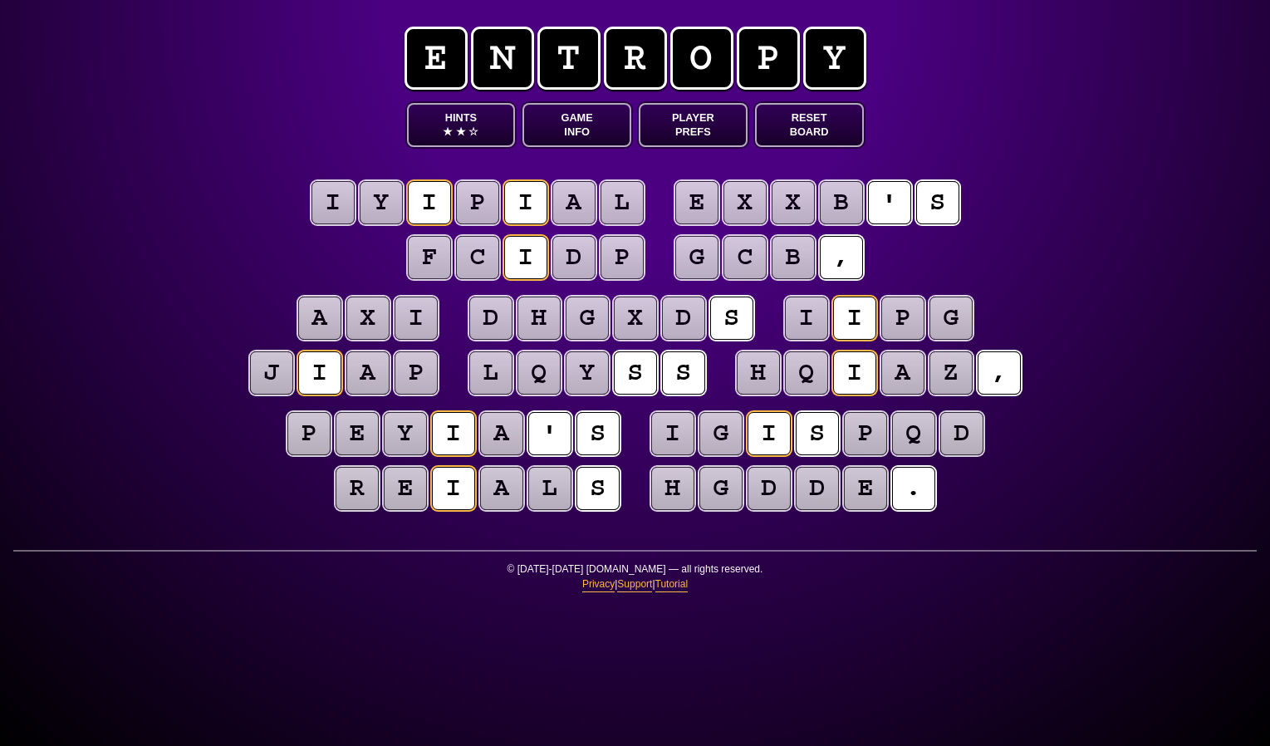
click at [896, 322] on puzzle-tile "p" at bounding box center [902, 318] width 44 height 44
click at [917, 310] on puzzle-tile "p" at bounding box center [903, 319] width 46 height 46
click at [747, 331] on puzzle-tile "s" at bounding box center [731, 318] width 44 height 44
click at [910, 326] on puzzle-tile "p" at bounding box center [902, 318] width 44 height 44
click at [766, 334] on puzzle-line "a x i d h g x d s i i p g j i a p l q y s s h q i a z ," at bounding box center [635, 346] width 850 height 109
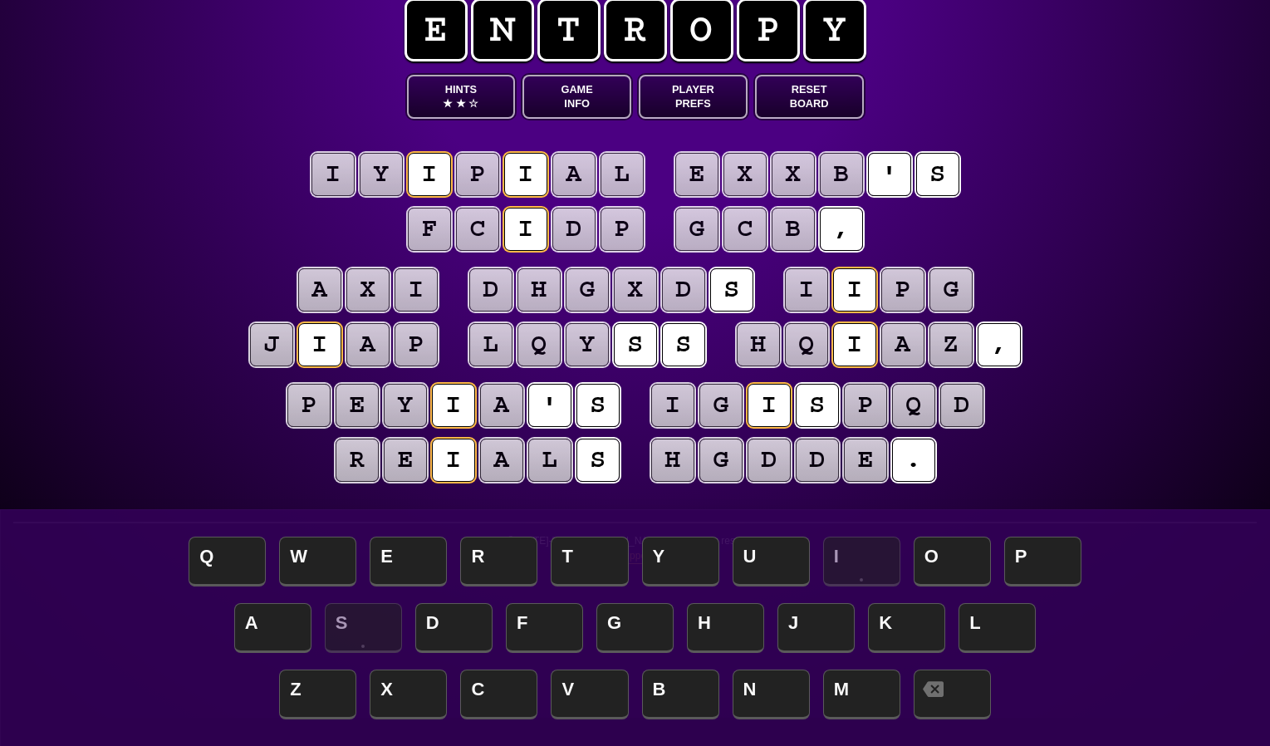
scroll to position [29, 0]
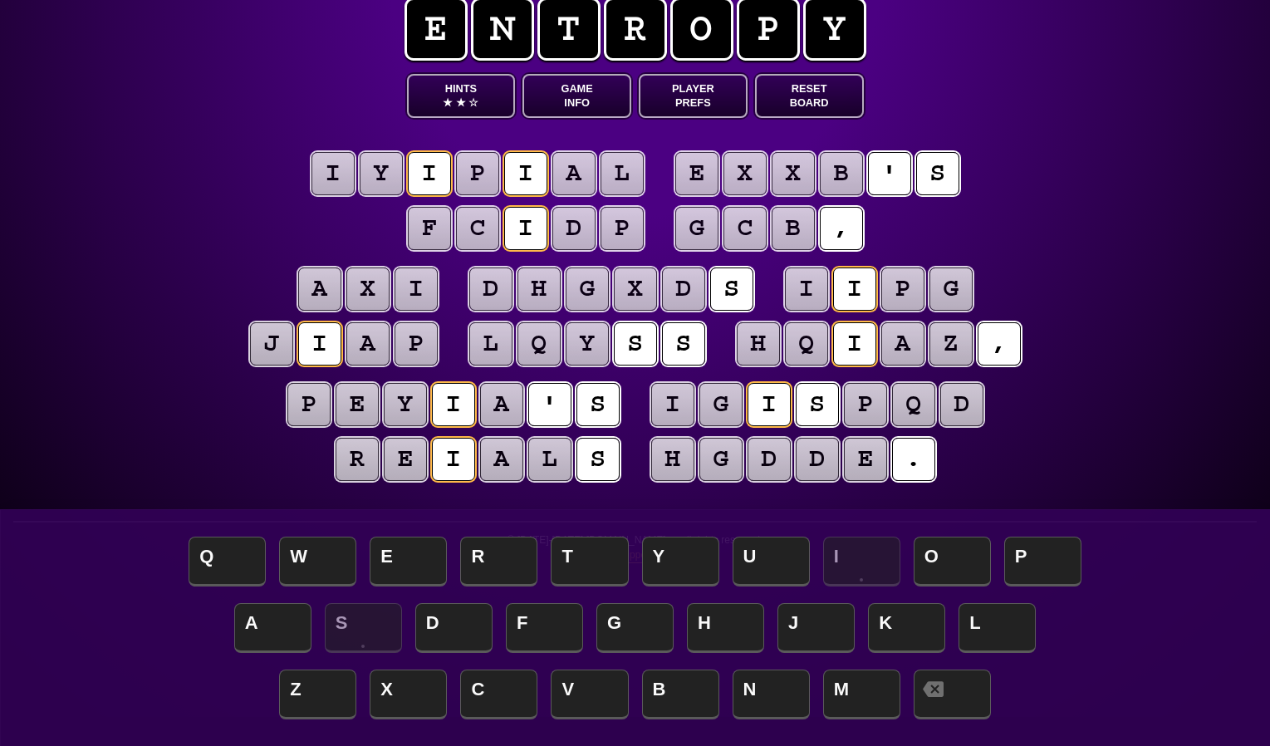
click at [334, 289] on puzzle-tile "a" at bounding box center [319, 288] width 43 height 43
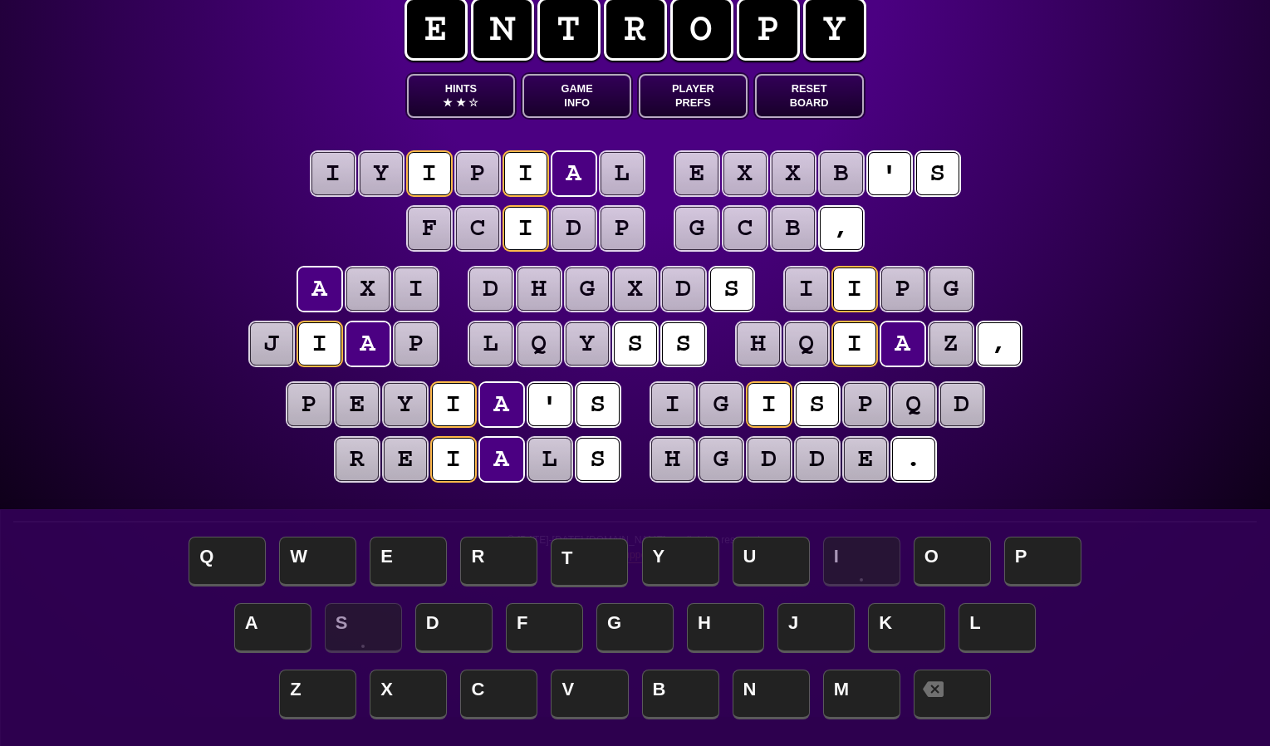
click at [578, 561] on span "T" at bounding box center [589, 562] width 77 height 49
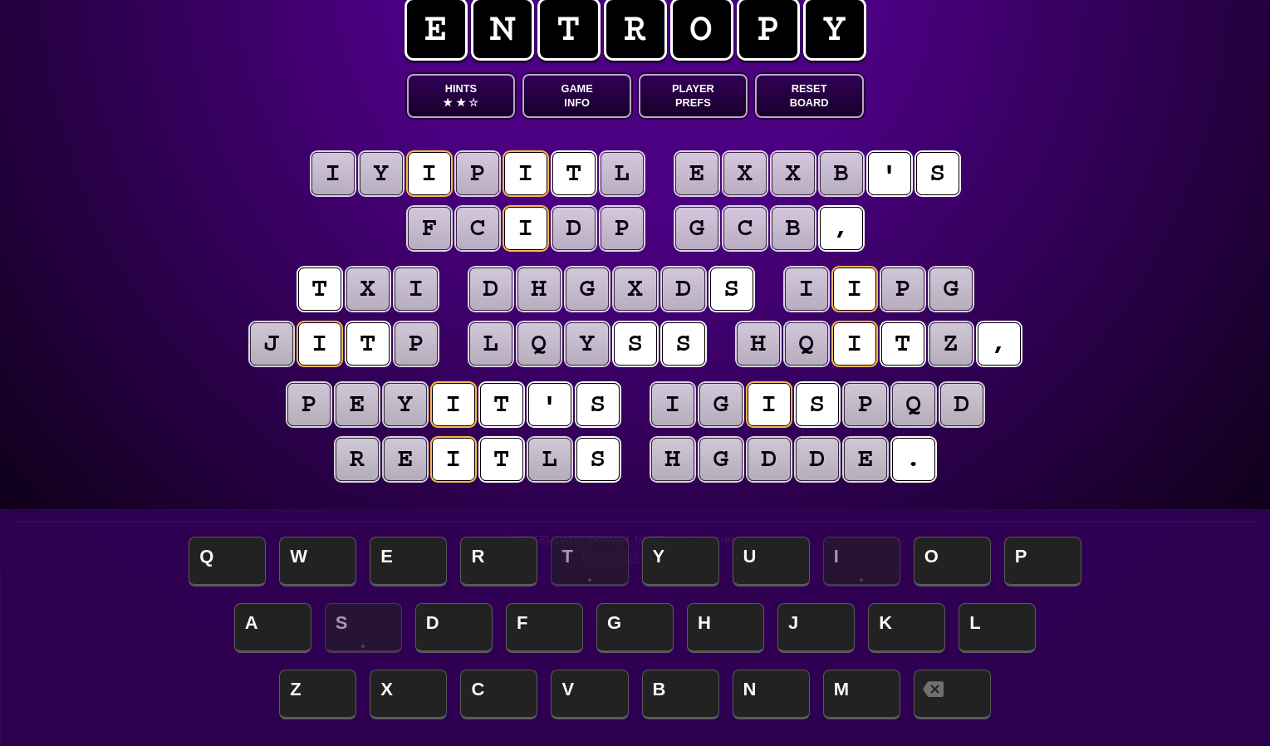
click at [365, 287] on puzzle-tile "x" at bounding box center [367, 288] width 43 height 43
click at [311, 301] on puzzle-tile "t" at bounding box center [319, 288] width 43 height 43
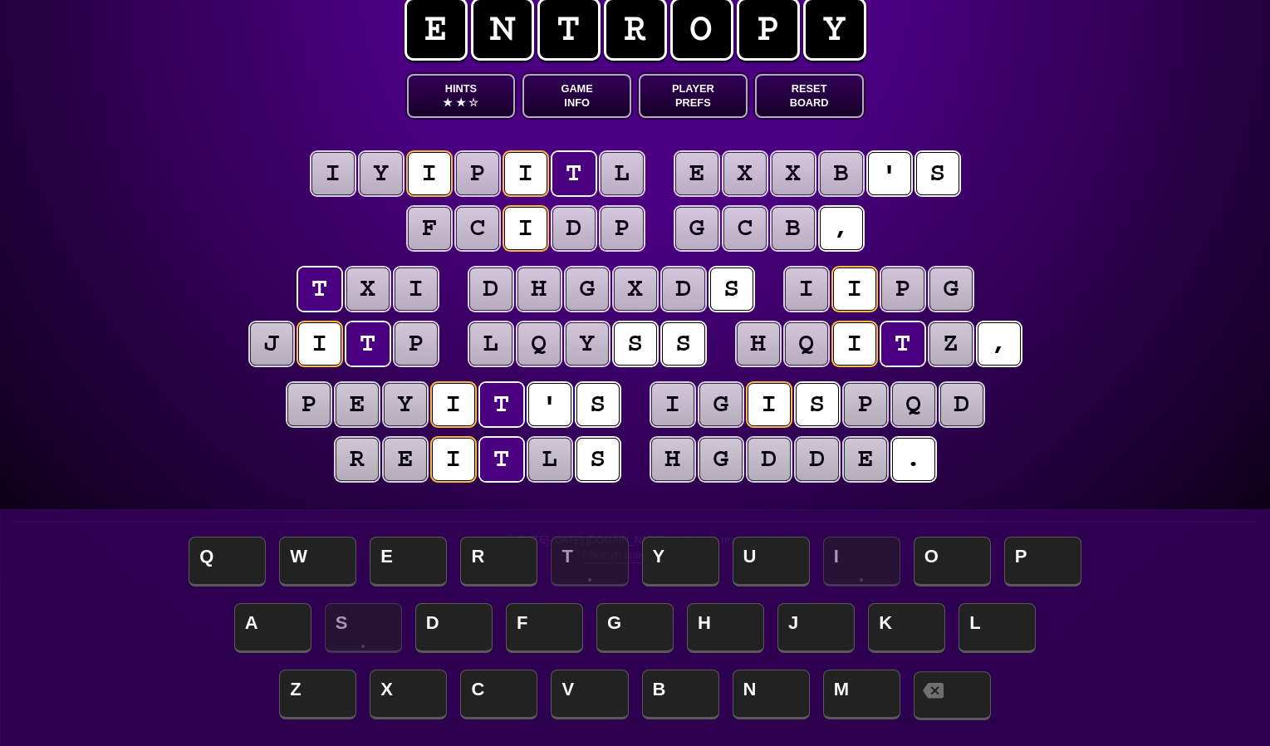
click at [968, 691] on span at bounding box center [952, 695] width 77 height 49
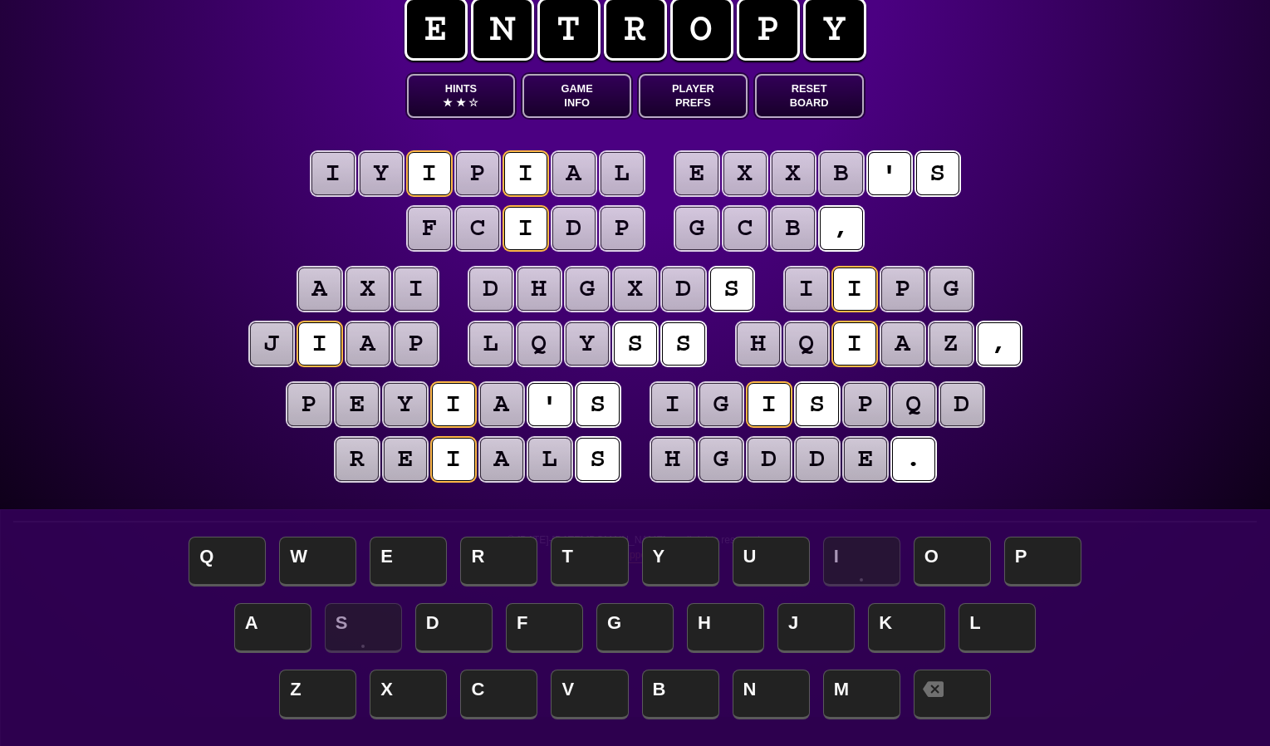
click at [711, 238] on puzzle-tile "g" at bounding box center [696, 228] width 43 height 43
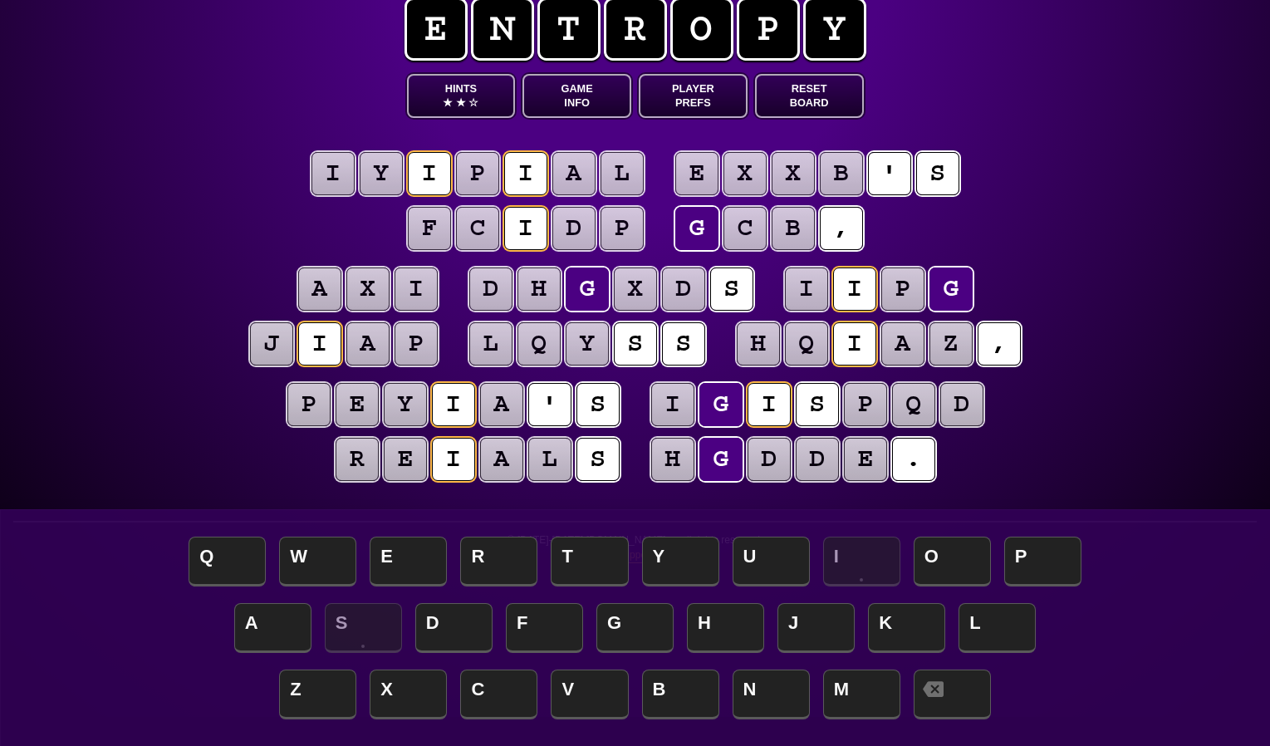
click at [490, 101] on button "Hints ★ ★ ☆" at bounding box center [461, 96] width 109 height 44
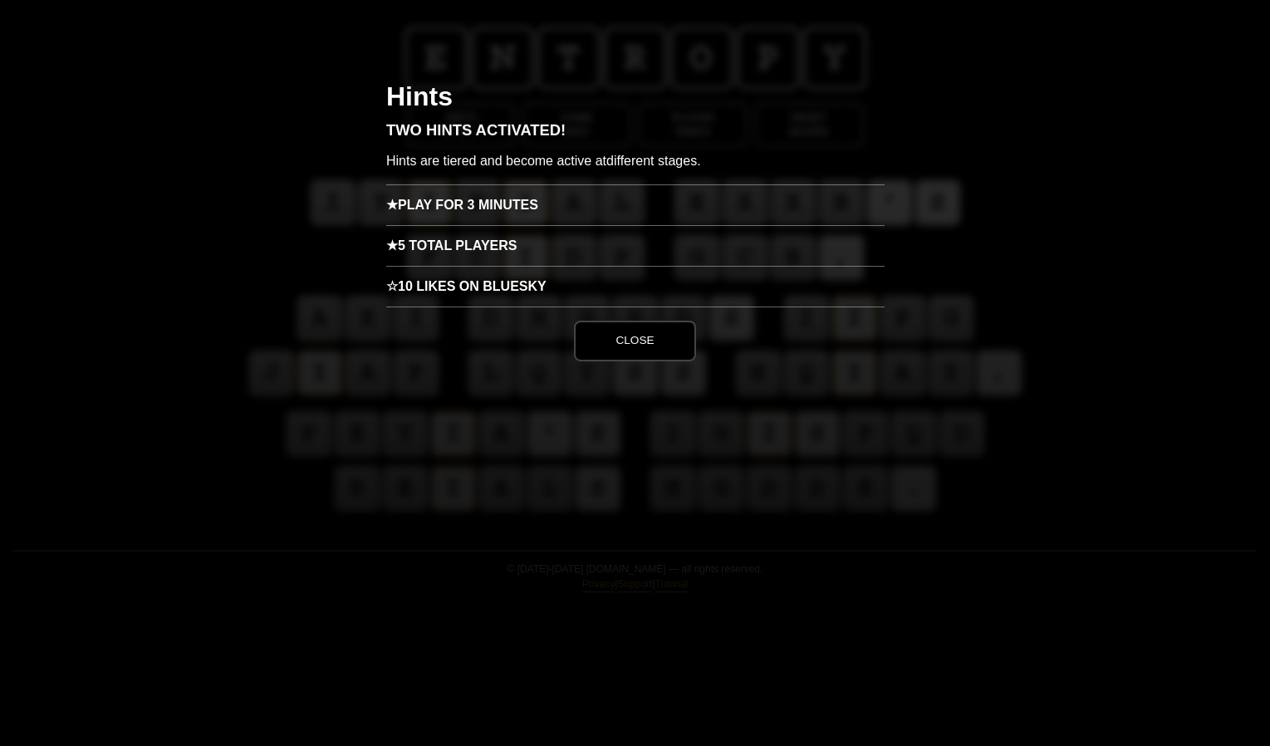
click at [517, 204] on h3 "★ Play for 3 minutes" at bounding box center [635, 204] width 498 height 41
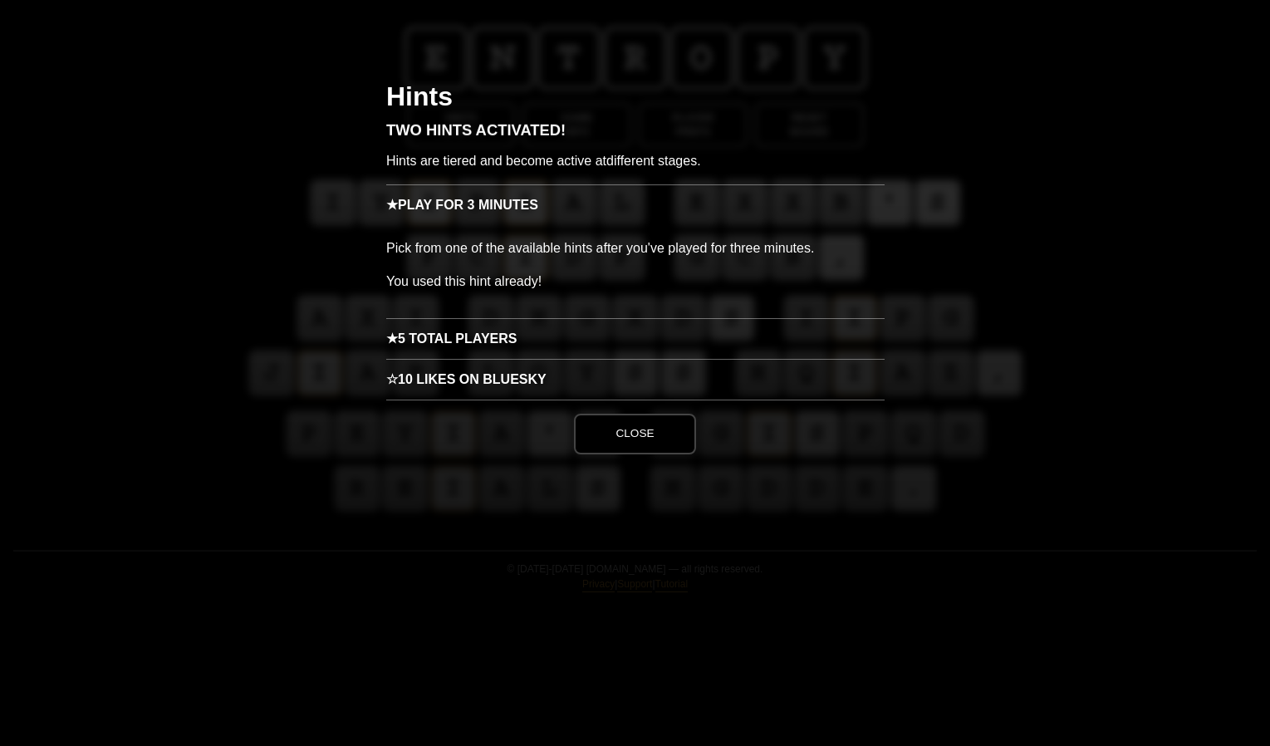
click at [649, 424] on button "Close" at bounding box center [634, 434] width 121 height 40
